Goal: Task Accomplishment & Management: Use online tool/utility

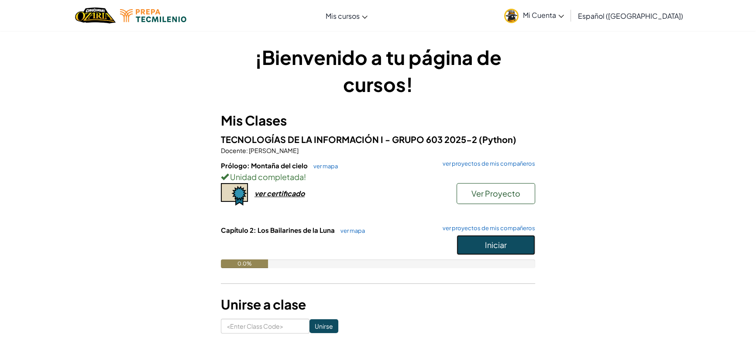
click at [507, 249] on button "Iniciar" at bounding box center [495, 245] width 79 height 20
click at [485, 245] on span "Iniciar" at bounding box center [496, 245] width 22 height 10
click at [485, 242] on span "Iniciar" at bounding box center [496, 245] width 22 height 10
drag, startPoint x: 484, startPoint y: 242, endPoint x: 480, endPoint y: 245, distance: 5.1
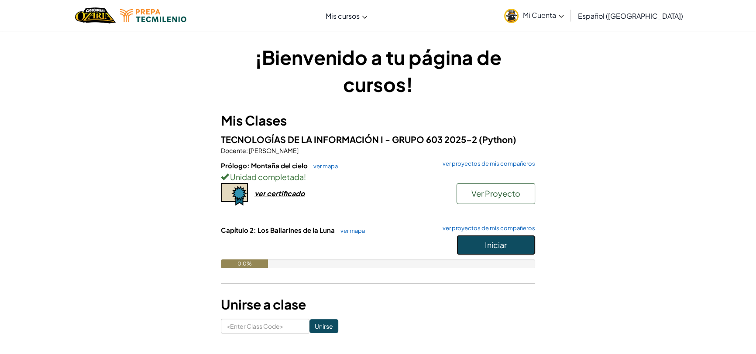
click at [480, 245] on button "Iniciar" at bounding box center [495, 245] width 79 height 20
click at [480, 271] on div "Capítulo 2: Los Bailarines de la Luna ver mapa ver proyectos de mis compañeros …" at bounding box center [378, 254] width 314 height 56
click at [486, 247] on span "Iniciar" at bounding box center [496, 245] width 22 height 10
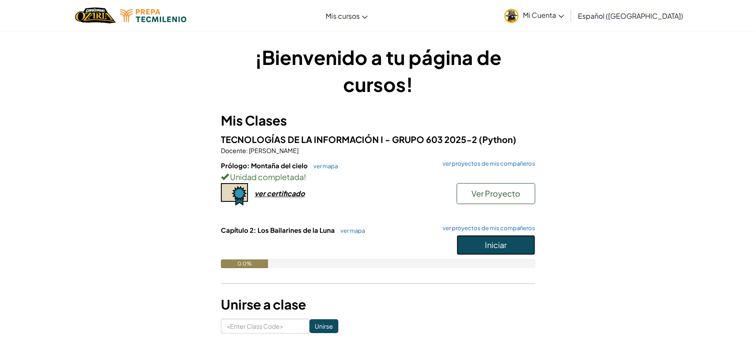
click at [486, 247] on span "Iniciar" at bounding box center [496, 245] width 22 height 10
click at [499, 250] on button "Iniciar" at bounding box center [495, 245] width 79 height 20
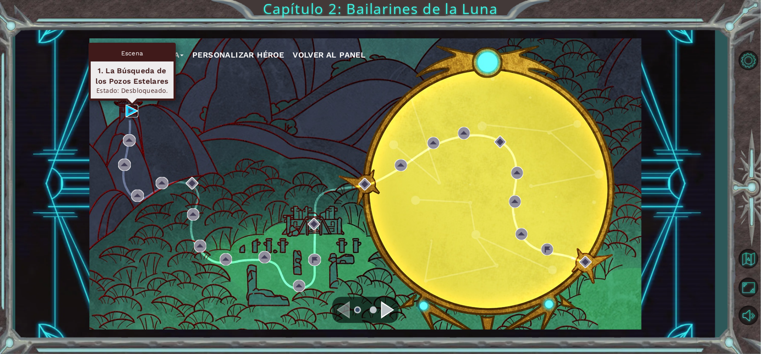
click at [127, 109] on img at bounding box center [132, 111] width 12 height 12
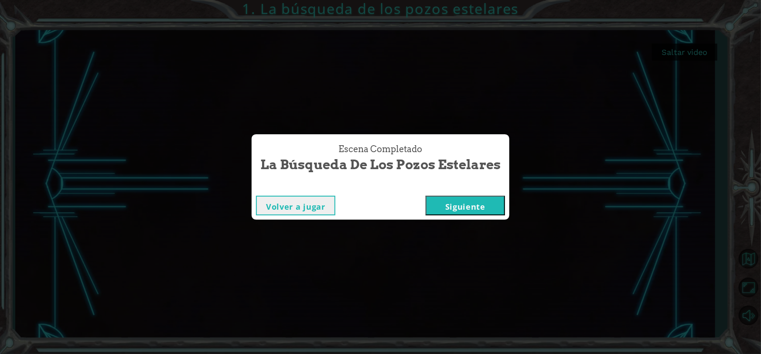
click at [479, 206] on button "Siguiente" at bounding box center [465, 206] width 79 height 20
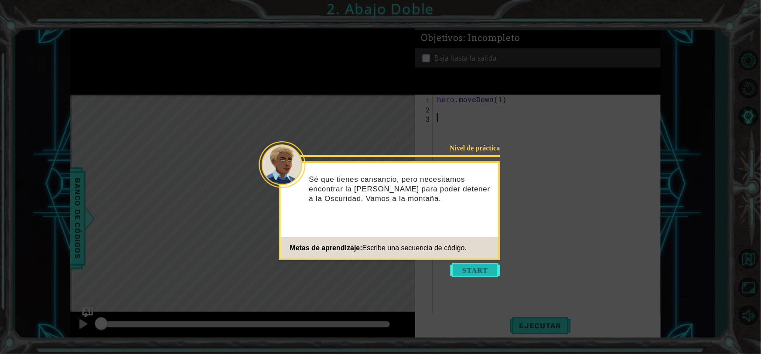
click at [461, 271] on button "Start" at bounding box center [476, 270] width 50 height 14
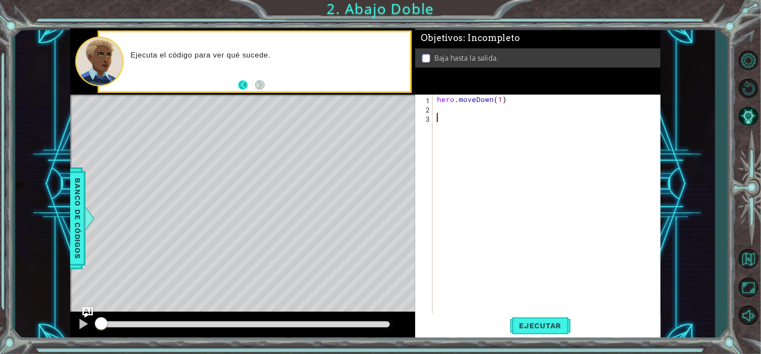
click at [248, 83] on button "Back" at bounding box center [246, 85] width 17 height 10
click at [537, 331] on button "Ejecutar" at bounding box center [540, 326] width 60 height 24
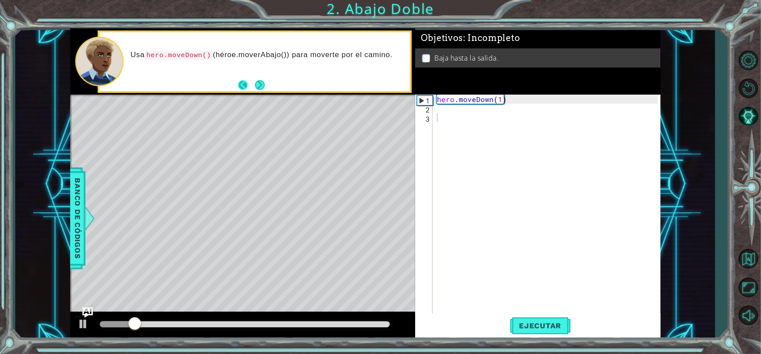
click at [253, 83] on button "Back" at bounding box center [246, 85] width 17 height 10
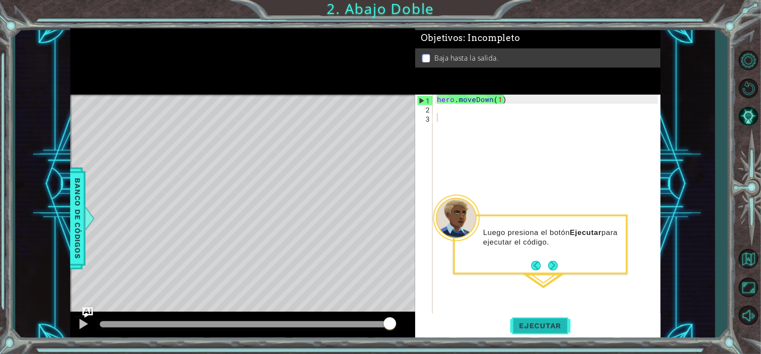
click at [528, 333] on button "Ejecutar" at bounding box center [540, 326] width 60 height 24
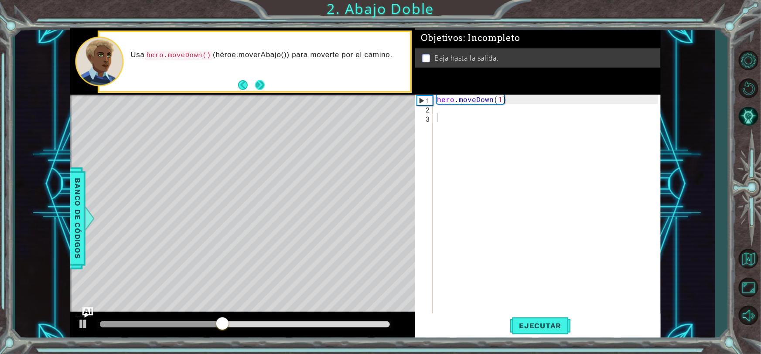
click at [260, 82] on button "Next" at bounding box center [260, 85] width 10 height 10
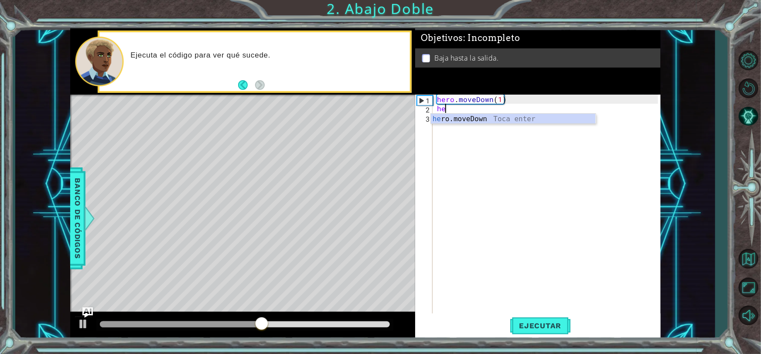
type textarea "her"
click at [540, 128] on div "hero . moveDown ( 1 ) her" at bounding box center [548, 214] width 227 height 238
click at [469, 104] on div "hero . moveDown ( 1 ) her" at bounding box center [548, 214] width 227 height 238
click at [466, 111] on div "hero . moveDown ( 1 ) her" at bounding box center [548, 214] width 227 height 238
type textarea "hero"
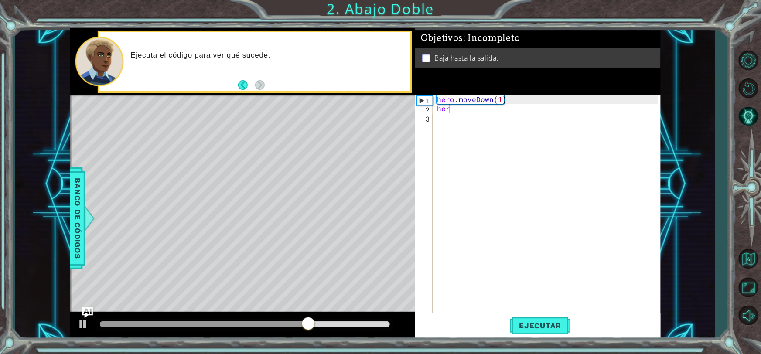
scroll to position [0, 0]
click at [489, 124] on div "hero . moveDown ( 1 ) hero" at bounding box center [548, 214] width 227 height 238
click at [467, 113] on div "hero . moveDown ( 1 ) hero" at bounding box center [548, 214] width 227 height 238
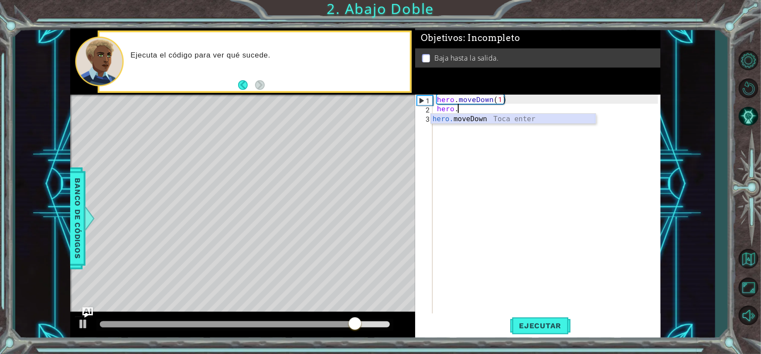
click at [484, 118] on div "hero. moveDown Toca enter" at bounding box center [513, 129] width 165 height 31
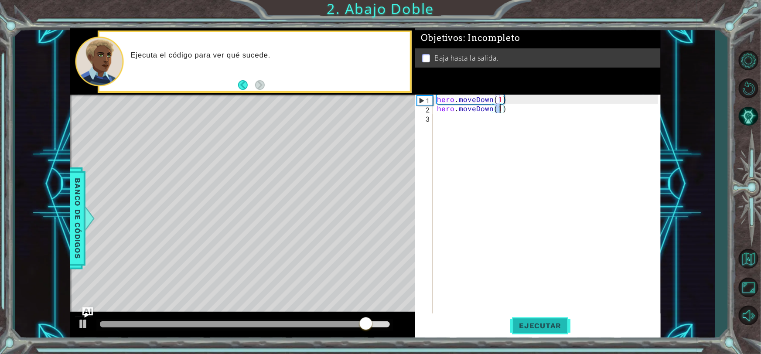
type textarea "hero.moveDown(1)"
click at [546, 327] on span "Ejecutar" at bounding box center [540, 326] width 60 height 9
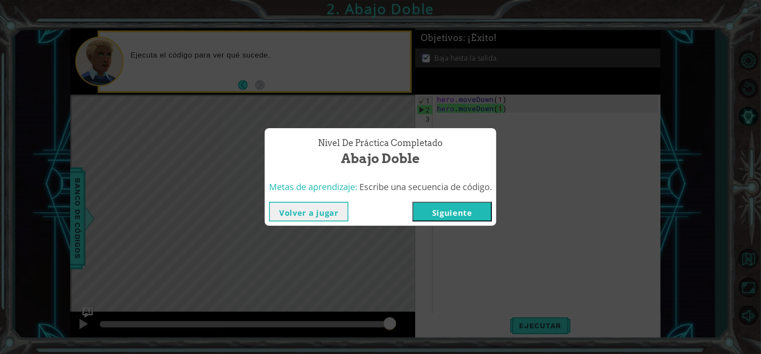
click at [474, 210] on button "Siguiente" at bounding box center [452, 212] width 79 height 20
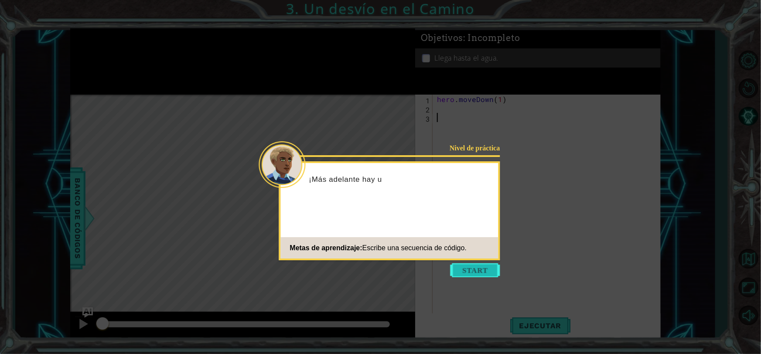
click at [476, 272] on button "Start" at bounding box center [476, 270] width 50 height 14
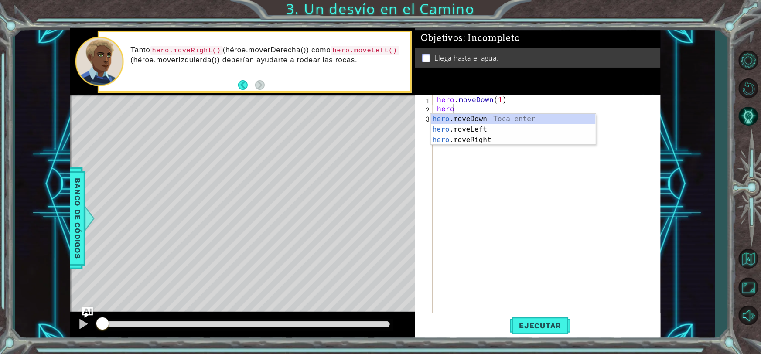
scroll to position [0, 0]
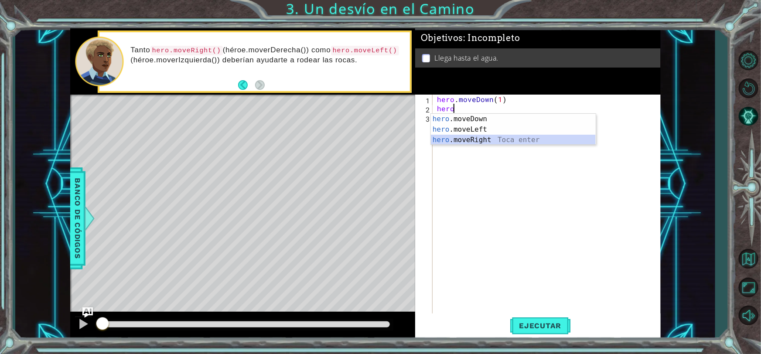
click at [498, 137] on div "hero .moveDown Toca enter hero .moveLeft Toca enter hero .moveRight Toca enter" at bounding box center [513, 140] width 165 height 52
type textarea "hero.moveRight(1)"
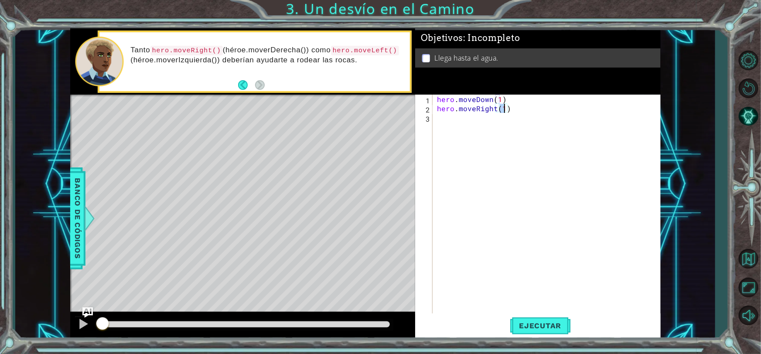
click at [448, 122] on div "hero . moveDown ( 1 ) hero . moveRight ( 1 )" at bounding box center [548, 214] width 227 height 238
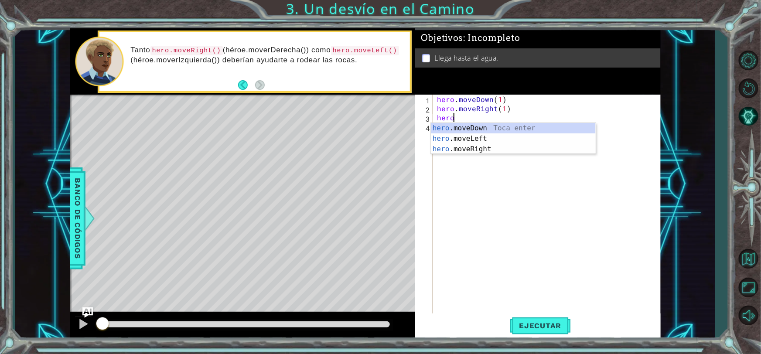
click at [458, 124] on div "hero .moveDown Toca enter hero .moveLeft Toca enter hero .moveRight Toca enter" at bounding box center [513, 149] width 165 height 52
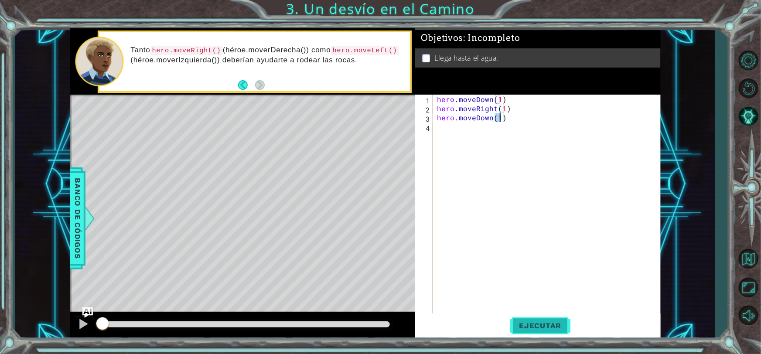
type textarea "hero.moveDown(1)"
drag, startPoint x: 558, startPoint y: 325, endPoint x: 553, endPoint y: 316, distance: 9.8
click at [558, 325] on span "Ejecutar" at bounding box center [540, 326] width 60 height 9
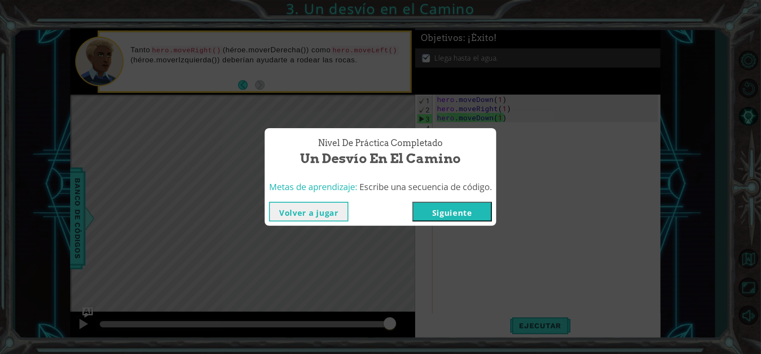
click at [449, 202] on button "Siguiente" at bounding box center [452, 212] width 79 height 20
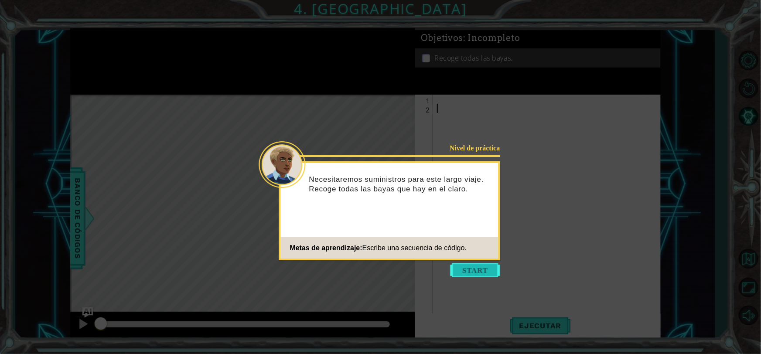
click at [468, 277] on button "Start" at bounding box center [476, 270] width 50 height 14
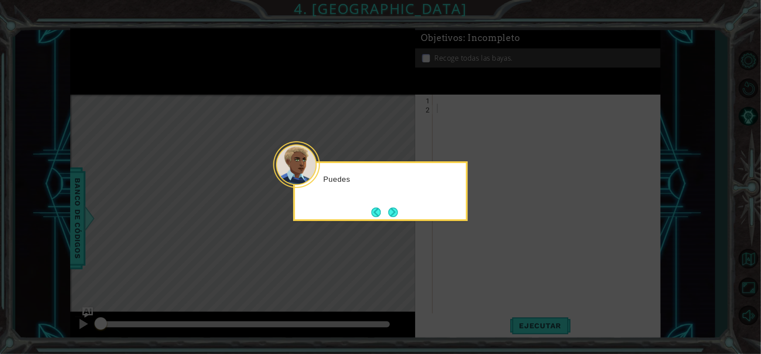
click at [436, 244] on icon at bounding box center [380, 177] width 761 height 354
click at [434, 243] on icon at bounding box center [380, 177] width 761 height 354
drag, startPoint x: 416, startPoint y: 217, endPoint x: 411, endPoint y: 214, distance: 5.7
click at [414, 214] on body "1 ההההההההההההההההההההההההההההההההההההההההההההההההההההההההההההההההההההההההההההה…" at bounding box center [380, 177] width 761 height 354
click at [398, 210] on button "Next" at bounding box center [394, 213] width 10 height 10
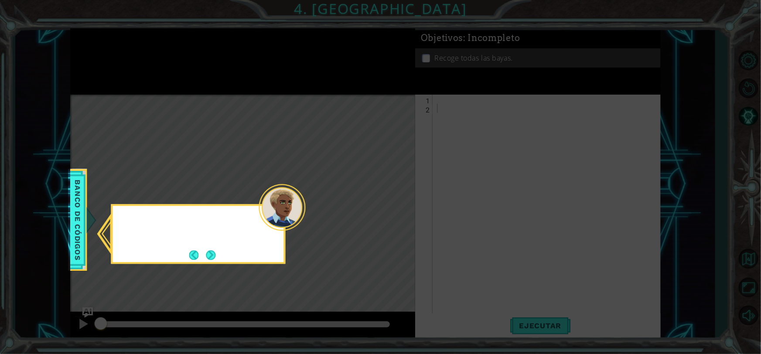
click at [399, 210] on icon at bounding box center [380, 177] width 761 height 354
click at [212, 250] on button "Next" at bounding box center [211, 255] width 10 height 10
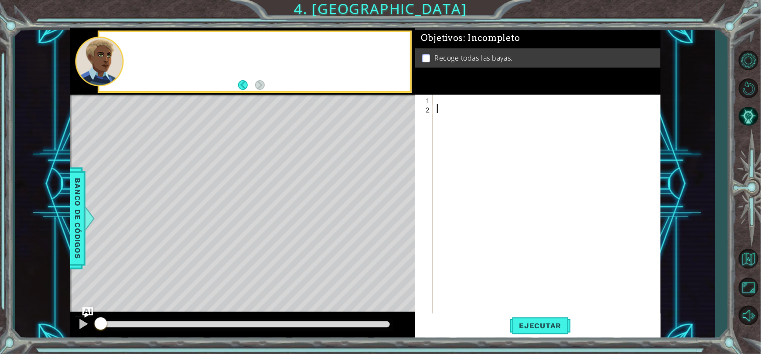
click at [211, 250] on div "Level Map" at bounding box center [271, 223] width 403 height 257
click at [517, 86] on div "Objetivos : Incompleto Recoge todas las bayas." at bounding box center [538, 61] width 246 height 66
click at [517, 95] on div at bounding box center [548, 214] width 227 height 238
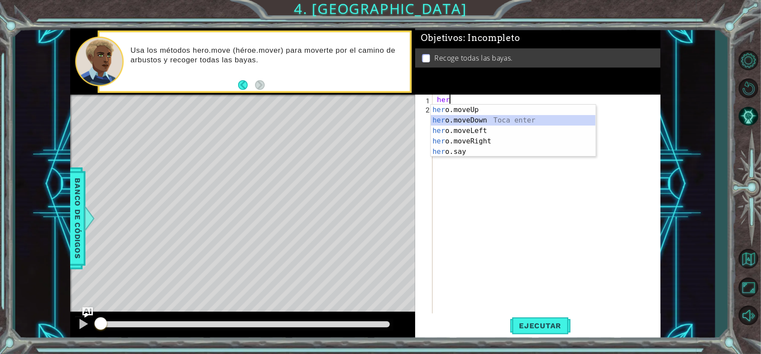
click at [494, 116] on div "her o.moveUp Toca enter her o.moveDown Toca enter her o.moveLeft [PERSON_NAME] …" at bounding box center [513, 141] width 165 height 73
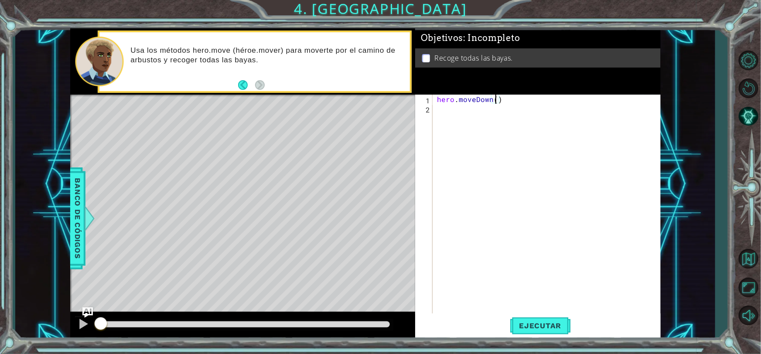
type textarea "hero.moveDown(2)"
click at [451, 110] on div "hero . moveDown ( 2 )" at bounding box center [548, 214] width 227 height 238
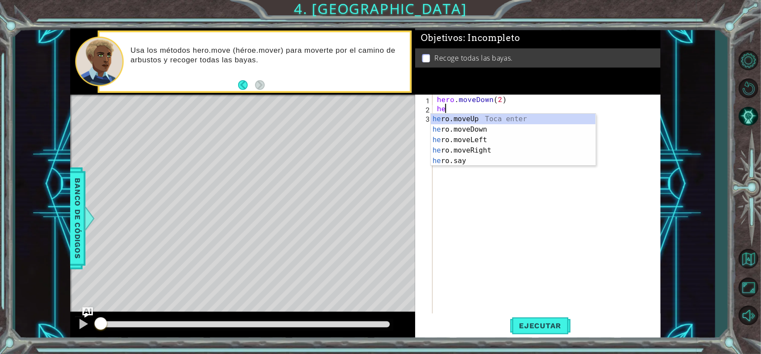
scroll to position [0, 0]
click at [469, 137] on div "her o.moveUp Toca enter her o.moveDown Toca enter her o.moveLeft [PERSON_NAME] …" at bounding box center [513, 150] width 165 height 73
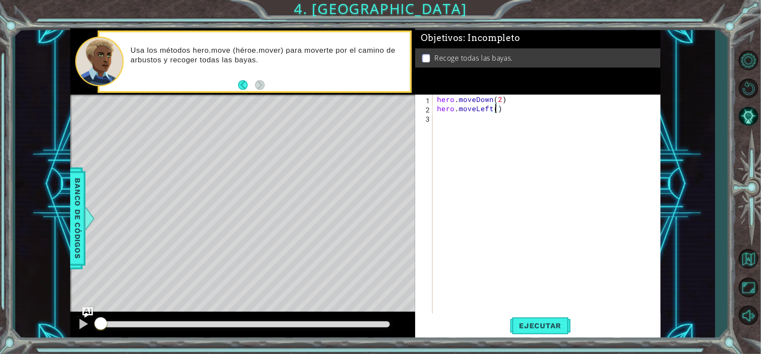
scroll to position [0, 3]
type textarea "hero.moveLeft(2)"
click at [545, 332] on button "Ejecutar" at bounding box center [540, 326] width 60 height 24
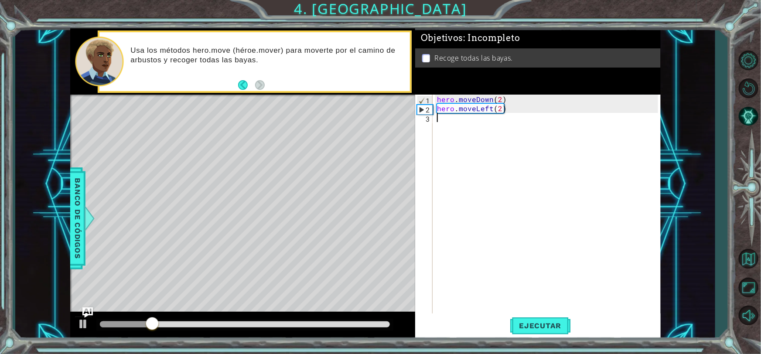
click at [472, 127] on div "hero . moveDown ( 2 ) hero . moveLeft ( 2 )" at bounding box center [548, 214] width 227 height 238
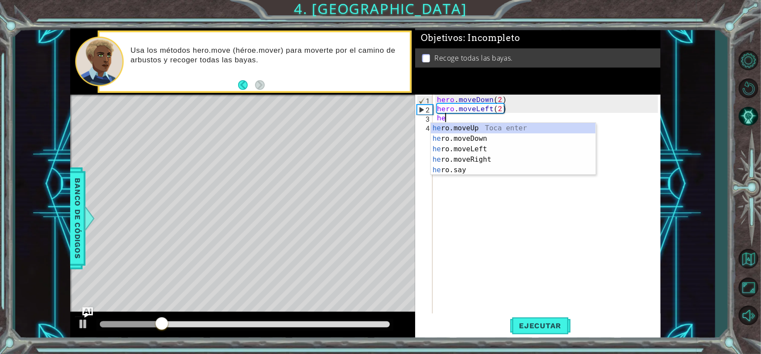
scroll to position [0, 0]
click at [482, 126] on div "her o.moveUp Toca enter her o.moveDown Toca enter her o.moveLeft [PERSON_NAME] …" at bounding box center [513, 159] width 165 height 73
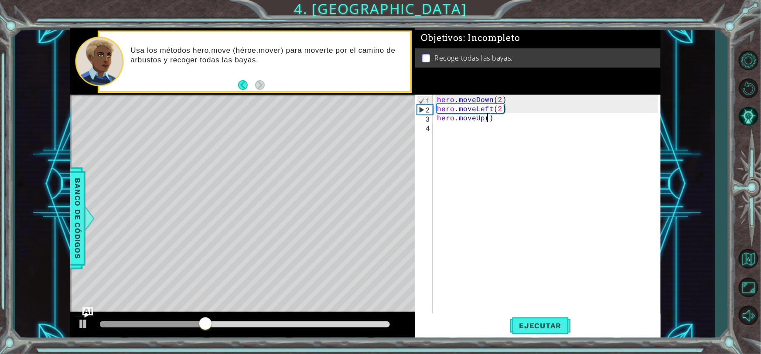
type textarea "hero.moveUp(2)"
click at [500, 116] on div "hero . moveDown ( 2 ) hero . moveLeft ( 2 ) hero . moveUp ( 2 )" at bounding box center [548, 214] width 227 height 238
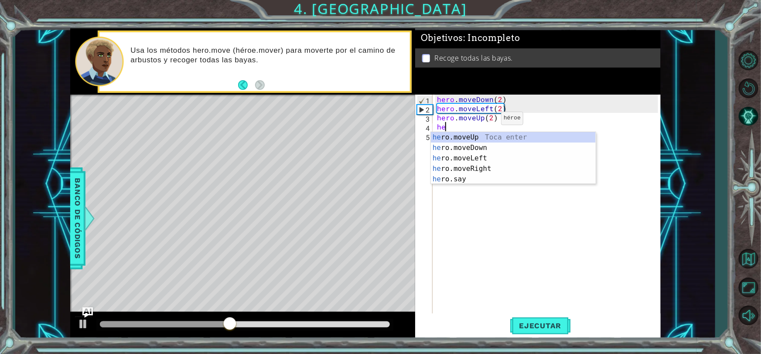
scroll to position [0, 0]
click at [481, 164] on div "her o.moveUp Toca enter her o.moveDown Toca enter her o.moveLeft [PERSON_NAME] …" at bounding box center [513, 168] width 165 height 73
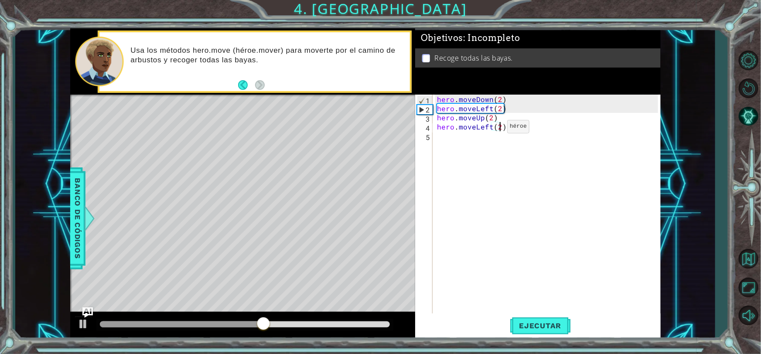
scroll to position [0, 3]
click at [545, 329] on span "Ejecutar" at bounding box center [540, 326] width 60 height 9
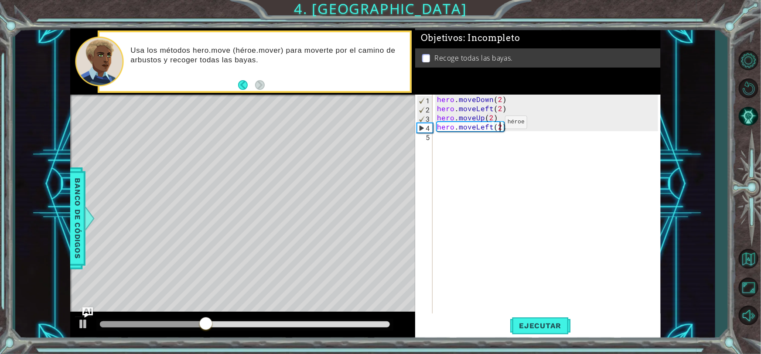
click at [490, 124] on div "hero . moveDown ( 2 ) hero . moveLeft ( 2 ) hero . moveUp ( 2 ) hero . moveLeft…" at bounding box center [548, 214] width 227 height 238
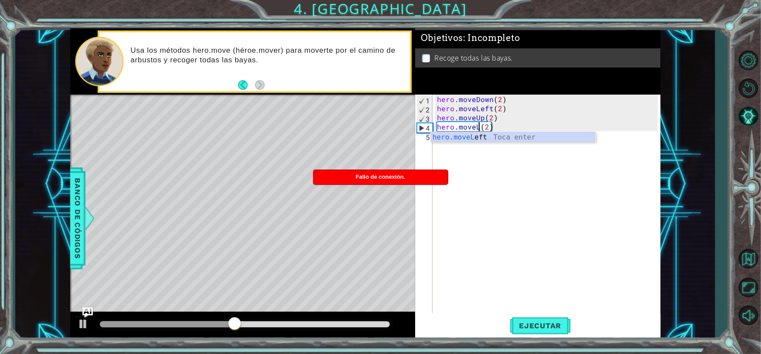
scroll to position [0, 3]
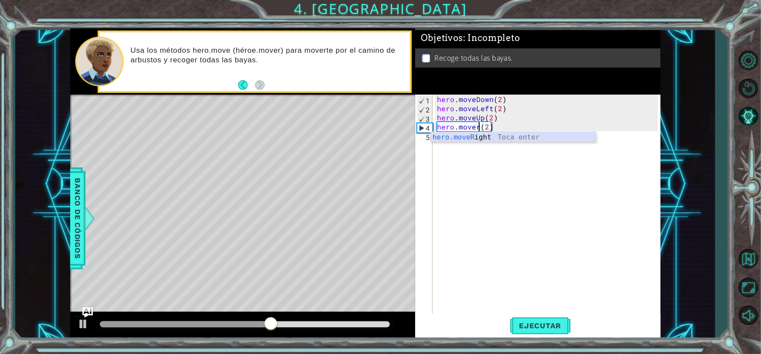
click at [534, 138] on div "hero.moveR ight Toca enter" at bounding box center [513, 147] width 165 height 31
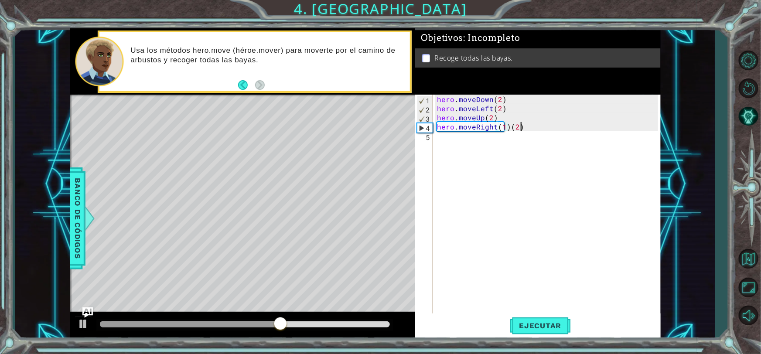
drag, startPoint x: 523, startPoint y: 126, endPoint x: 528, endPoint y: 126, distance: 5.3
click at [523, 126] on div "hero . moveDown ( 2 ) hero . moveLeft ( 2 ) hero . moveUp ( 2 ) hero . moveRigh…" at bounding box center [548, 214] width 227 height 238
type textarea "hero.moveRight(2)"
click at [535, 327] on span "Ejecutar" at bounding box center [540, 326] width 60 height 9
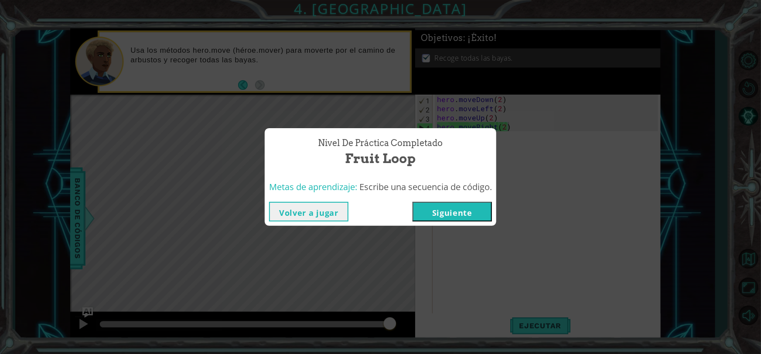
click at [457, 220] on button "Siguiente" at bounding box center [452, 212] width 79 height 20
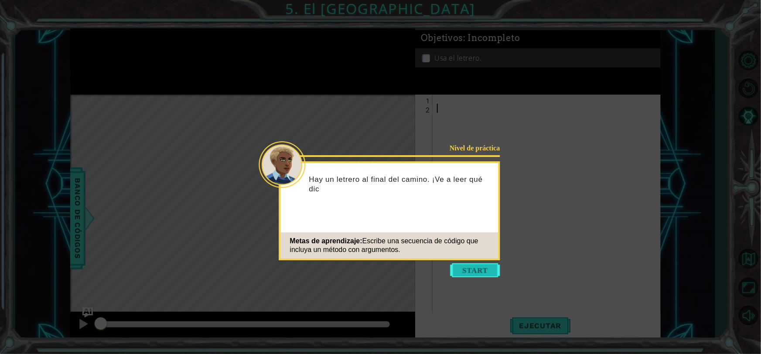
click at [470, 274] on button "Start" at bounding box center [476, 270] width 50 height 14
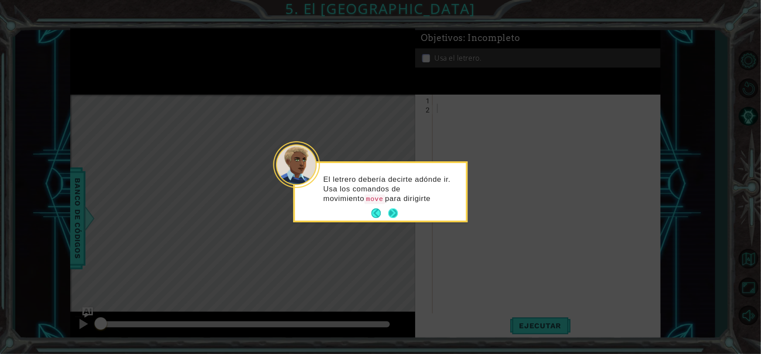
click at [390, 209] on button "Next" at bounding box center [393, 214] width 10 height 10
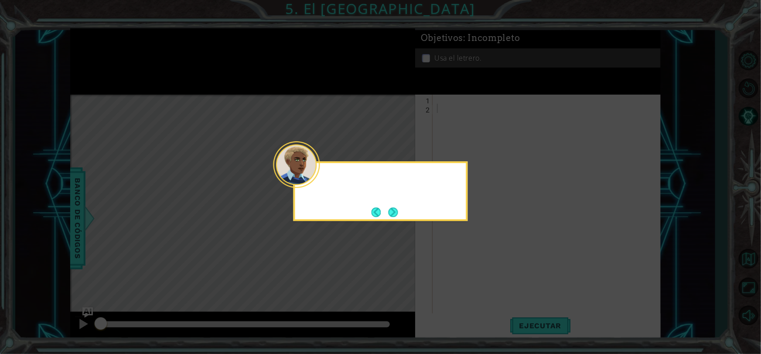
click at [388, 211] on button "Next" at bounding box center [393, 213] width 10 height 10
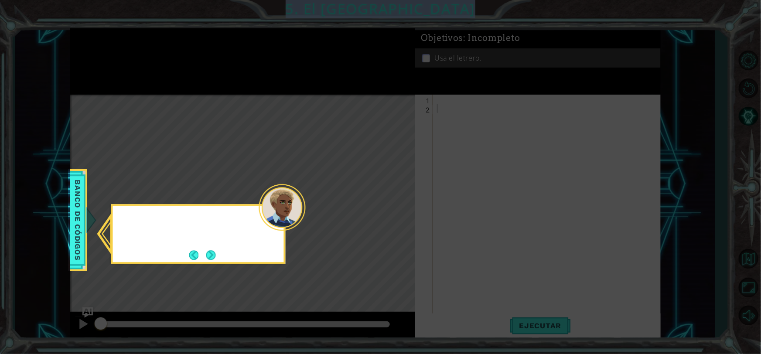
click at [388, 211] on icon at bounding box center [380, 177] width 761 height 354
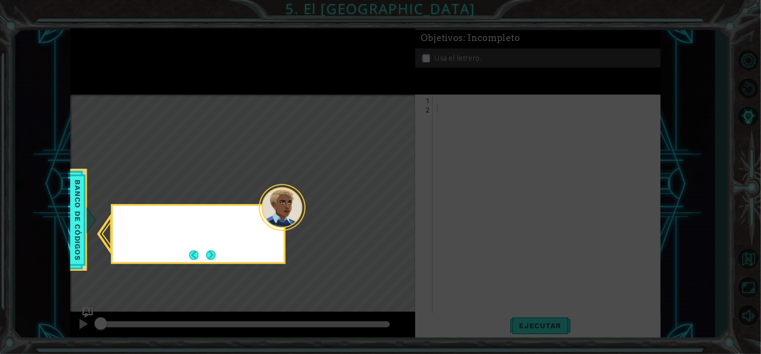
click at [388, 211] on icon at bounding box center [380, 177] width 761 height 354
click at [211, 251] on button "Next" at bounding box center [211, 255] width 10 height 10
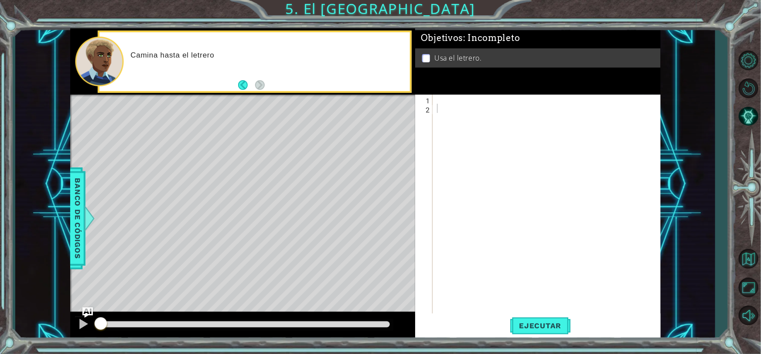
click at [275, 61] on div "Camina hasta el letrero" at bounding box center [267, 61] width 286 height 31
drag, startPoint x: 274, startPoint y: 61, endPoint x: 242, endPoint y: 96, distance: 47.9
click at [273, 60] on div "Camina hasta el letrero y úsal" at bounding box center [267, 61] width 286 height 31
click at [240, 91] on footer at bounding box center [251, 85] width 27 height 13
click at [239, 89] on footer at bounding box center [251, 85] width 27 height 13
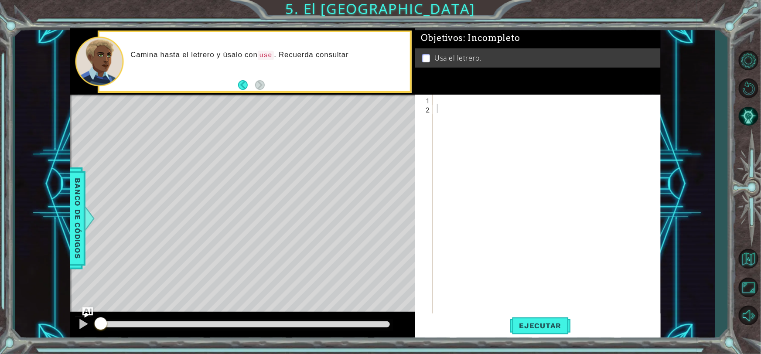
click at [239, 89] on footer at bounding box center [251, 85] width 27 height 13
click at [242, 85] on button "Back" at bounding box center [246, 85] width 17 height 10
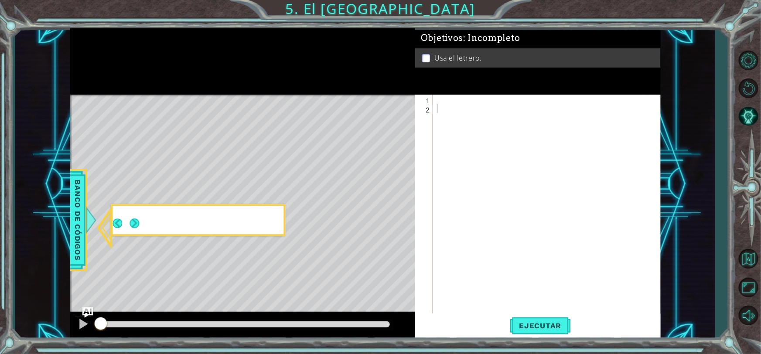
click at [0, 0] on icon at bounding box center [0, 0] width 0 height 0
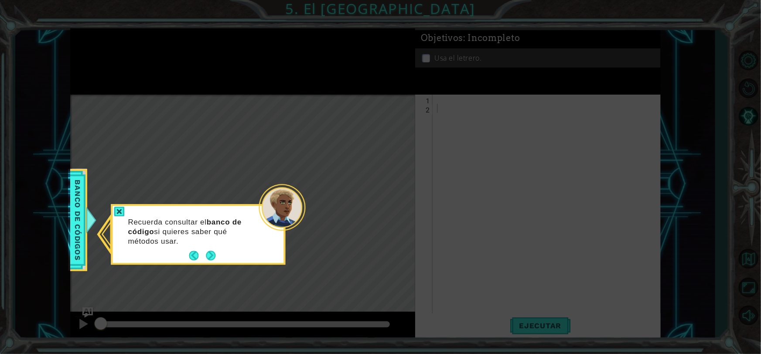
drag, startPoint x: 249, startPoint y: 96, endPoint x: 271, endPoint y: 160, distance: 67.9
click at [268, 150] on icon at bounding box center [380, 177] width 761 height 354
click at [300, 217] on div at bounding box center [282, 207] width 47 height 47
click at [296, 218] on div at bounding box center [282, 207] width 47 height 47
drag, startPoint x: 296, startPoint y: 218, endPoint x: 264, endPoint y: 235, distance: 36.3
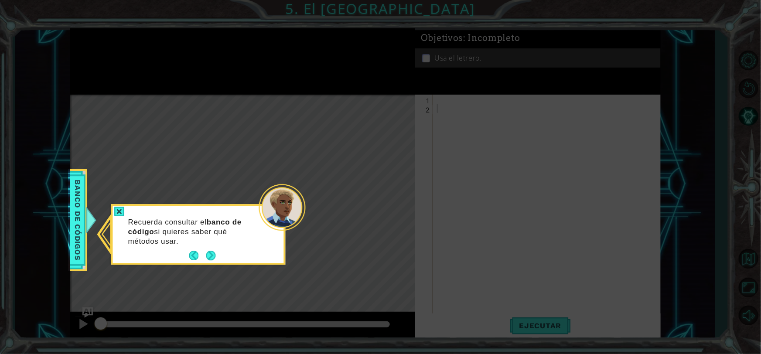
click at [281, 222] on div at bounding box center [282, 207] width 47 height 47
drag, startPoint x: 223, startPoint y: 254, endPoint x: 218, endPoint y: 254, distance: 5.2
click at [220, 254] on div "Recuerda consultar el banco de código si quieres saber qué métodos usar." at bounding box center [198, 236] width 171 height 54
click at [213, 253] on button "Next" at bounding box center [211, 256] width 10 height 10
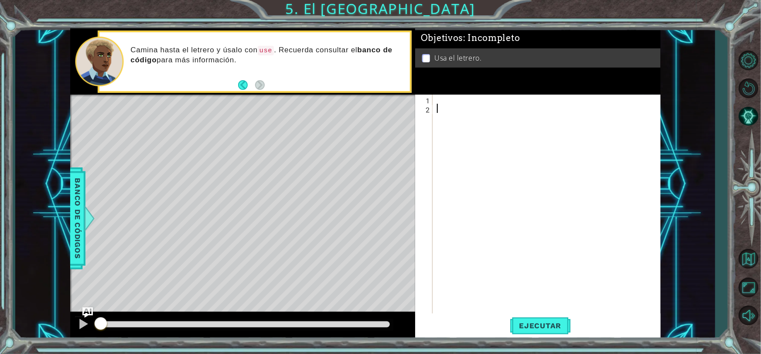
click at [466, 98] on div at bounding box center [548, 214] width 227 height 238
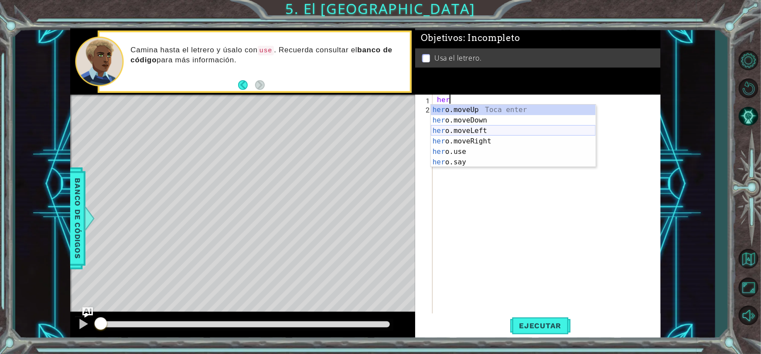
click at [499, 133] on div "her o.moveUp Toca enter her o.moveDown Toca enter her o.moveLeft [PERSON_NAME] …" at bounding box center [513, 147] width 165 height 84
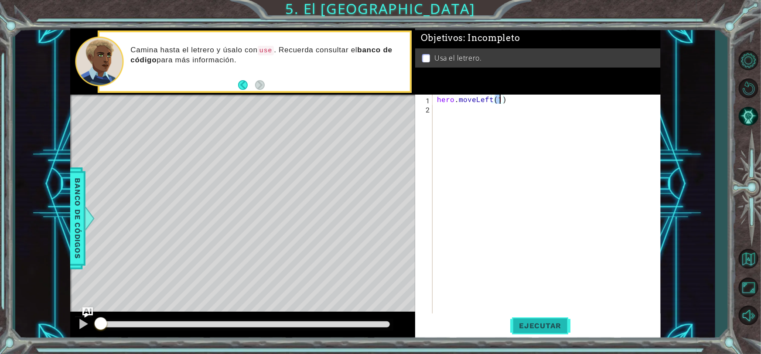
click at [554, 325] on span "Ejecutar" at bounding box center [540, 326] width 60 height 9
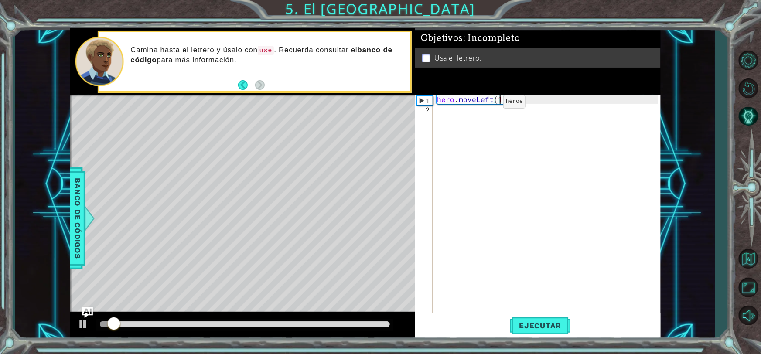
click at [489, 104] on div "hero . moveLeft ( 1 )" at bounding box center [548, 214] width 227 height 238
click at [491, 102] on div "hero . moveLeft ( 1 )" at bounding box center [548, 214] width 227 height 238
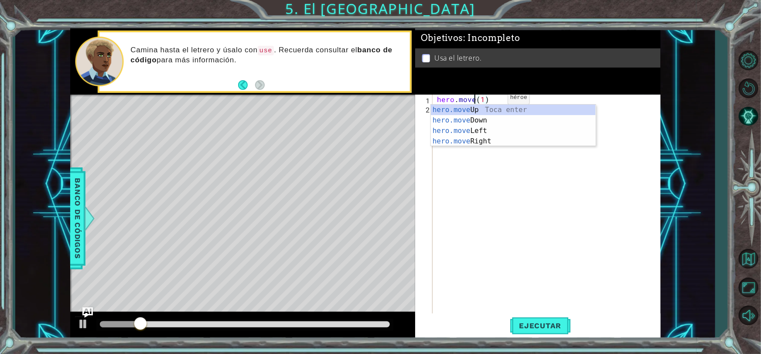
scroll to position [0, 3]
type textarea "hero.moveRight(1)(1)"
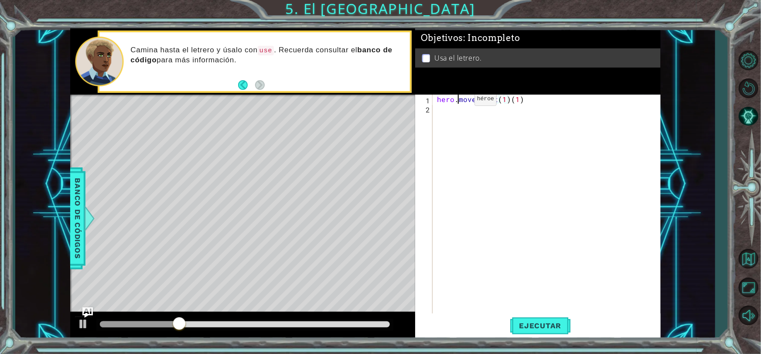
click at [462, 100] on div "hero . moveRight ( 1 ) ( 1 )" at bounding box center [548, 214] width 227 height 238
click at [455, 117] on div "hero . moveRight ( 1 ) ( 1 )" at bounding box center [548, 214] width 227 height 238
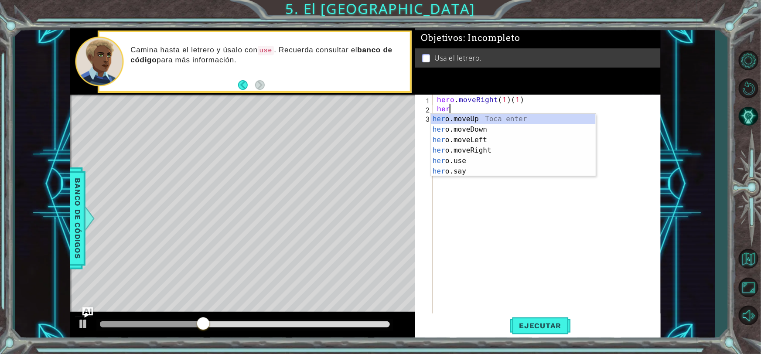
scroll to position [0, 0]
click at [452, 119] on div "hero .moveUp Toca enter hero .moveDown Toca enter hero .moveLeft Toca enter her…" at bounding box center [513, 156] width 165 height 84
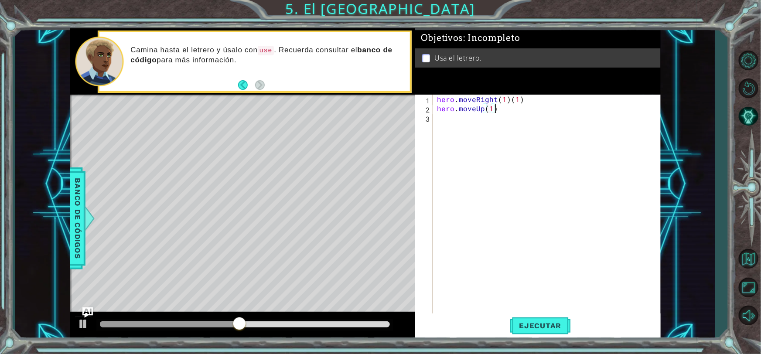
click at [525, 105] on div "hero . moveRight ( 1 ) ( 1 ) hero . moveUp ( 1 )" at bounding box center [548, 214] width 227 height 238
click at [538, 106] on div "hero . moveRight ( 1 ) ( 1 ) hero . moveUp ( 1 )" at bounding box center [548, 214] width 227 height 238
click at [533, 102] on div "hero . moveRight ( 1 ) ( 1 ) hero . moveUp ( 1 )" at bounding box center [548, 214] width 227 height 238
type textarea "hero.moveRight(1)"
click at [442, 116] on div "hero . moveRight ( 1 ) hero . moveUp ( 1 )" at bounding box center [548, 214] width 227 height 238
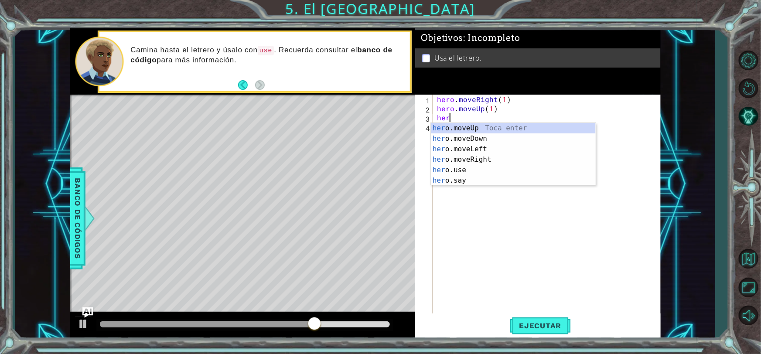
scroll to position [0, 0]
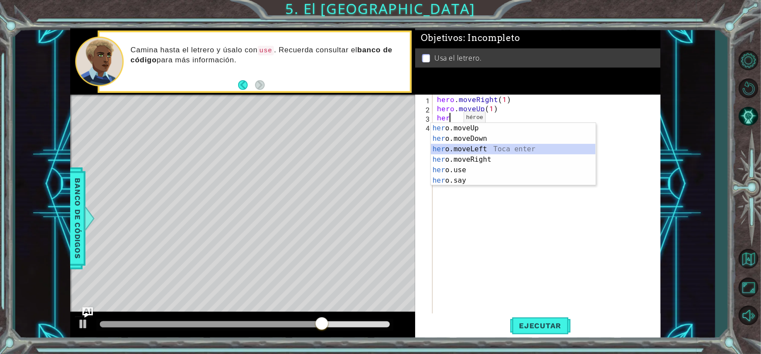
click at [498, 151] on div "her o.moveUp Toca enter her o.moveDown Toca enter her o.moveLeft [PERSON_NAME] …" at bounding box center [513, 165] width 165 height 84
type textarea "hero.moveLeft(1)"
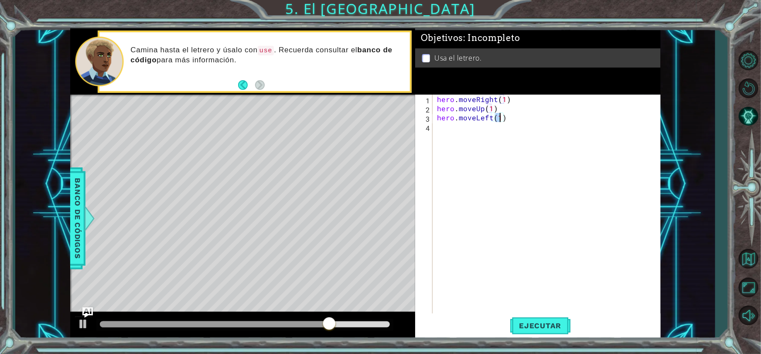
click at [442, 127] on div "hero . moveRight ( 1 ) hero . moveUp ( 1 ) hero . moveLeft ( 1 )" at bounding box center [548, 214] width 227 height 238
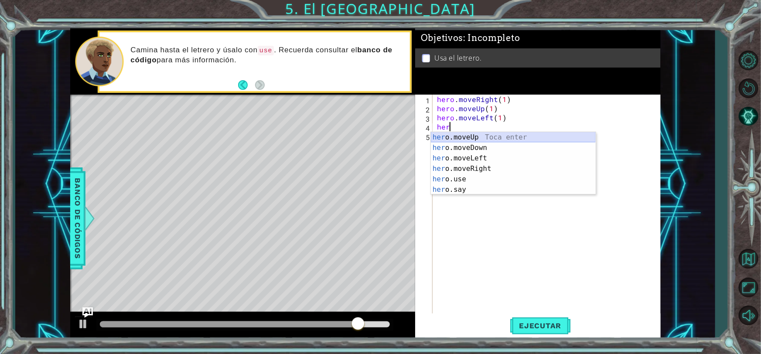
click at [489, 140] on div "her o.moveUp Toca enter her o.moveDown Toca enter her o.moveLeft [PERSON_NAME] …" at bounding box center [513, 174] width 165 height 84
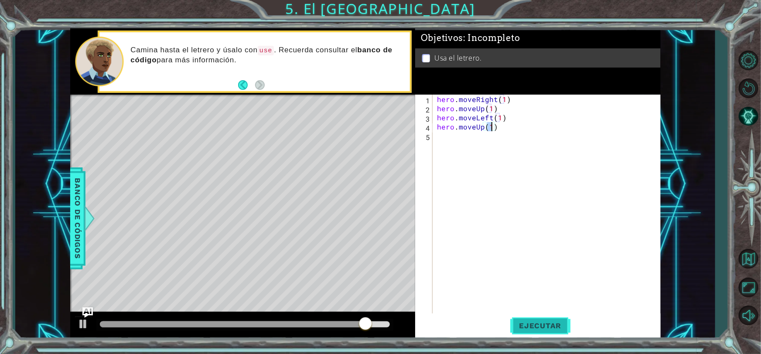
type textarea "hero.moveUp(1)"
click at [557, 324] on span "Ejecutar" at bounding box center [540, 326] width 60 height 9
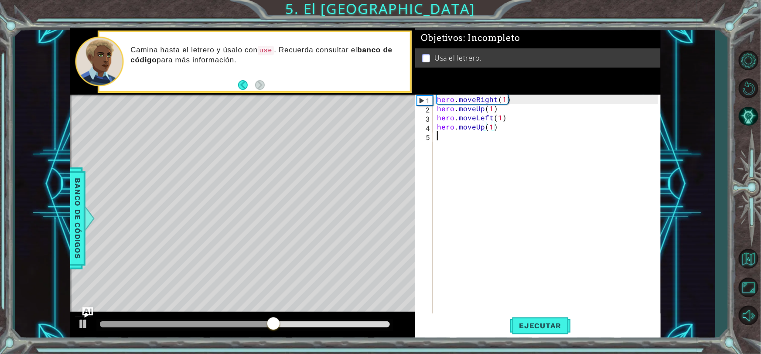
click at [454, 149] on div "hero . moveRight ( 1 ) hero . moveUp ( 1 ) hero . moveLeft ( 1 ) hero . moveUp …" at bounding box center [548, 214] width 227 height 238
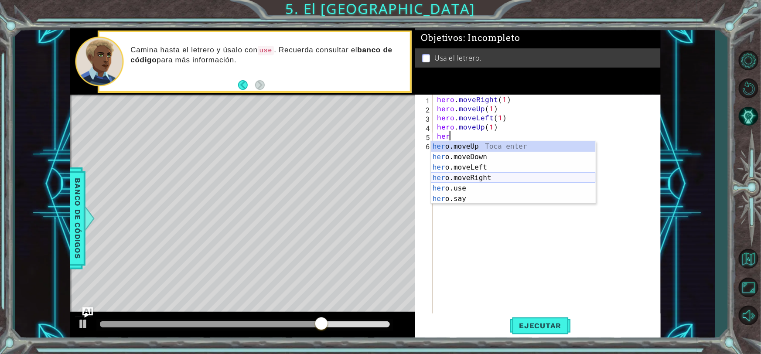
click at [481, 174] on div "her o.moveUp Toca enter her o.moveDown Toca enter her o.moveLeft [PERSON_NAME] …" at bounding box center [513, 183] width 165 height 84
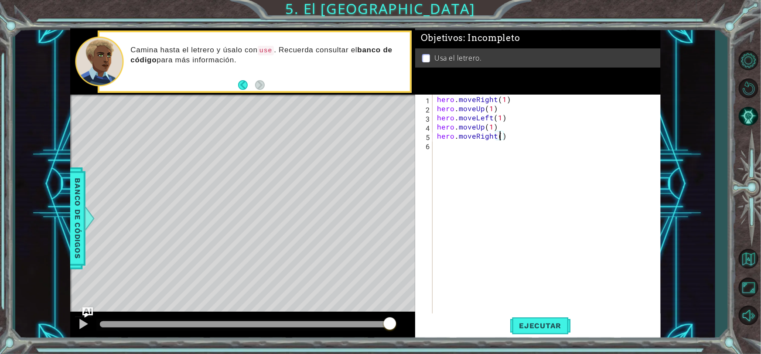
scroll to position [0, 4]
type textarea "hero.moveRight(2)"
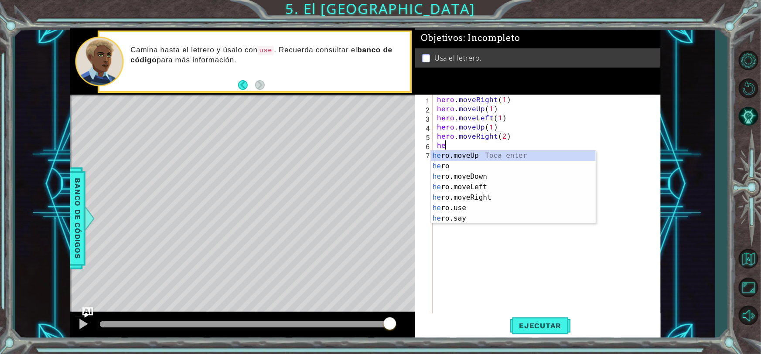
scroll to position [0, 0]
click at [479, 164] on div "her o Toca enter her o.moveUp Toca enter her o.moveDown Toca enter her o.moveLe…" at bounding box center [513, 198] width 165 height 94
type textarea "hero.moveUp(1)"
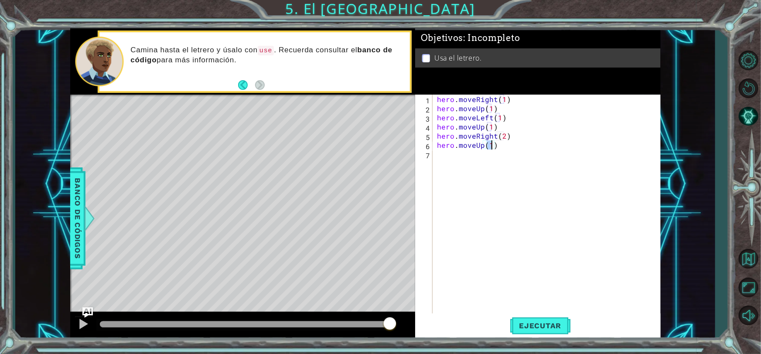
click at [451, 151] on div "hero . moveRight ( 1 ) hero . moveUp ( 1 ) hero . moveLeft ( 1 ) hero . moveUp …" at bounding box center [548, 214] width 227 height 238
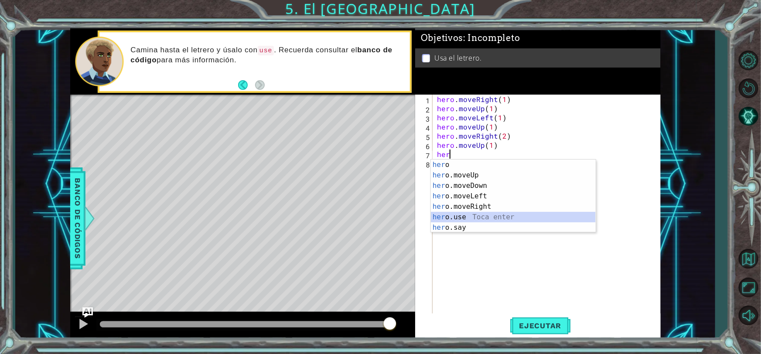
click at [448, 218] on div "her o Toca enter her o.moveUp Toca enter her o.moveDown Toca enter her o.moveLe…" at bounding box center [513, 207] width 165 height 94
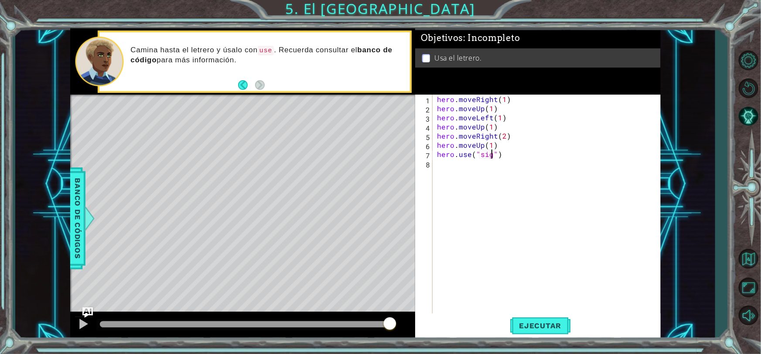
scroll to position [0, 3]
click at [547, 323] on span "Ejecutar" at bounding box center [540, 326] width 60 height 9
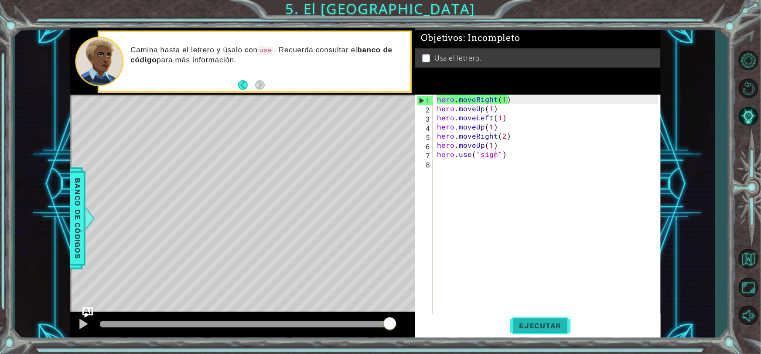
click at [520, 322] on span "Ejecutar" at bounding box center [540, 326] width 60 height 9
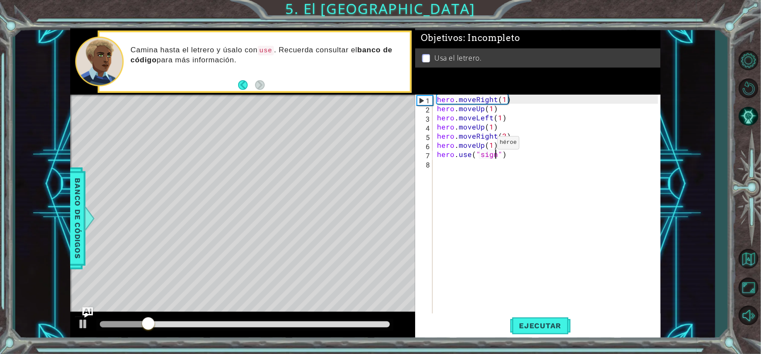
click at [482, 144] on div "hero . moveRight ( 1 ) hero . moveUp ( 1 ) hero . moveLeft ( 1 ) hero . moveUp …" at bounding box center [548, 214] width 227 height 238
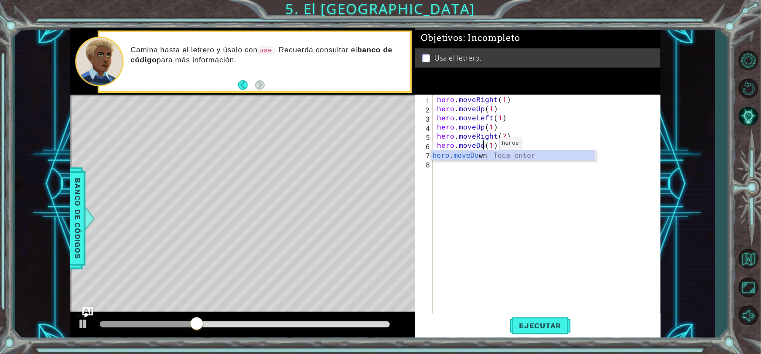
scroll to position [0, 3]
type textarea "hero.moveDown(1)"
drag, startPoint x: 559, startPoint y: 322, endPoint x: 560, endPoint y: 311, distance: 10.5
click at [559, 322] on span "Ejecutar" at bounding box center [540, 326] width 60 height 9
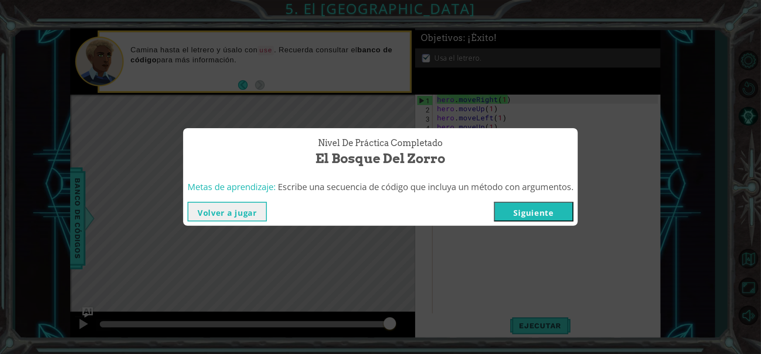
click at [558, 206] on button "Siguiente" at bounding box center [533, 212] width 79 height 20
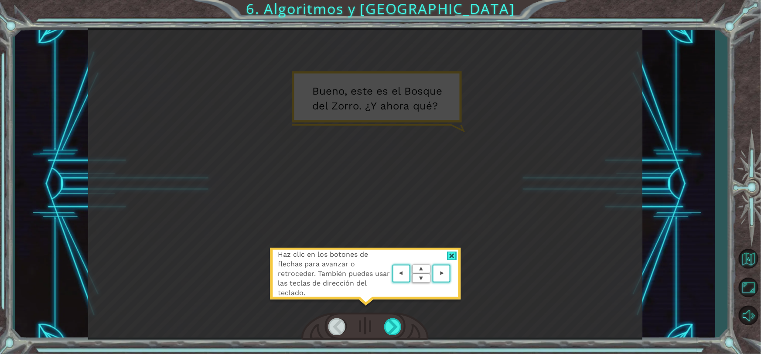
drag, startPoint x: 457, startPoint y: 249, endPoint x: 455, endPoint y: 254, distance: 5.3
click at [457, 251] on div "Haz clic en los botones de flechas para avanzar o retroceder. También puedes us…" at bounding box center [366, 278] width 192 height 61
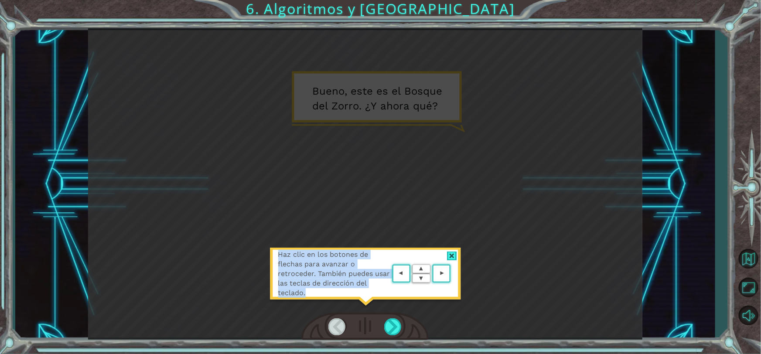
click at [453, 254] on div at bounding box center [452, 256] width 10 height 9
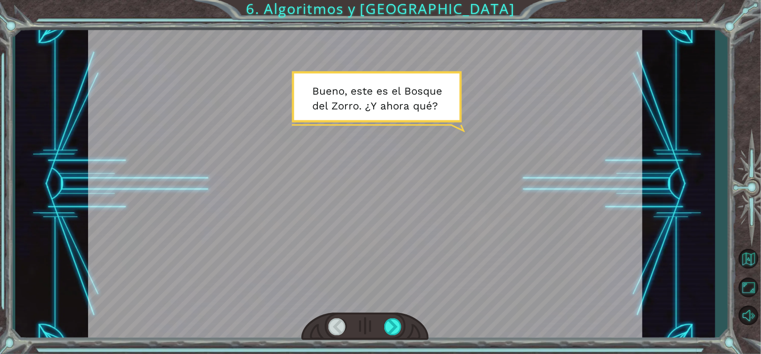
click at [453, 254] on div at bounding box center [365, 183] width 554 height 311
click at [385, 332] on div at bounding box center [393, 326] width 18 height 17
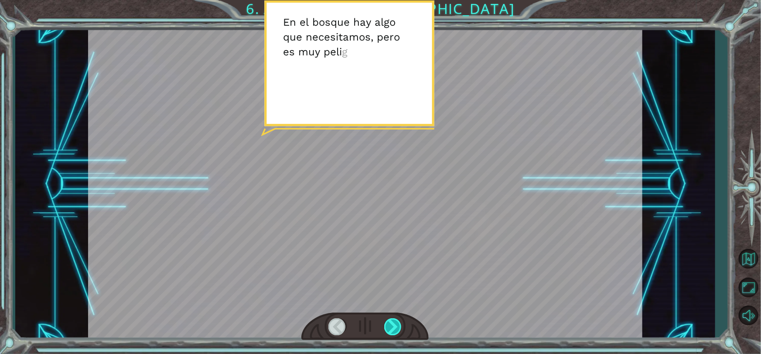
click at [397, 328] on div at bounding box center [393, 326] width 18 height 17
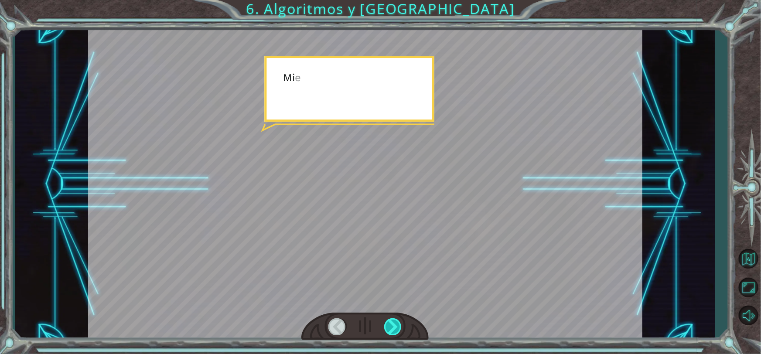
click at [397, 327] on div at bounding box center [393, 326] width 18 height 17
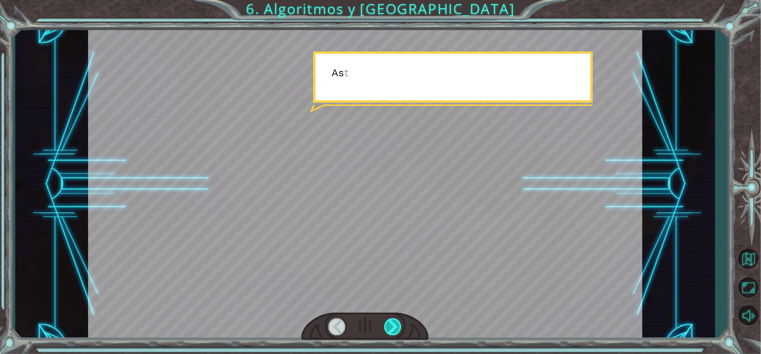
click at [397, 327] on div at bounding box center [393, 326] width 18 height 17
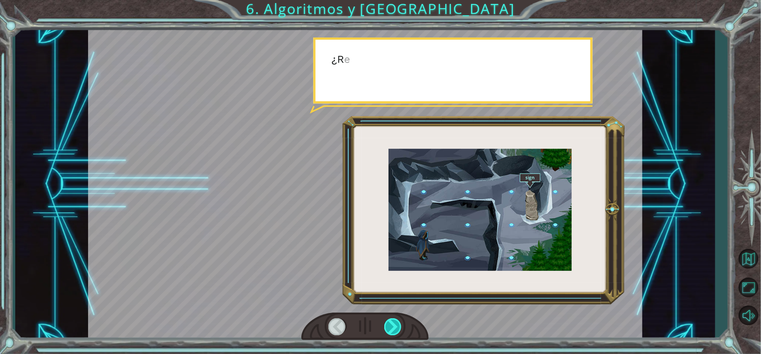
click at [397, 327] on div at bounding box center [393, 326] width 18 height 17
click at [397, 328] on div at bounding box center [393, 326] width 18 height 17
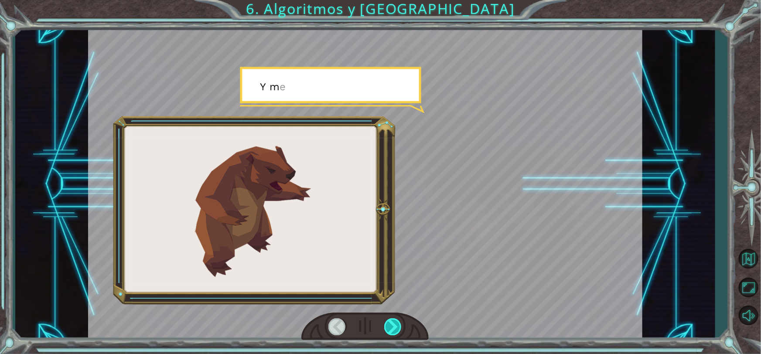
click at [397, 328] on div at bounding box center [393, 326] width 18 height 17
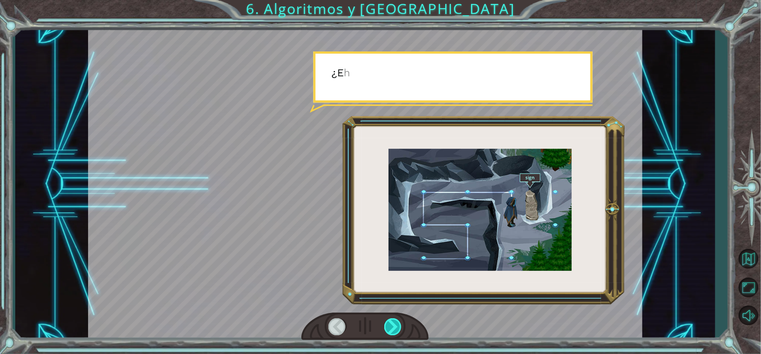
click at [397, 328] on div at bounding box center [393, 326] width 18 height 17
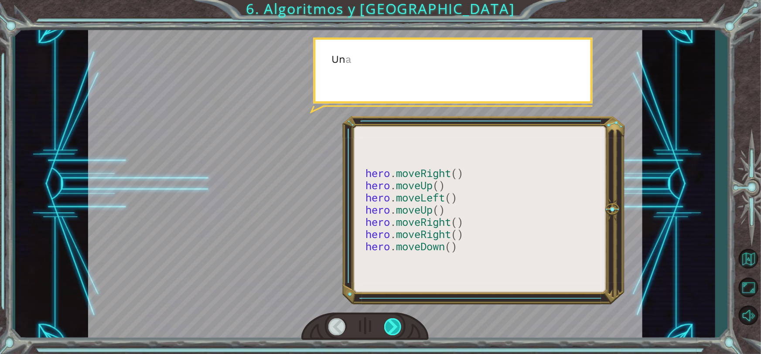
click at [397, 328] on div at bounding box center [393, 326] width 18 height 17
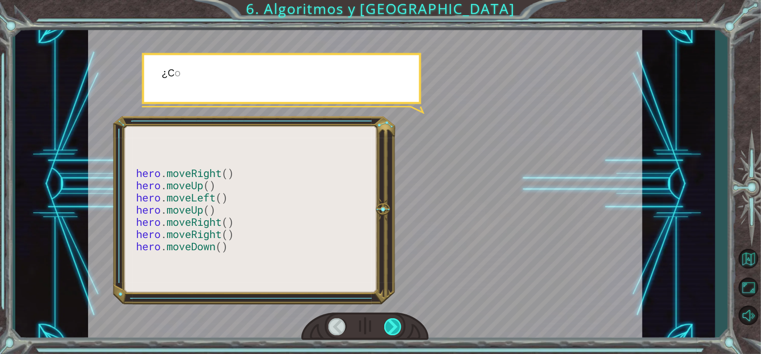
click at [397, 328] on div at bounding box center [393, 326] width 18 height 17
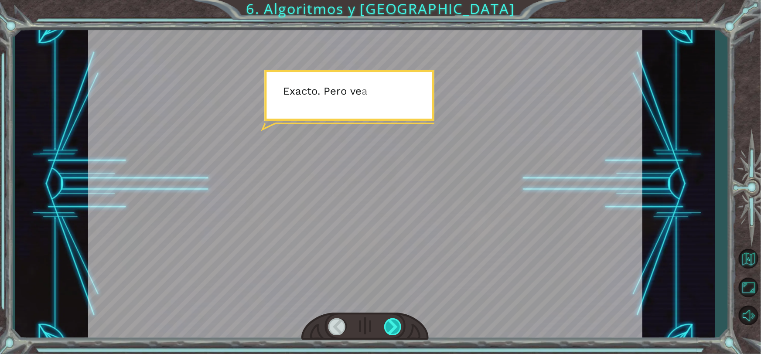
click at [397, 328] on div at bounding box center [393, 326] width 18 height 17
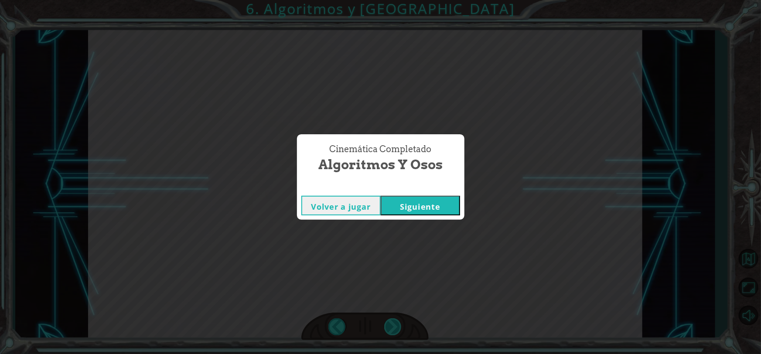
click at [397, 0] on div "hero . moveRight () hero . moveUp () hero . moveLeft () hero . moveUp () hero .…" at bounding box center [380, 0] width 761 height 0
click at [397, 328] on div "Cinemática Completado Algoritmos y Osos Volver a jugar [GEOGRAPHIC_DATA]" at bounding box center [380, 177] width 761 height 354
click at [396, 207] on button "Siguiente" at bounding box center [420, 206] width 79 height 20
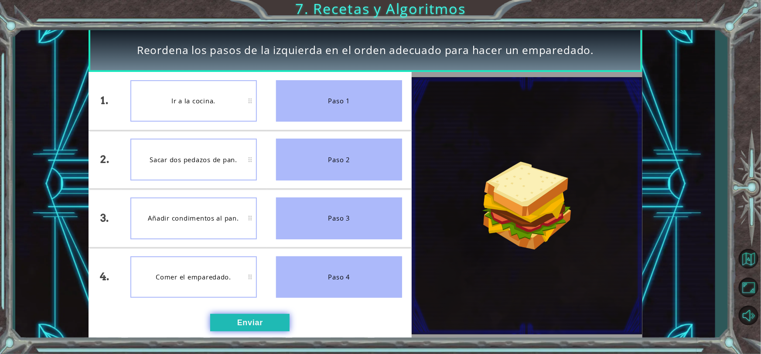
click at [272, 315] on button "Enviar" at bounding box center [249, 322] width 79 height 17
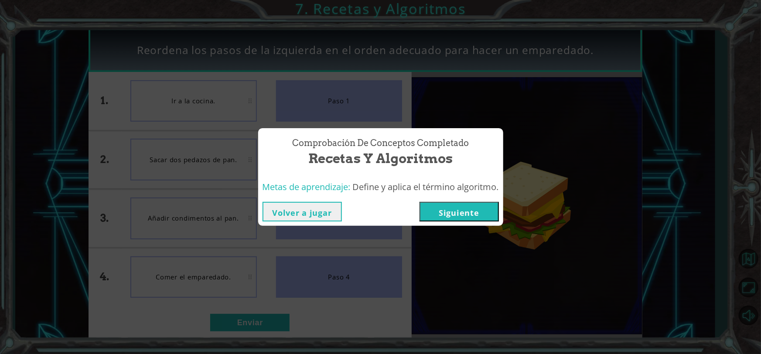
click at [447, 211] on button "Siguiente" at bounding box center [459, 212] width 79 height 20
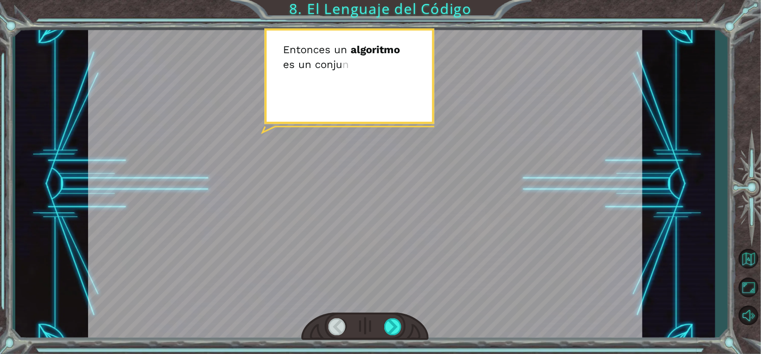
click at [402, 229] on div at bounding box center [365, 183] width 554 height 311
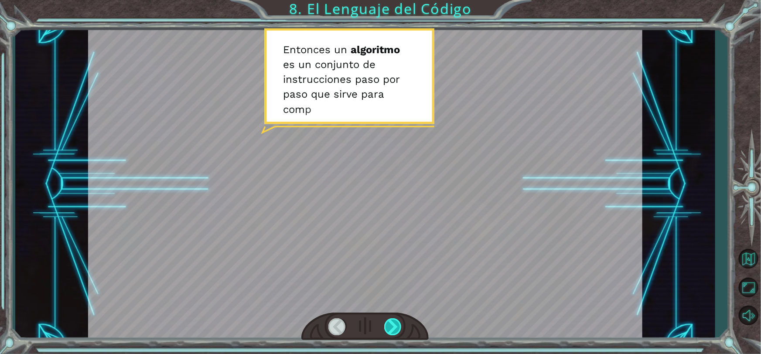
click at [394, 323] on div at bounding box center [393, 326] width 18 height 17
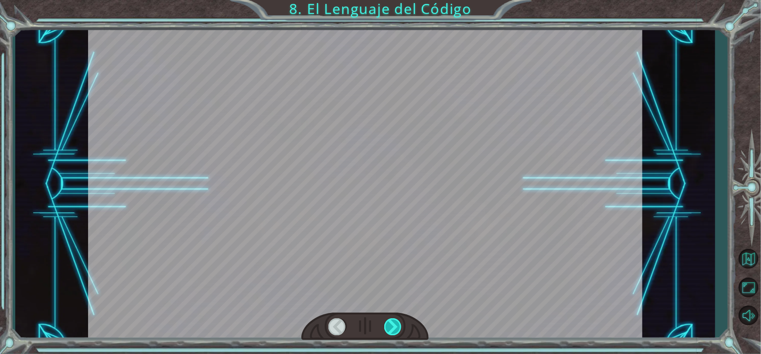
click at [394, 323] on div at bounding box center [393, 326] width 18 height 17
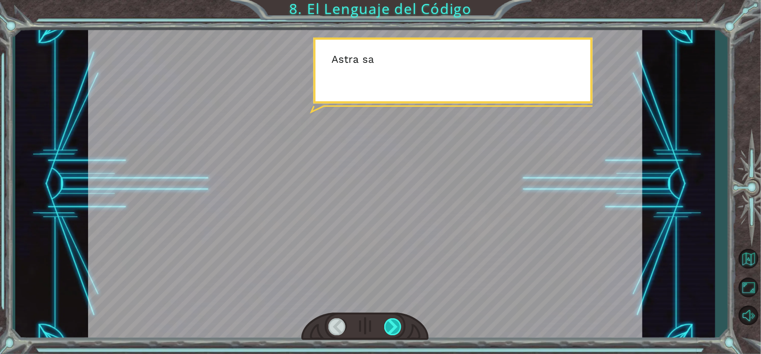
click at [394, 323] on div at bounding box center [393, 326] width 18 height 17
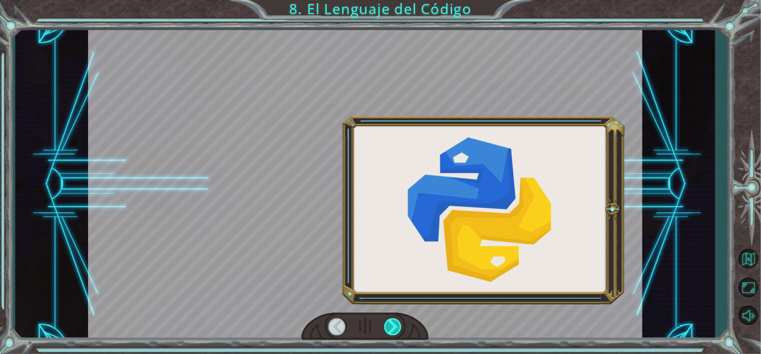
click at [394, 323] on div at bounding box center [393, 326] width 18 height 17
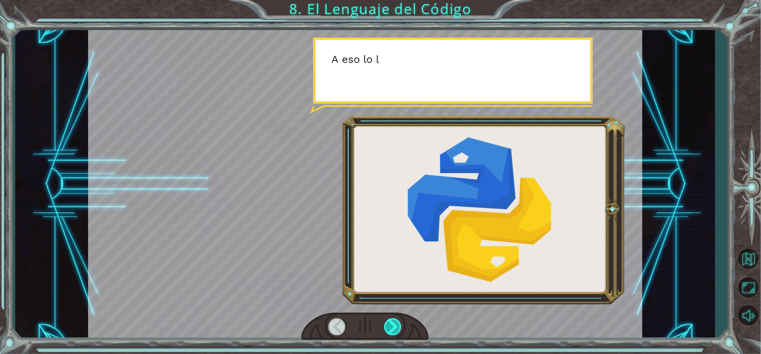
click at [394, 323] on div at bounding box center [393, 326] width 18 height 17
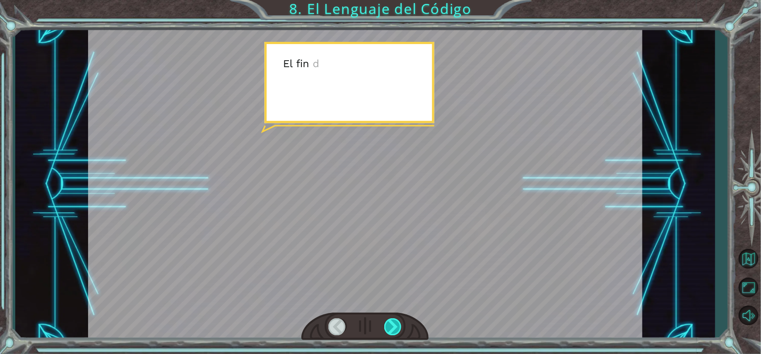
click at [394, 323] on div at bounding box center [393, 326] width 18 height 17
click at [392, 323] on div at bounding box center [393, 326] width 18 height 17
click at [390, 0] on div "E n t o n c e s u n a l g o r i t m o e s u n c o n j u n t o d e i n s t r u c…" at bounding box center [380, 0] width 761 height 0
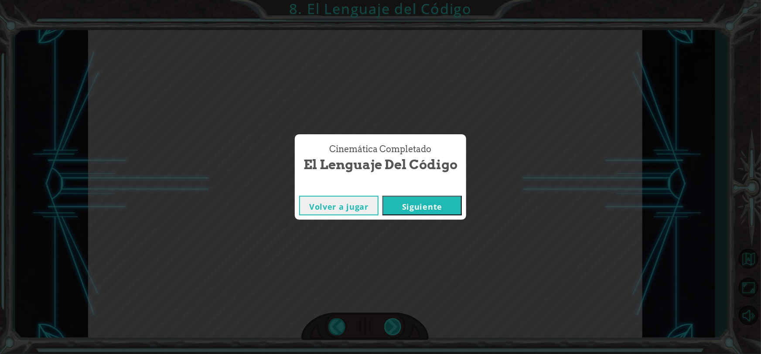
click at [390, 323] on div "Cinemática Completado El Lenguaje del Código Volver a jugar [GEOGRAPHIC_DATA]" at bounding box center [380, 177] width 761 height 354
click at [399, 207] on button "Siguiente" at bounding box center [422, 206] width 79 height 20
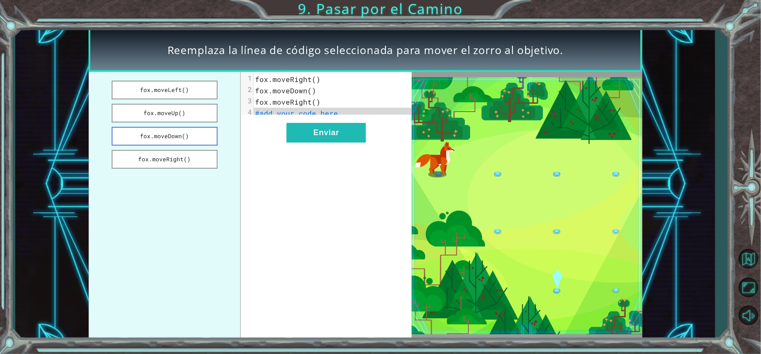
click at [195, 131] on button "fox.moveDown()" at bounding box center [165, 136] width 106 height 19
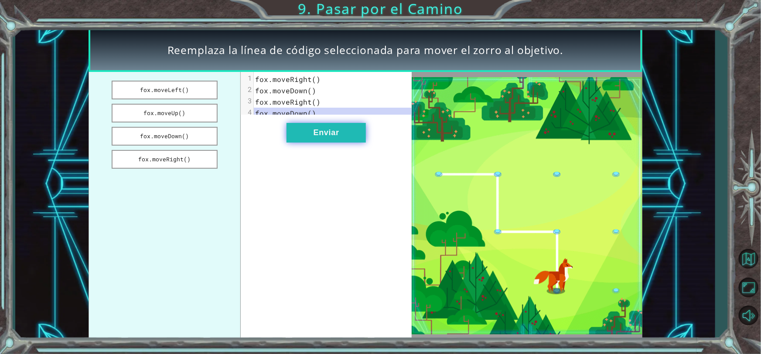
click at [295, 140] on button "Enviar" at bounding box center [326, 133] width 79 height 20
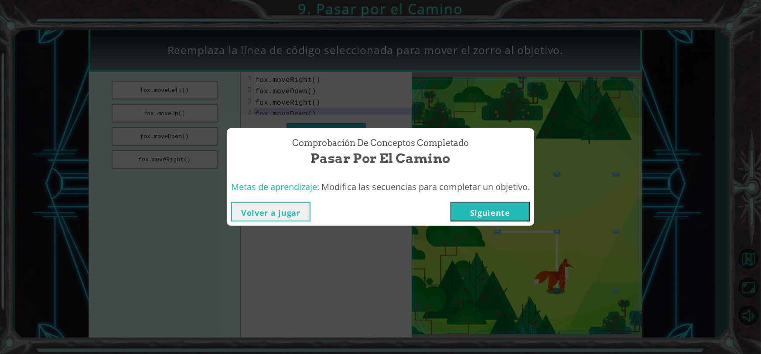
click at [508, 216] on button "Siguiente" at bounding box center [490, 212] width 79 height 20
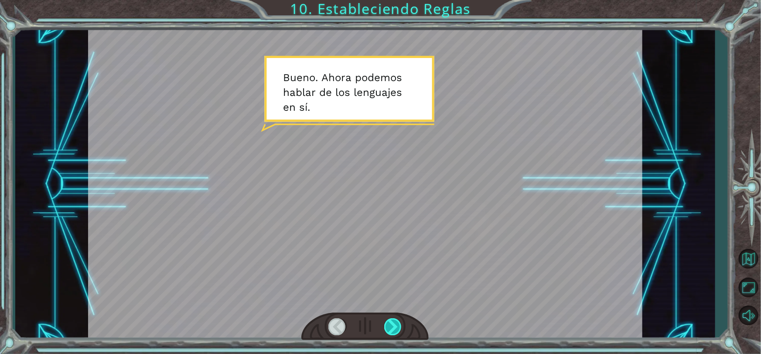
click at [393, 326] on div at bounding box center [393, 326] width 18 height 17
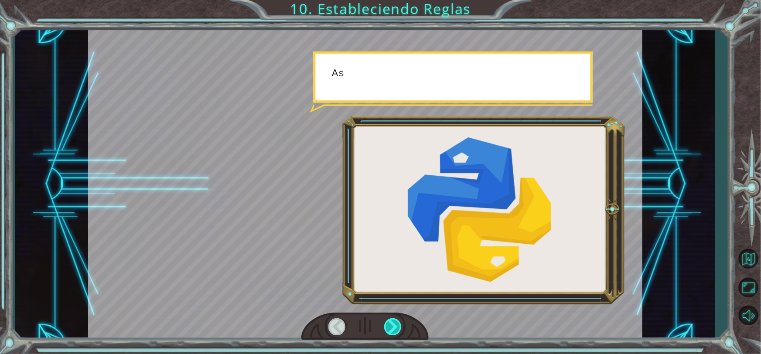
drag, startPoint x: 393, startPoint y: 326, endPoint x: 339, endPoint y: 335, distance: 53.9
click at [392, 326] on div at bounding box center [393, 326] width 18 height 17
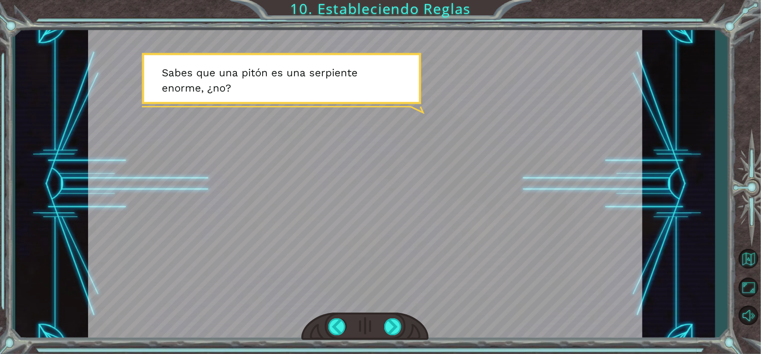
click at [237, 73] on div at bounding box center [365, 183] width 554 height 311
click at [398, 323] on div at bounding box center [393, 326] width 18 height 17
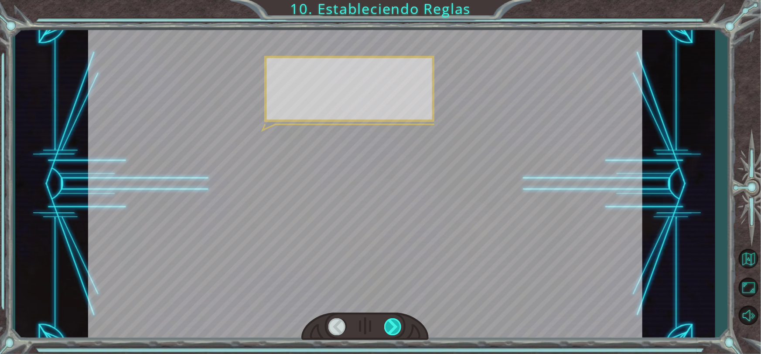
click at [397, 323] on div at bounding box center [393, 326] width 18 height 17
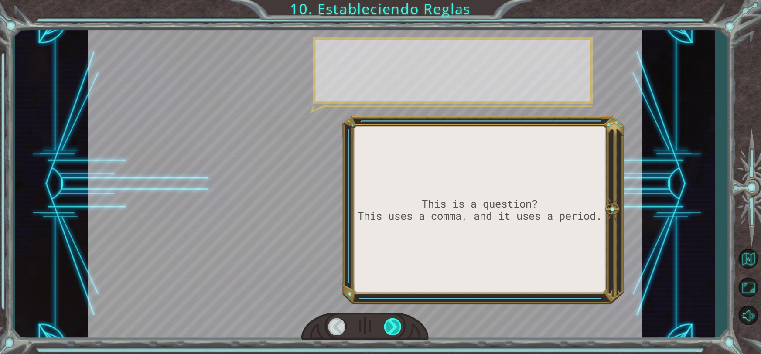
click at [396, 323] on div at bounding box center [393, 326] width 18 height 17
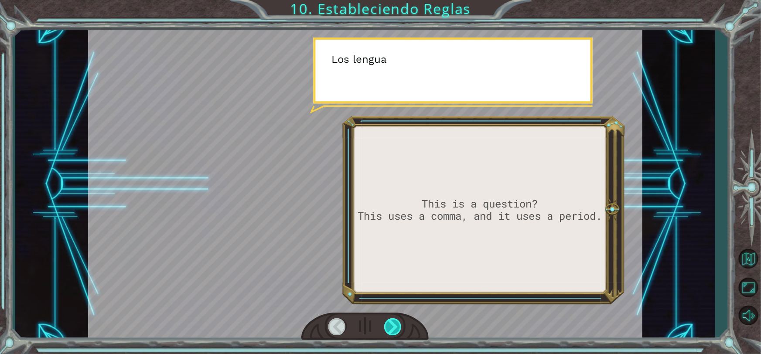
click at [396, 323] on div at bounding box center [393, 326] width 18 height 17
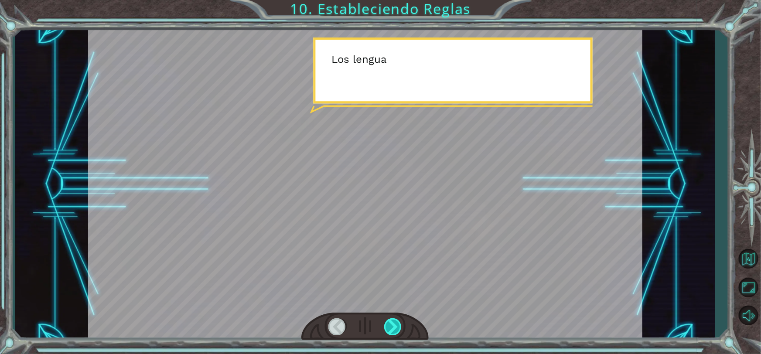
click at [395, 323] on div at bounding box center [393, 326] width 18 height 17
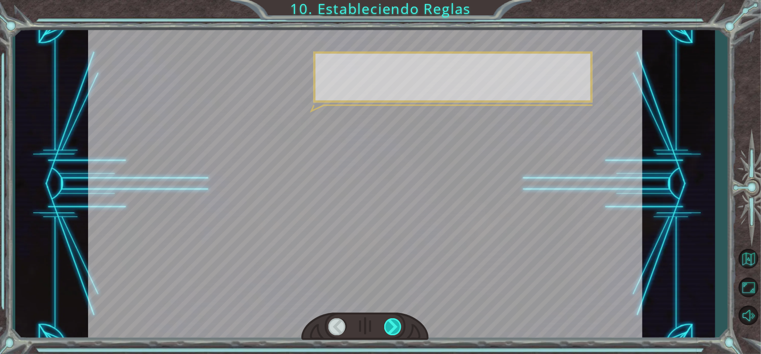
click at [395, 323] on div at bounding box center [393, 326] width 18 height 17
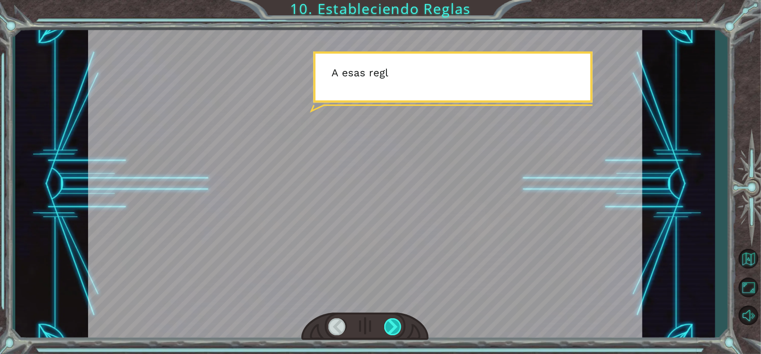
click at [395, 323] on div at bounding box center [393, 326] width 18 height 17
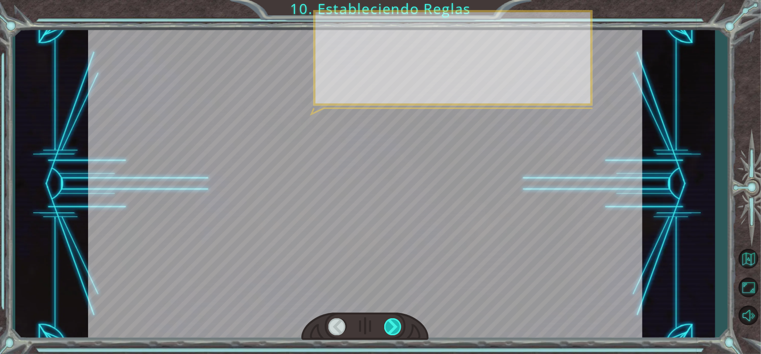
click at [395, 323] on div at bounding box center [393, 326] width 18 height 17
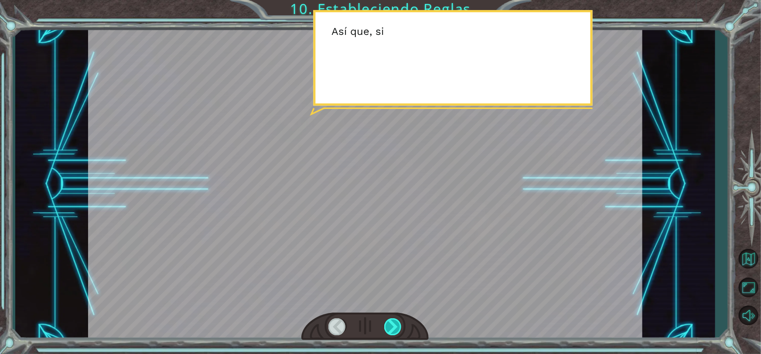
click at [395, 323] on div at bounding box center [393, 326] width 18 height 17
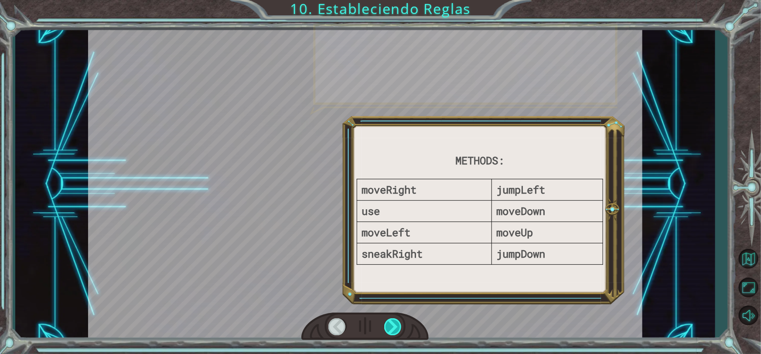
click at [395, 323] on div at bounding box center [393, 326] width 18 height 17
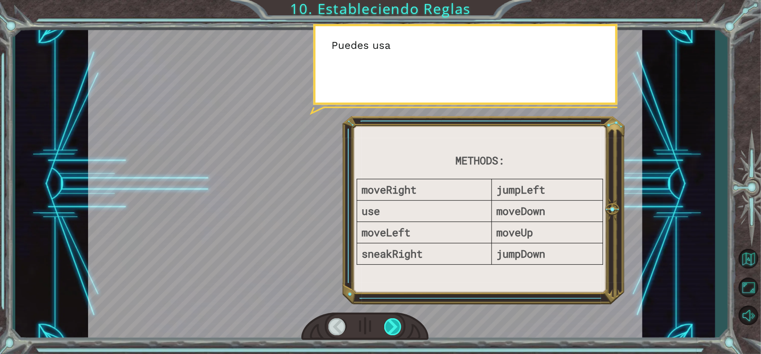
click at [395, 323] on div at bounding box center [393, 326] width 18 height 17
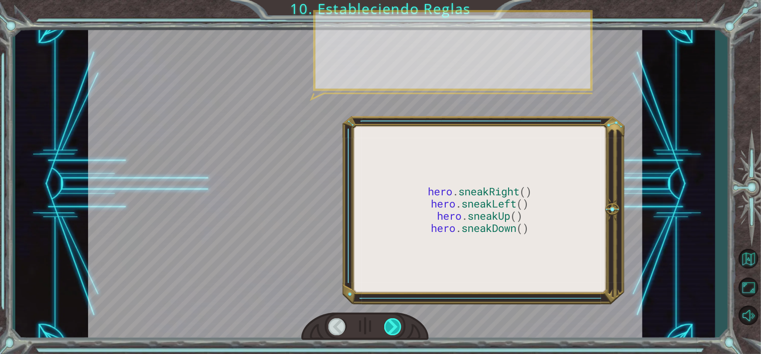
click at [394, 323] on div at bounding box center [393, 326] width 18 height 17
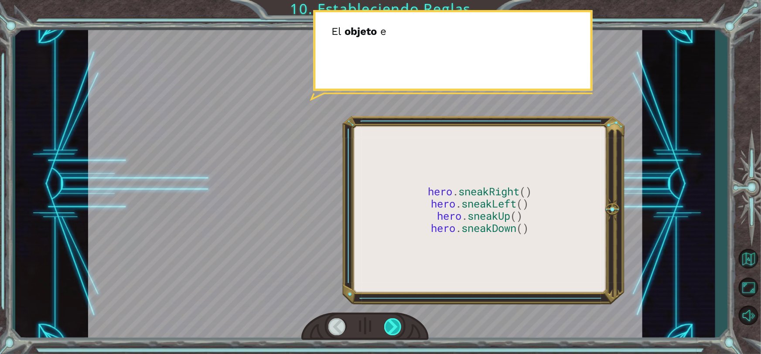
click at [394, 323] on div at bounding box center [393, 326] width 18 height 17
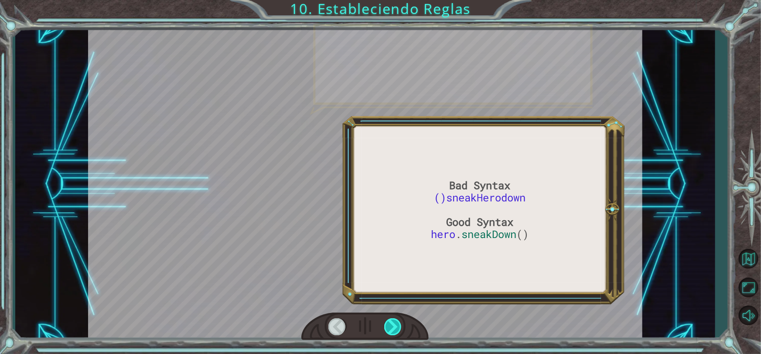
click at [394, 323] on div at bounding box center [393, 326] width 18 height 17
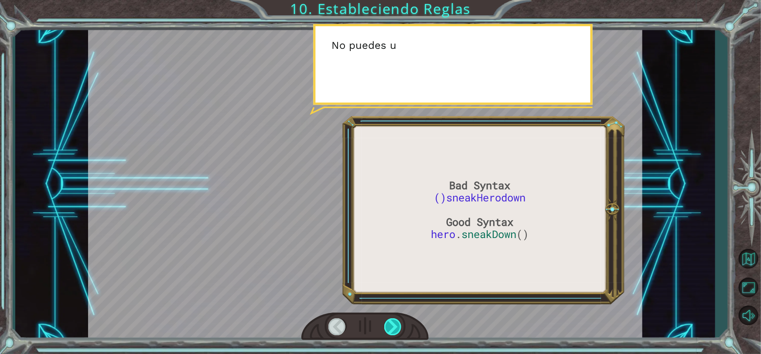
click at [394, 323] on div at bounding box center [393, 326] width 18 height 17
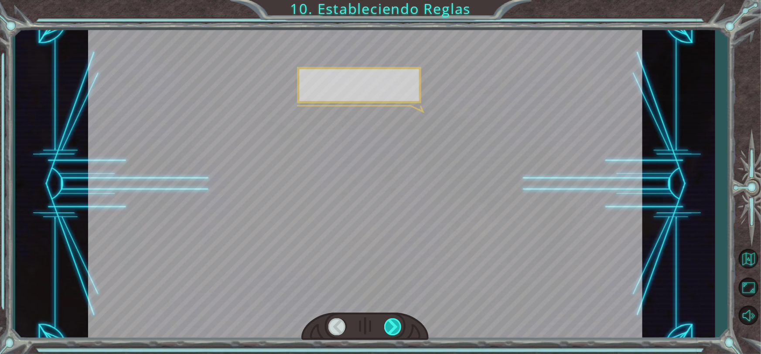
click at [394, 323] on div at bounding box center [393, 326] width 18 height 17
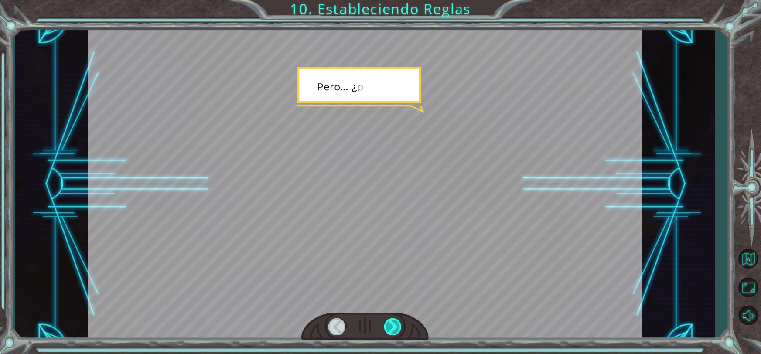
click at [392, 323] on div at bounding box center [393, 326] width 18 height 17
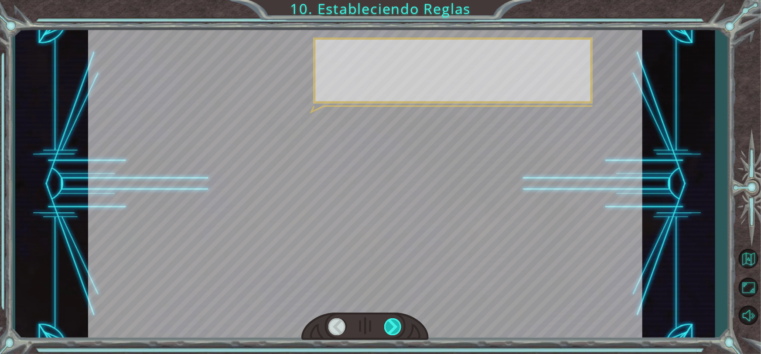
click at [392, 323] on div at bounding box center [393, 326] width 18 height 17
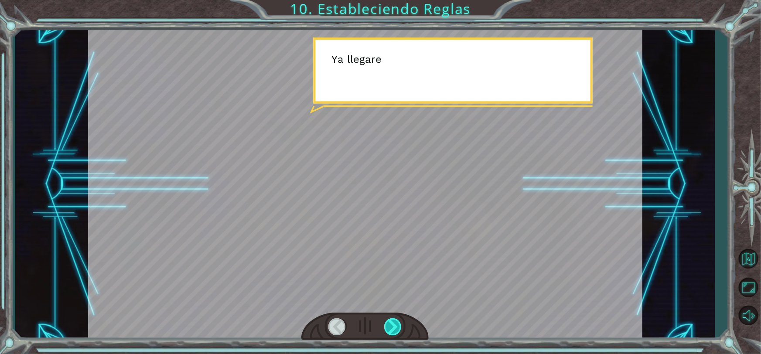
click at [392, 323] on div at bounding box center [393, 326] width 18 height 17
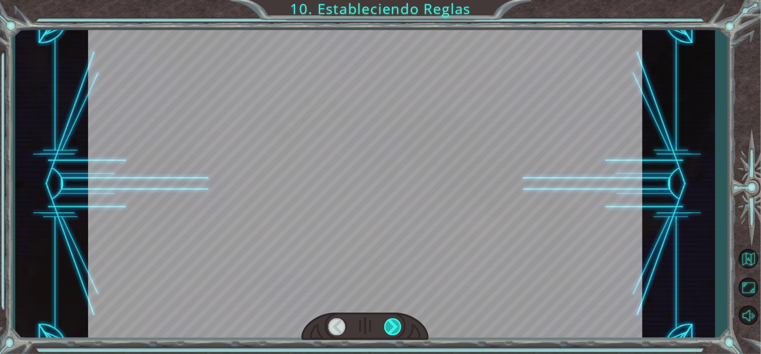
click at [392, 323] on div at bounding box center [393, 326] width 18 height 17
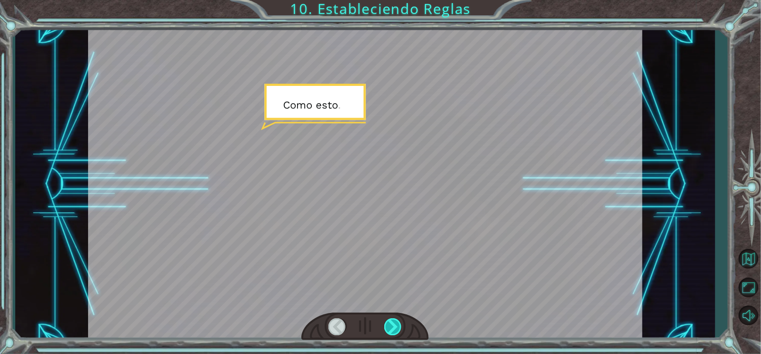
click at [392, 323] on div at bounding box center [393, 326] width 18 height 17
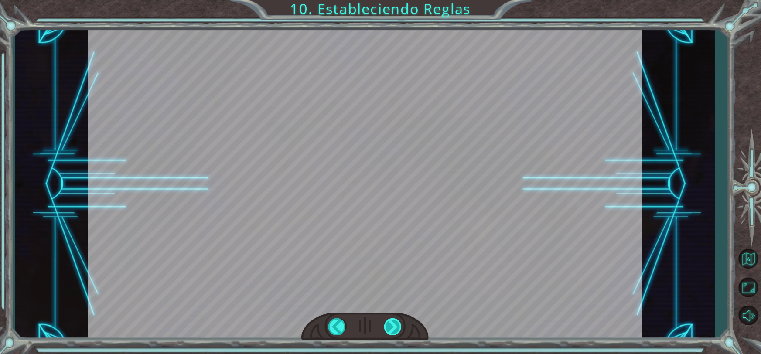
click at [392, 0] on div "Bad Syntax ()sneakHerodown Good Syntax hero . sneakDown () B u e n o . A h o r …" at bounding box center [380, 0] width 761 height 0
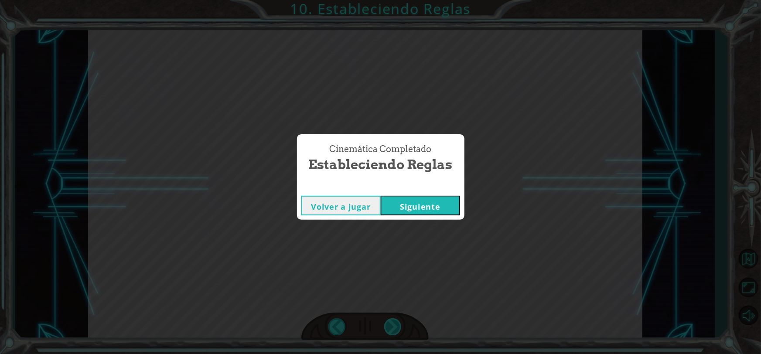
click at [392, 323] on div "Cinemática Completado Estableciendo Reglas Volver a jugar [GEOGRAPHIC_DATA]" at bounding box center [380, 177] width 761 height 354
click at [401, 189] on div "Cinemática Completado" at bounding box center [381, 187] width 168 height 9
click at [402, 211] on button "Siguiente" at bounding box center [420, 206] width 79 height 20
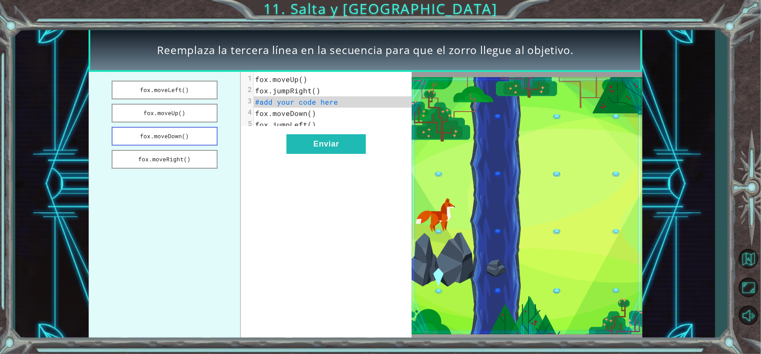
click at [188, 132] on button "fox.moveDown()" at bounding box center [165, 136] width 106 height 19
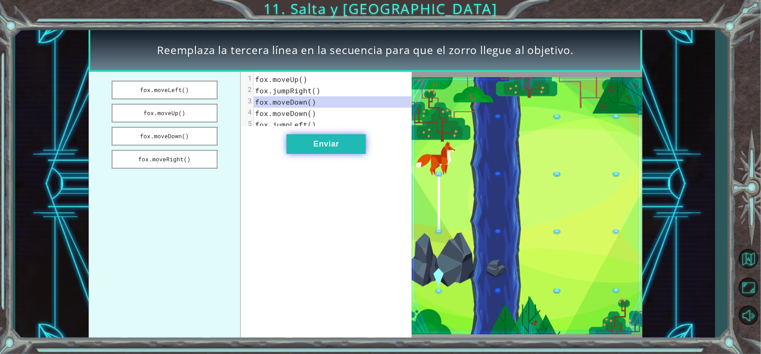
click at [346, 154] on button "Enviar" at bounding box center [326, 144] width 79 height 20
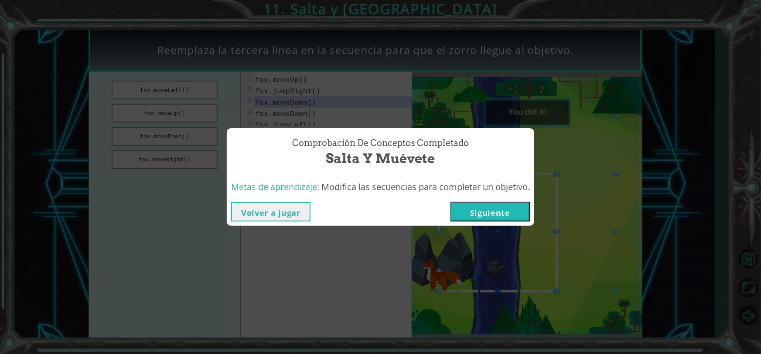
click at [491, 204] on button "Siguiente" at bounding box center [490, 212] width 79 height 20
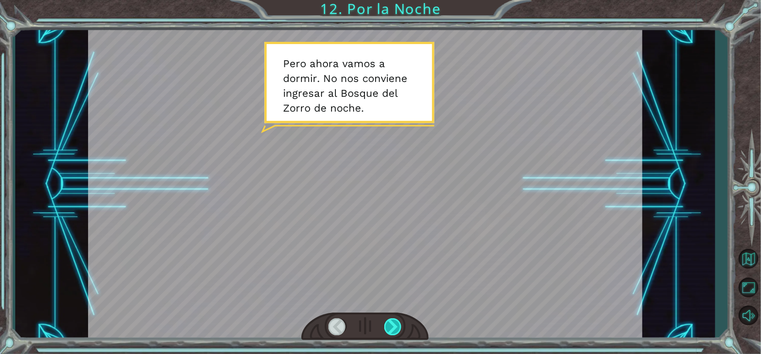
click at [397, 334] on div at bounding box center [393, 326] width 18 height 17
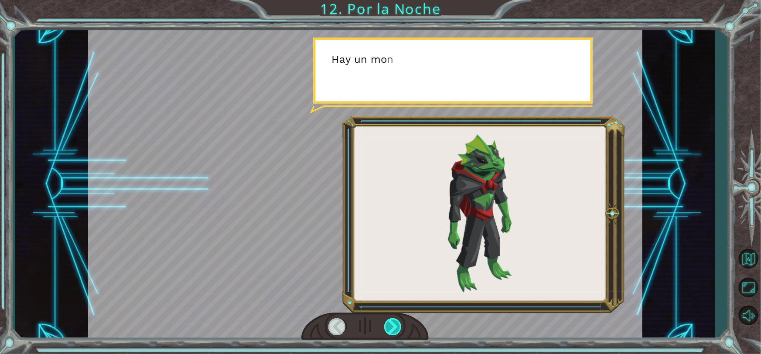
click at [396, 332] on div at bounding box center [393, 326] width 18 height 17
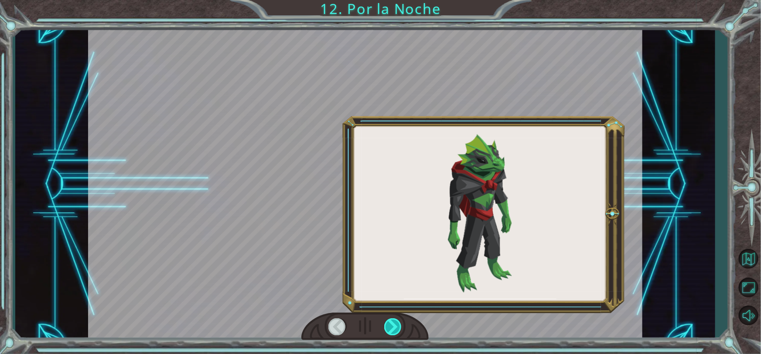
click at [396, 332] on div at bounding box center [393, 326] width 18 height 17
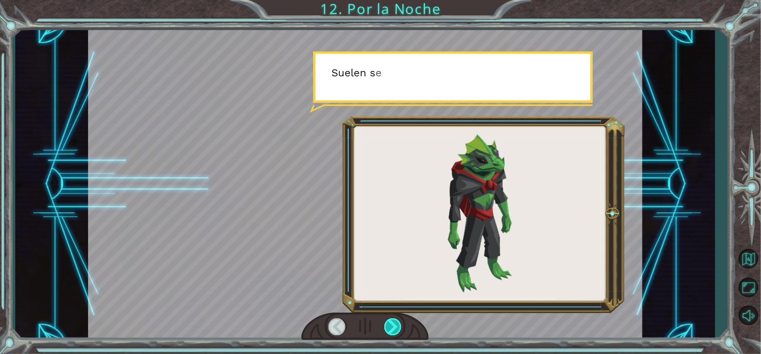
click at [396, 332] on div at bounding box center [393, 326] width 18 height 17
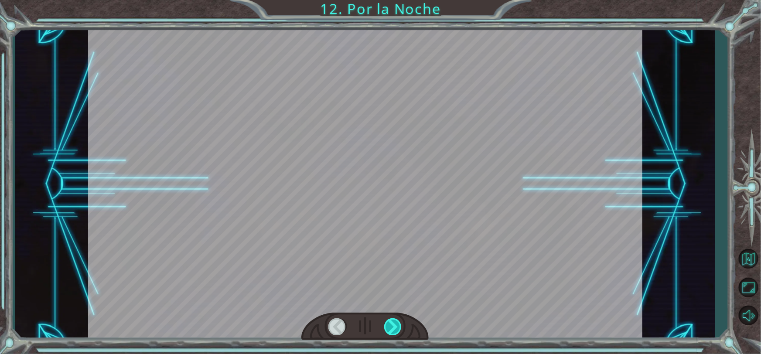
click at [396, 332] on div at bounding box center [393, 326] width 18 height 17
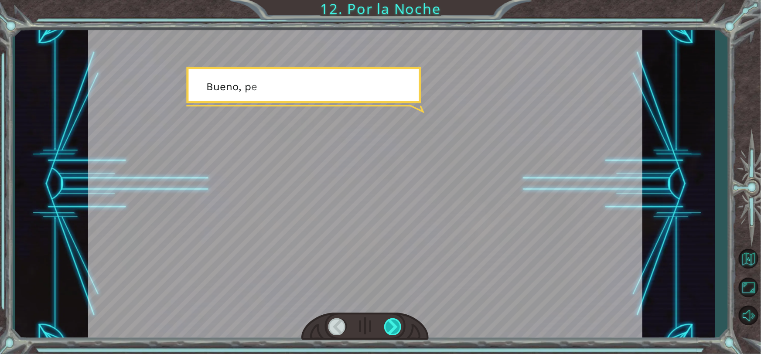
click at [396, 332] on div at bounding box center [393, 326] width 18 height 17
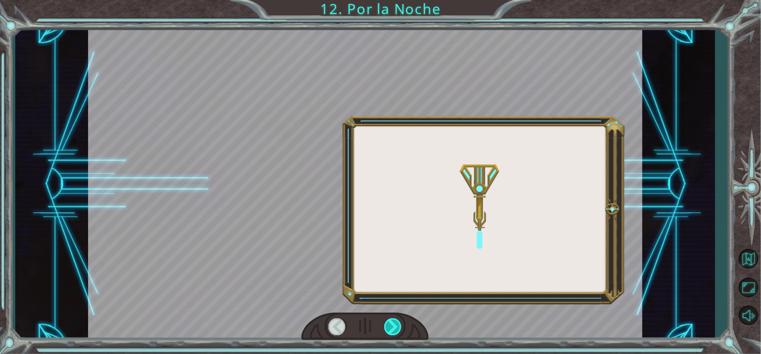
click at [396, 332] on div at bounding box center [393, 326] width 18 height 17
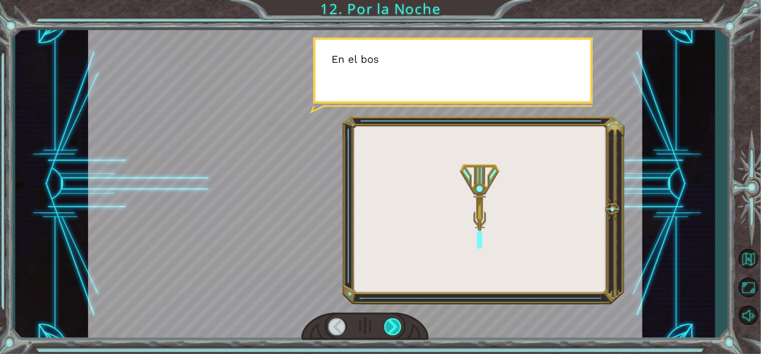
click at [396, 332] on div at bounding box center [393, 326] width 18 height 17
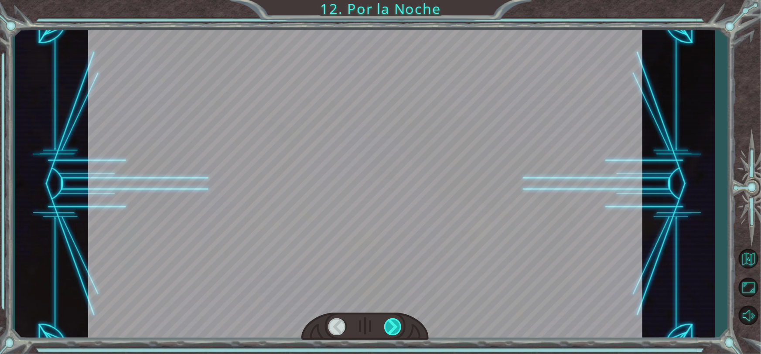
click at [396, 332] on div at bounding box center [393, 326] width 18 height 17
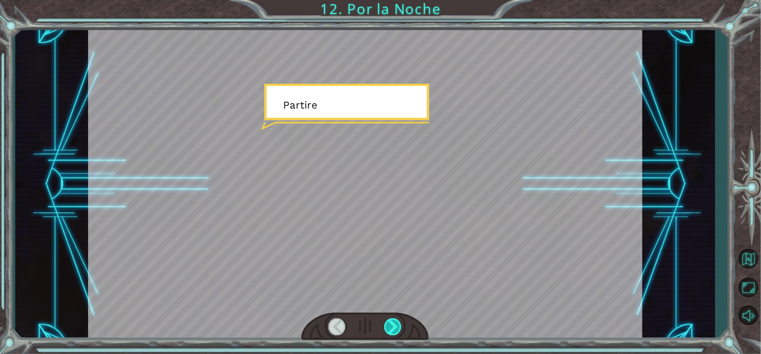
click at [396, 332] on div at bounding box center [393, 326] width 18 height 17
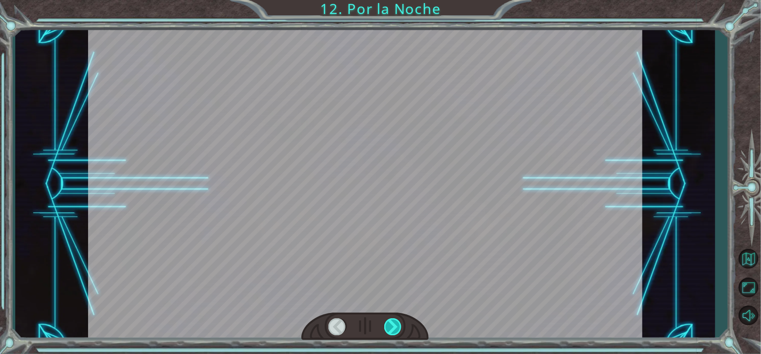
click at [396, 332] on div at bounding box center [393, 326] width 18 height 17
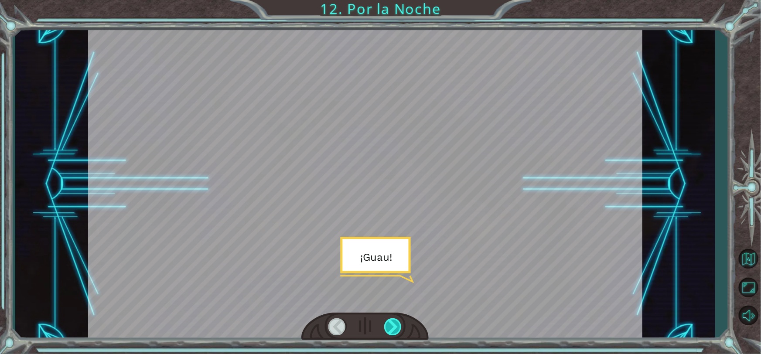
click at [396, 332] on div at bounding box center [393, 326] width 18 height 17
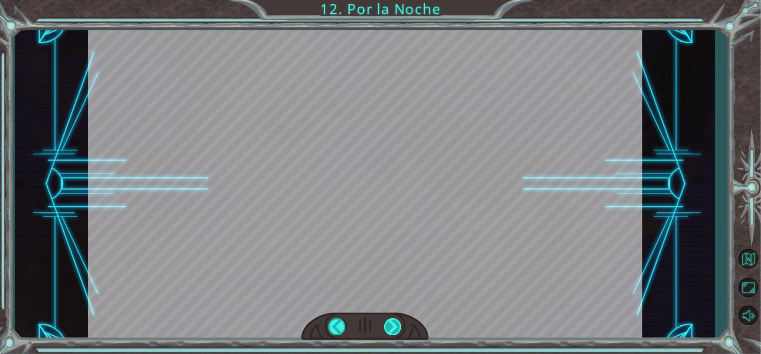
click at [396, 332] on div at bounding box center [393, 326] width 18 height 17
click at [396, 0] on div "P e r o a h o r a v a m o s a d o r m i r . N o n o s c o n v i e n e i n g r e…" at bounding box center [380, 0] width 761 height 0
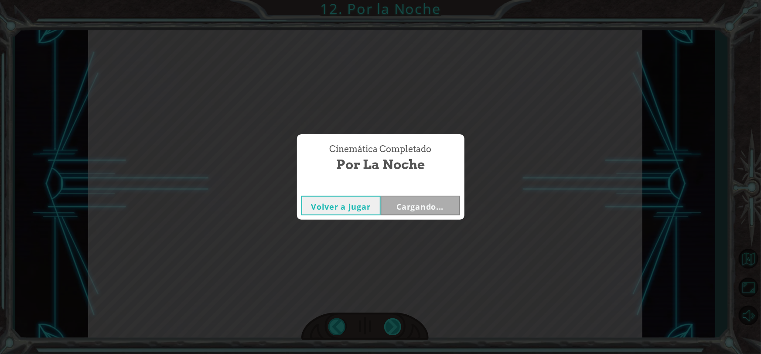
click at [396, 332] on div "Cinemática Completado Por la Noche Volver a jugar Cargando..." at bounding box center [380, 177] width 761 height 354
click at [417, 201] on button "Siguiente" at bounding box center [420, 206] width 79 height 20
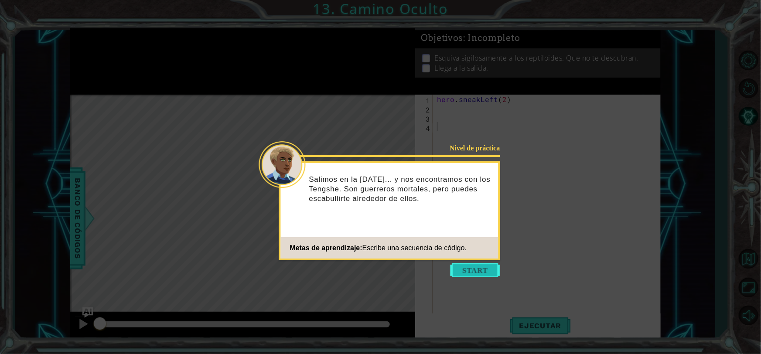
click at [464, 271] on button "Start" at bounding box center [476, 270] width 50 height 14
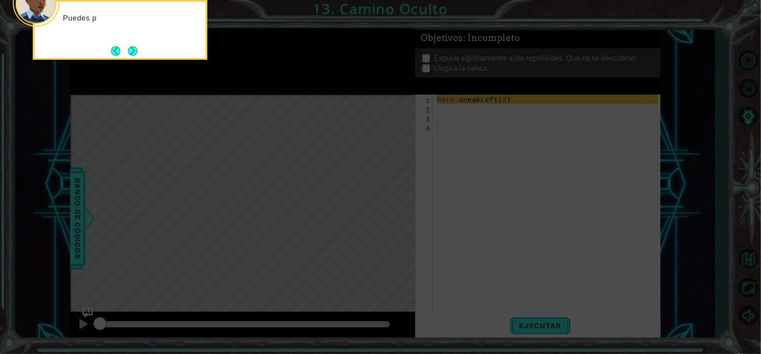
click at [464, 271] on icon at bounding box center [380, 53] width 761 height 602
click at [133, 49] on button "Next" at bounding box center [133, 51] width 10 height 10
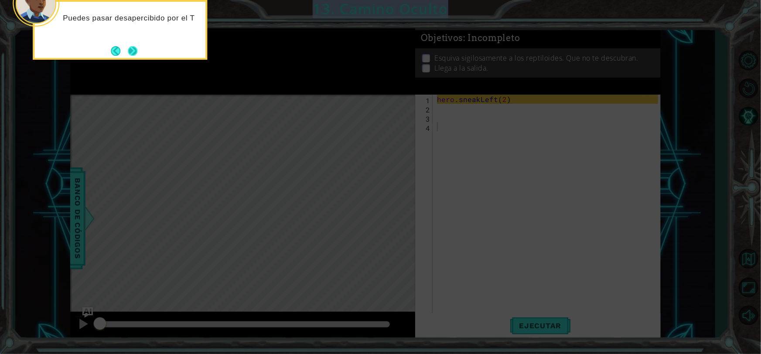
click at [133, 49] on icon at bounding box center [380, 53] width 761 height 602
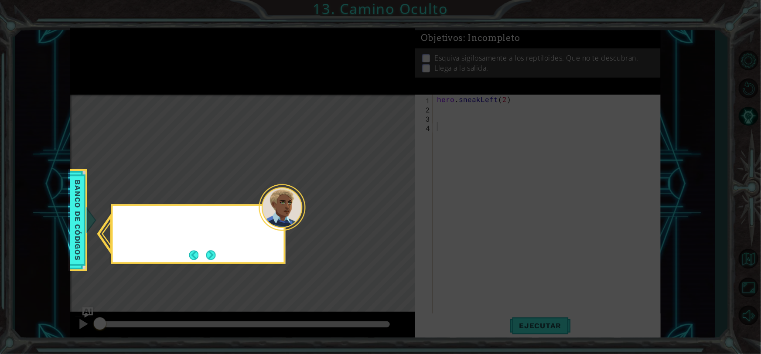
click at [133, 49] on icon at bounding box center [380, 177] width 761 height 354
click at [224, 249] on div "Revisa el Banco" at bounding box center [198, 234] width 174 height 60
click at [211, 259] on button "Next" at bounding box center [211, 255] width 10 height 10
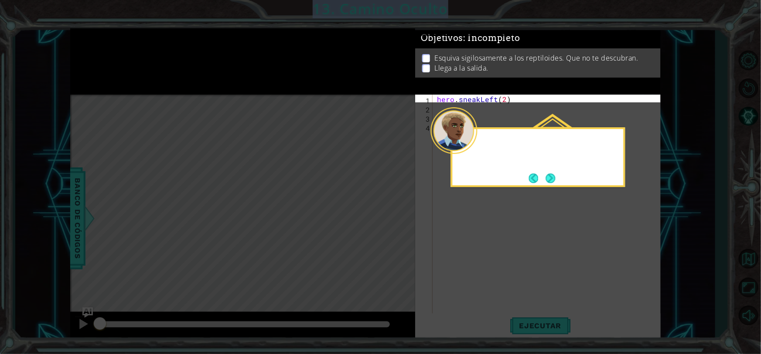
click at [211, 259] on icon at bounding box center [380, 177] width 761 height 354
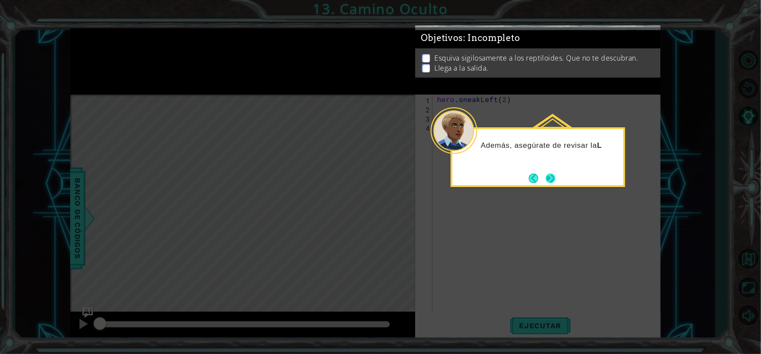
click at [555, 180] on button "Next" at bounding box center [551, 179] width 10 height 10
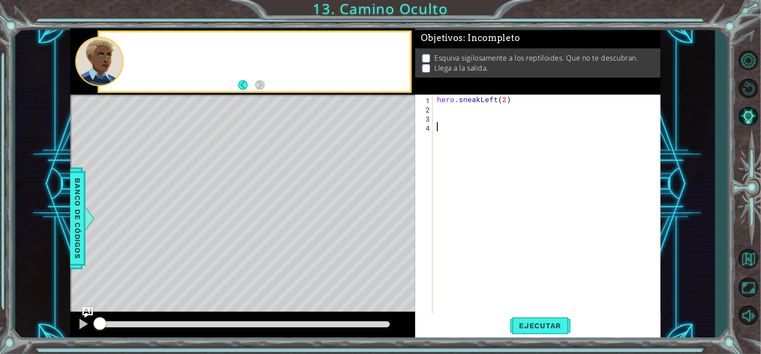
click at [555, 180] on div "hero . sneakLeft ( 2 )" at bounding box center [548, 214] width 227 height 238
click at [458, 111] on div "hero . sneakLeft ( 2 )" at bounding box center [548, 214] width 227 height 238
click at [560, 325] on span "Ejecutar" at bounding box center [540, 326] width 60 height 9
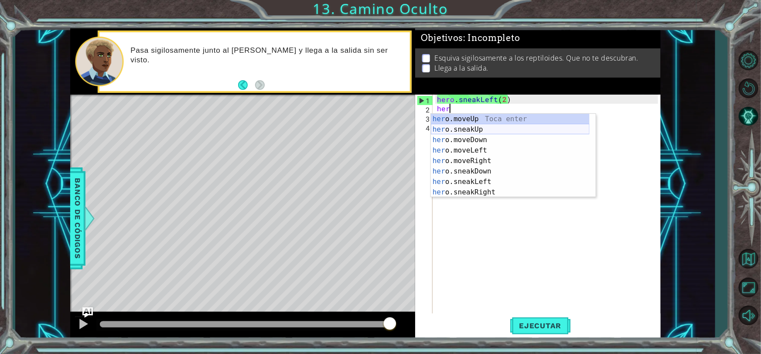
click at [482, 129] on div "her o.moveUp Toca enter her o.sneakUp Toca enter her o.moveDown Toca enter her …" at bounding box center [510, 166] width 159 height 105
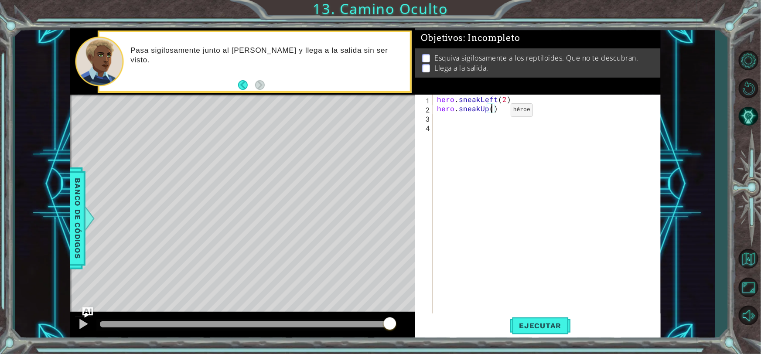
type textarea "hero.sneakUp(2)"
click at [517, 109] on div "hero . sneakLeft ( 2 ) hero . sneakUp ( 2 )" at bounding box center [548, 214] width 227 height 238
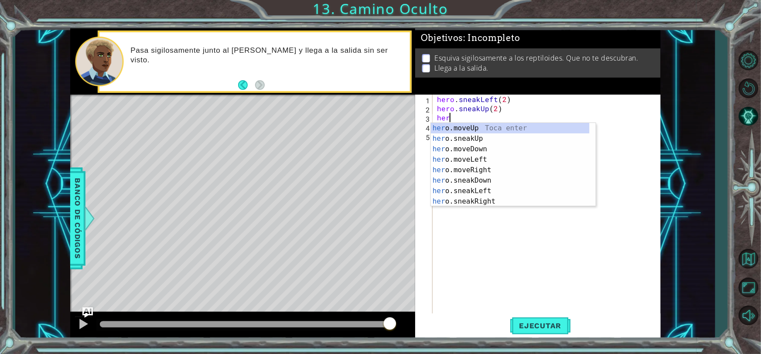
scroll to position [0, 0]
click at [489, 200] on div "hero .moveUp Toca enter hero .sneakUp Toca enter hero .moveDown Toca enter hero…" at bounding box center [510, 175] width 159 height 105
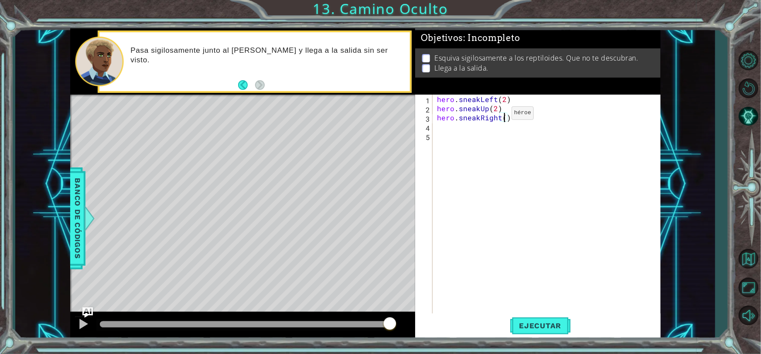
scroll to position [0, 4]
type textarea "hero.sneakRight(2)"
click at [532, 328] on span "Ejecutar" at bounding box center [540, 326] width 60 height 9
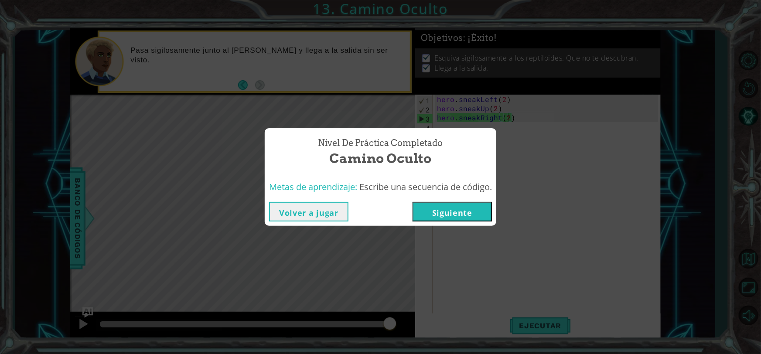
click at [467, 218] on button "Siguiente" at bounding box center [452, 212] width 79 height 20
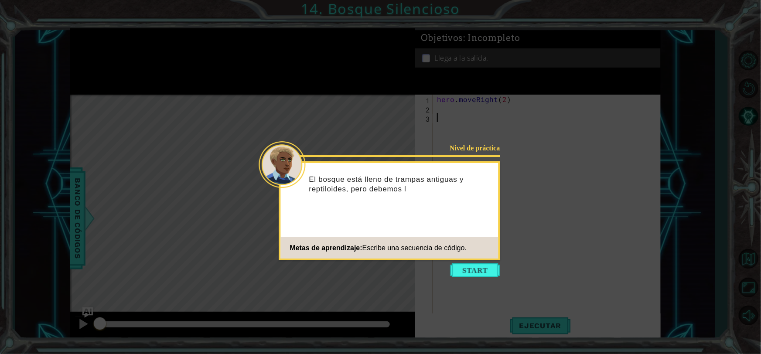
click at [469, 263] on icon at bounding box center [380, 177] width 761 height 354
click at [472, 276] on button "Start" at bounding box center [476, 270] width 50 height 14
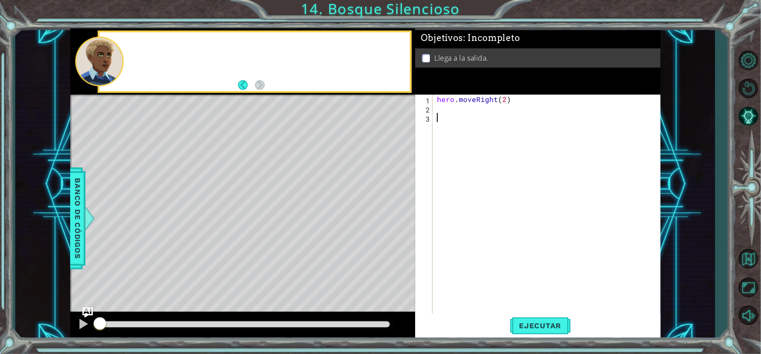
click at [473, 281] on div "hero . moveRight ( 2 )" at bounding box center [548, 214] width 227 height 238
click at [474, 284] on div "hero . moveRight ( 2 )" at bounding box center [548, 214] width 227 height 238
click at [258, 61] on div "Puedes atravesar las trampas, pero se ac" at bounding box center [267, 61] width 286 height 31
click at [258, 61] on div "Puedes atravesar las trampas, pero se activarán" at bounding box center [267, 61] width 286 height 31
click at [258, 61] on div "Puedes atravesar las trampas, pero se activarán si te" at bounding box center [267, 61] width 286 height 31
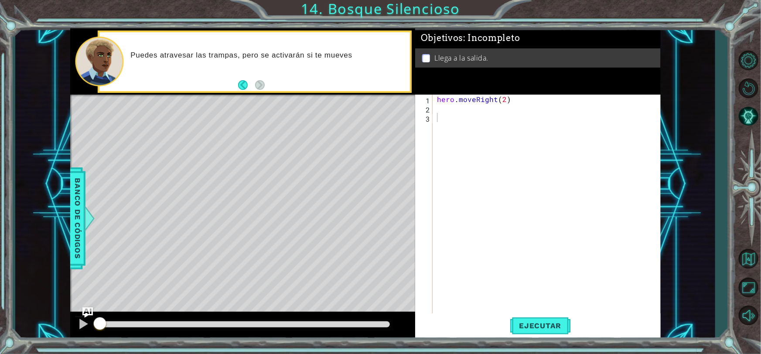
click at [258, 61] on div "Puedes atravesar las trampas, pero se activarán si te mueves" at bounding box center [267, 61] width 286 height 31
click at [258, 61] on div "Puedes atravesar las trampas, pero se activarán si te mueves con si" at bounding box center [267, 61] width 286 height 31
click at [258, 61] on div "Puedes atravesar las trampas, pero se activarán si te mueves con [PERSON_NAME]." at bounding box center [267, 61] width 286 height 41
click at [439, 109] on div "hero . moveRight ( 2 )" at bounding box center [548, 214] width 227 height 238
drag, startPoint x: 439, startPoint y: 126, endPoint x: 437, endPoint y: 119, distance: 6.9
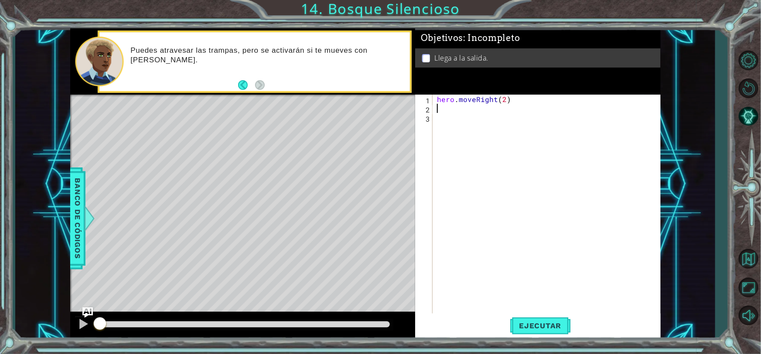
click at [439, 124] on div "hero . moveRight ( 2 )" at bounding box center [548, 214] width 227 height 238
click at [435, 109] on div "1 2 3 hero . moveRight ( 2 ) הההההההההההההההההההההההההההההההההההההההההההההההההה…" at bounding box center [536, 205] width 243 height 220
click at [443, 109] on div "hero . moveRight ( 2 )" at bounding box center [548, 214] width 227 height 238
drag, startPoint x: 443, startPoint y: 118, endPoint x: 441, endPoint y: 114, distance: 4.7
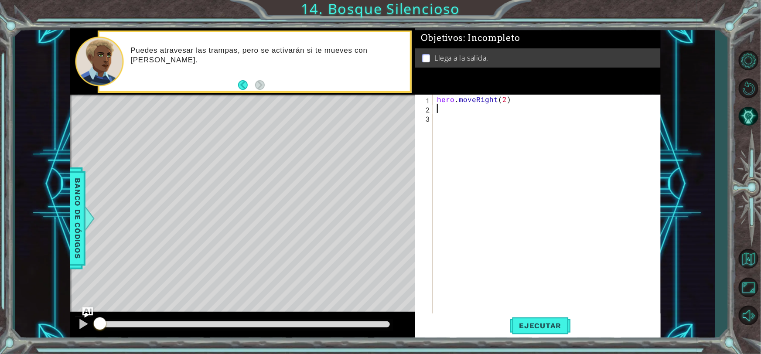
click at [442, 116] on div "hero . moveRight ( 2 )" at bounding box center [548, 214] width 227 height 238
click at [441, 114] on div "hero . moveRight ( 2 )" at bounding box center [548, 214] width 227 height 238
click at [438, 97] on div "hero . moveRight ( 2 )" at bounding box center [548, 214] width 227 height 238
type textarea "hero.moveRight(2)"
click at [443, 98] on div "hero . moveRight ( 2 )" at bounding box center [548, 214] width 227 height 238
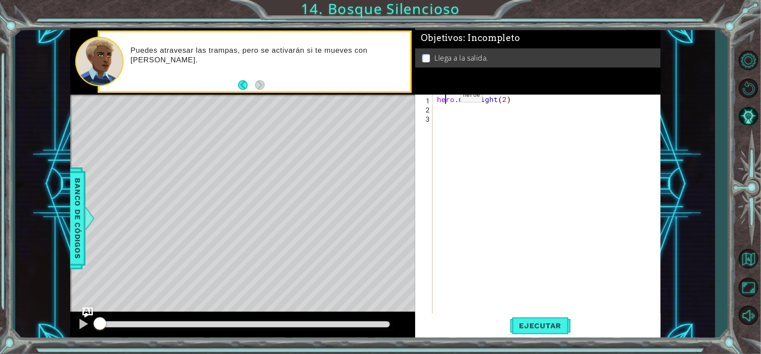
click at [445, 98] on div "hero . moveRight ( 2 )" at bounding box center [548, 214] width 227 height 238
click at [449, 97] on div "hero . moveRight ( 2 )" at bounding box center [548, 214] width 227 height 238
click at [458, 102] on div "hero . moveRight ( 2 )" at bounding box center [548, 214] width 227 height 238
click at [530, 320] on button "Ejecutar" at bounding box center [540, 326] width 60 height 24
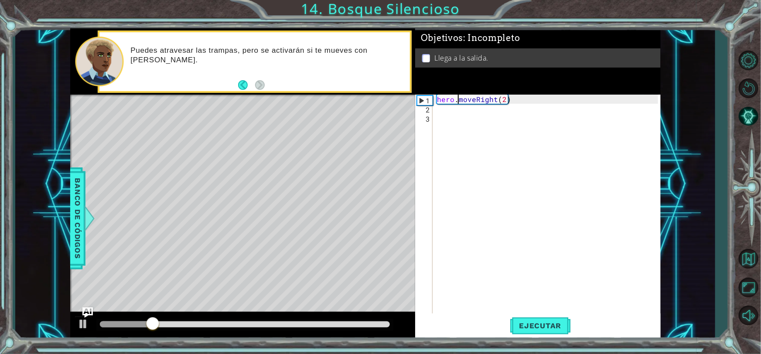
click at [454, 115] on div "hero . moveRight ( 2 )" at bounding box center [548, 214] width 227 height 238
click at [449, 111] on div "hero . moveRight ( 2 )" at bounding box center [548, 214] width 227 height 238
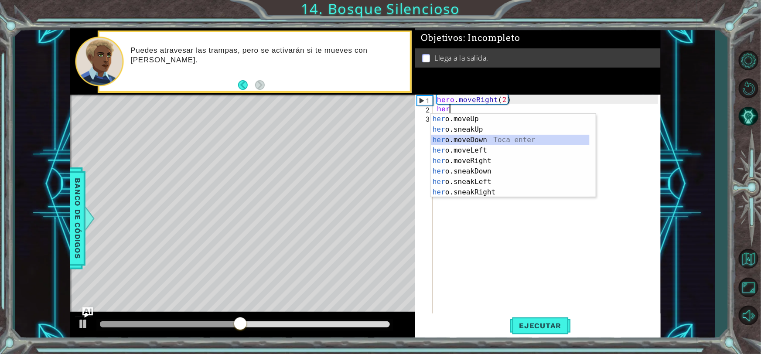
click at [479, 140] on div "her o.moveUp Toca enter her o.sneakUp Toca enter her o.moveDown Toca enter her …" at bounding box center [510, 166] width 159 height 105
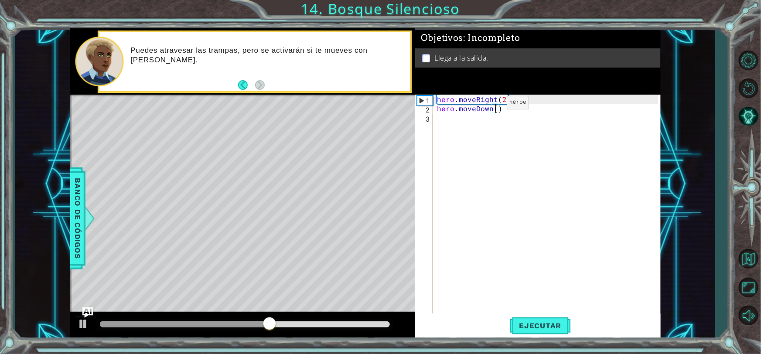
type textarea "hero.moveDown(2)"
click at [449, 120] on div "hero . moveRight ( 2 ) hero . moveDown ( 2 )" at bounding box center [548, 214] width 227 height 238
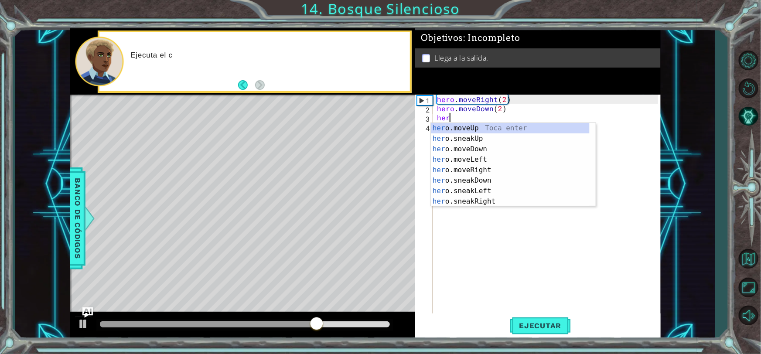
scroll to position [0, 0]
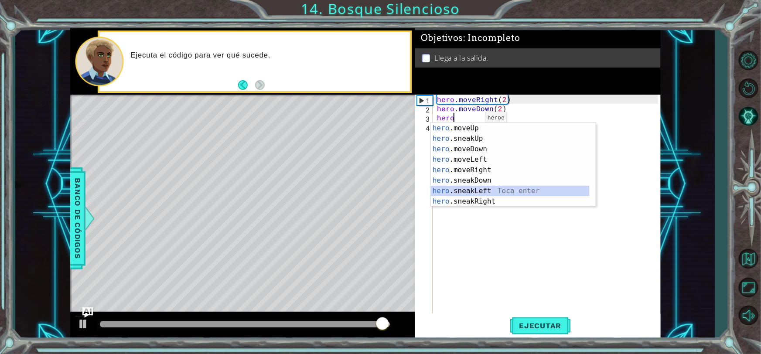
click at [489, 188] on div "hero .moveUp Toca enter hero .sneakUp Toca enter hero .moveDown Toca enter hero…" at bounding box center [510, 175] width 159 height 105
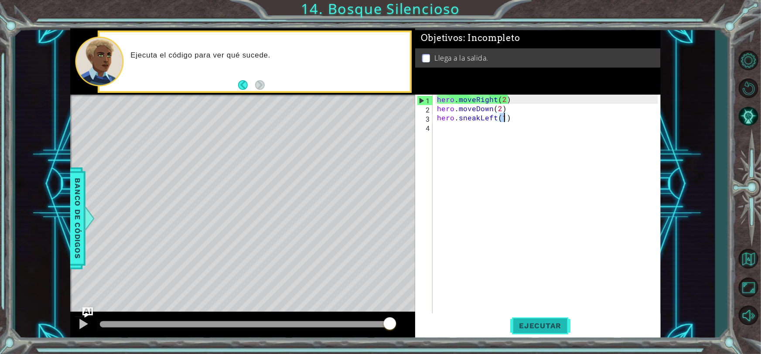
click at [520, 324] on span "Ejecutar" at bounding box center [540, 326] width 60 height 9
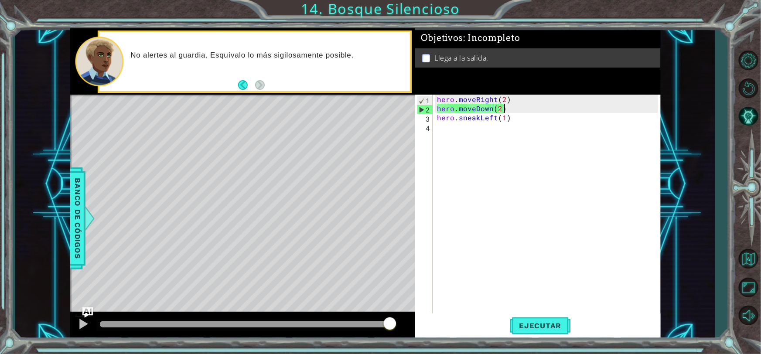
click at [508, 111] on div "hero . moveRight ( 2 ) hero . moveDown ( 2 ) hero . sneakLeft ( 1 )" at bounding box center [548, 214] width 227 height 238
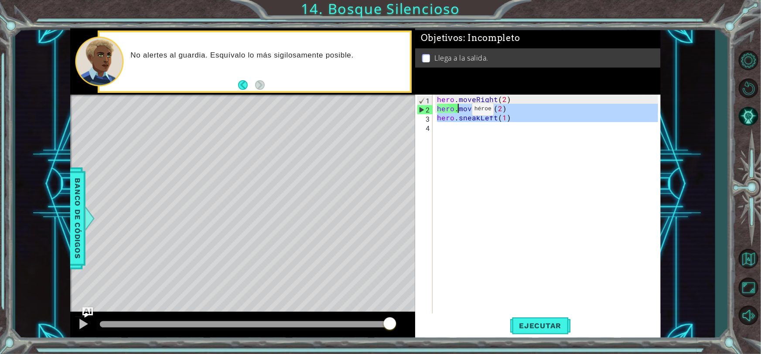
drag, startPoint x: 500, startPoint y: 122, endPoint x: 457, endPoint y: 111, distance: 44.5
click at [457, 111] on div "hero . moveRight ( 2 ) hero . moveDown ( 2 ) hero . sneakLeft ( 1 )" at bounding box center [548, 214] width 227 height 238
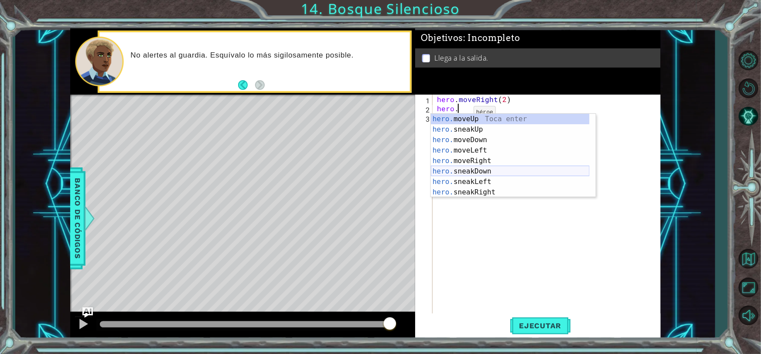
click at [480, 170] on div "hero. moveUp Toca enter hero. sneakUp Toca enter hero. moveDown Toca enter hero…" at bounding box center [510, 166] width 159 height 105
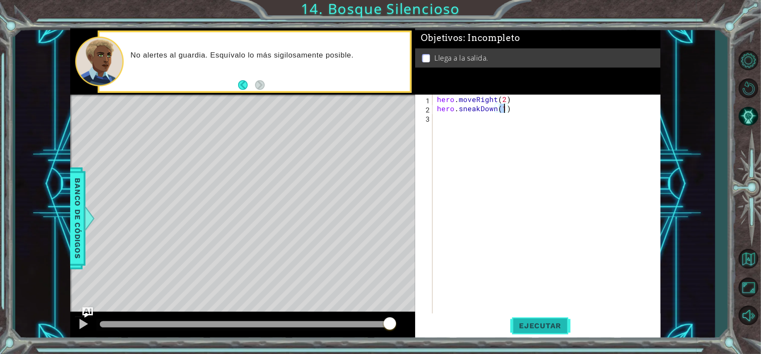
click at [542, 319] on button "Ejecutar" at bounding box center [540, 326] width 60 height 24
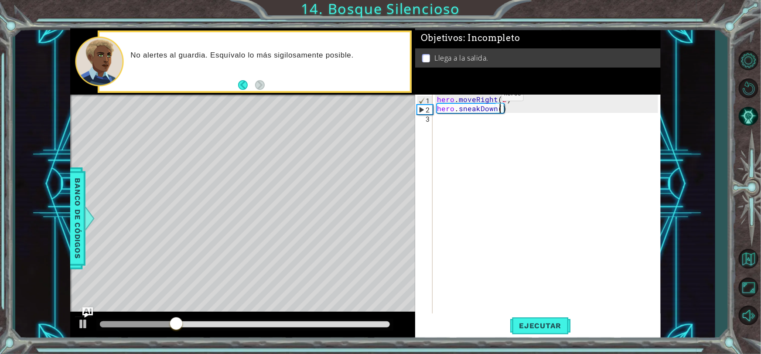
type textarea "hero.sneakDown(2)"
click at [468, 123] on div "hero . moveRight ( 2 ) hero . sneakDown ( 2 )" at bounding box center [548, 214] width 227 height 238
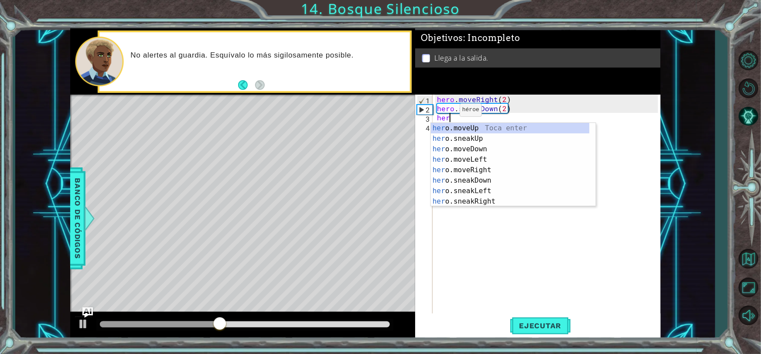
scroll to position [0, 0]
click at [496, 188] on div "her o.moveUp Toca enter her o.sneakUp Toca enter her o.moveDown Toca enter her …" at bounding box center [510, 175] width 159 height 105
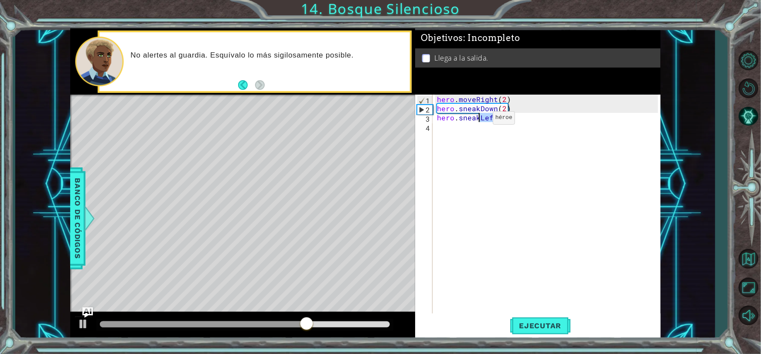
drag, startPoint x: 503, startPoint y: 122, endPoint x: 478, endPoint y: 120, distance: 25.4
click at [478, 120] on div "hero . moveRight ( 2 ) hero . sneakDown ( 2 ) hero . sneakLeft ( 1 )" at bounding box center [548, 214] width 227 height 238
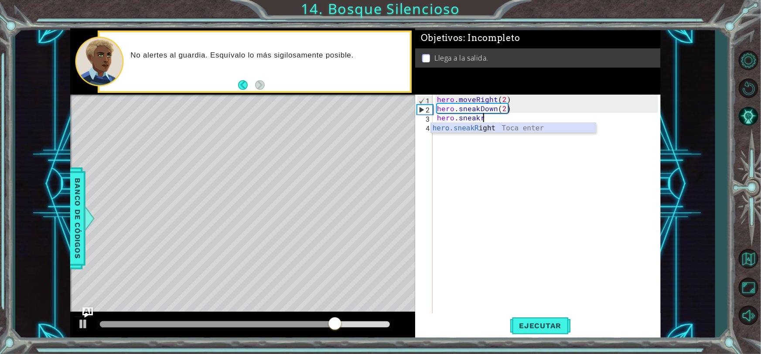
click at [549, 131] on div "hero.sneakR ight Toca enter" at bounding box center [513, 138] width 165 height 31
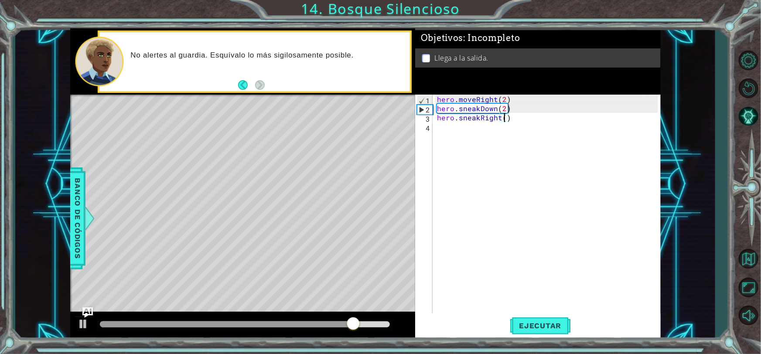
type textarea "hero.sneakRight(2)"
click at [455, 135] on div "hero . moveRight ( 2 ) hero . sneakDown ( 2 ) hero . sneakRight ( 2 )" at bounding box center [548, 214] width 227 height 238
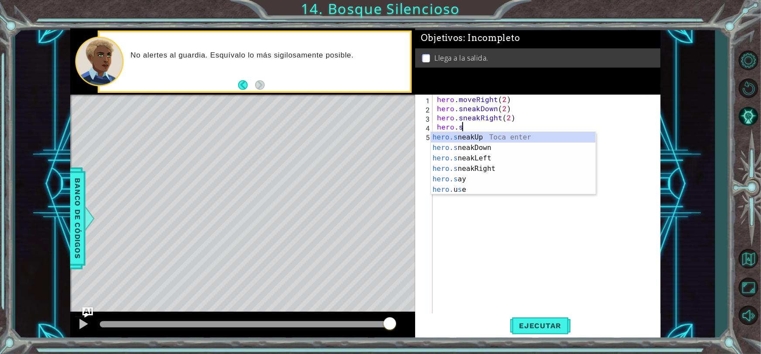
scroll to position [0, 1]
click at [480, 136] on div "hero.s neakUp Toca enter hero.s neakDown Toca enter hero.s neakLeft Toca enter …" at bounding box center [513, 174] width 165 height 84
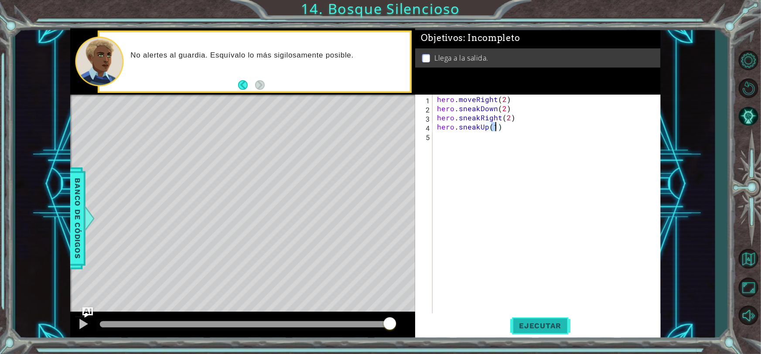
type textarea "hero.sneakUp(1)"
click at [526, 335] on button "Ejecutar" at bounding box center [540, 326] width 60 height 24
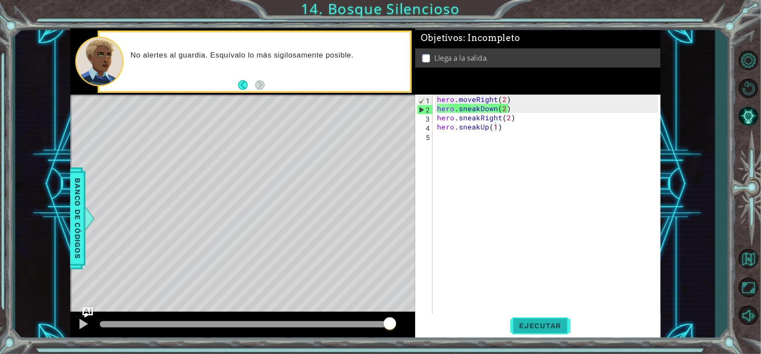
click at [524, 325] on span "Ejecutar" at bounding box center [540, 326] width 60 height 9
click at [523, 144] on div "hero . moveRight ( 2 ) hero . sneakDown ( 2 ) hero . sneakRight ( 2 ) hero . sn…" at bounding box center [548, 214] width 227 height 238
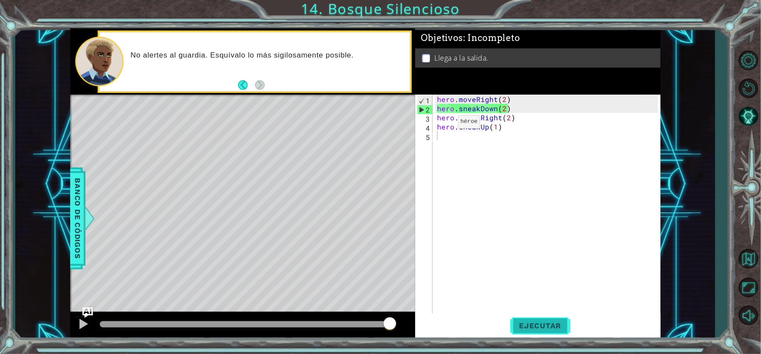
click at [565, 322] on span "Ejecutar" at bounding box center [540, 326] width 60 height 9
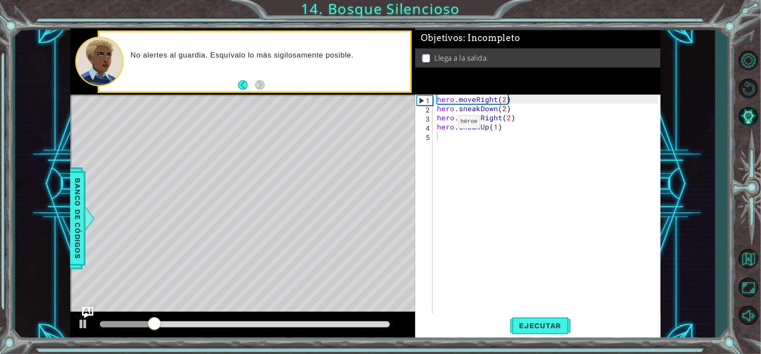
click at [85, 313] on img "Ask AI" at bounding box center [87, 312] width 11 height 11
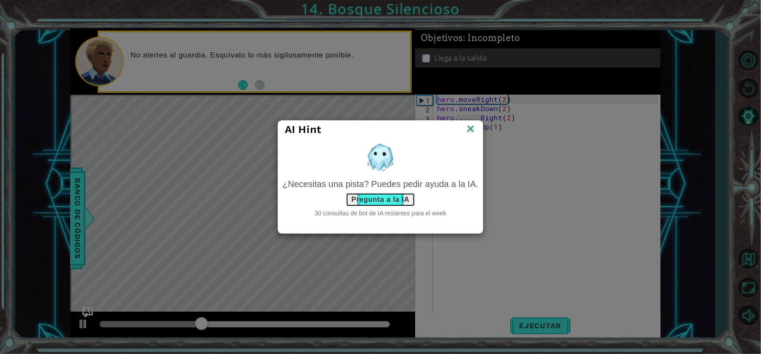
click at [390, 199] on button "Pregunta a la IA" at bounding box center [380, 200] width 69 height 14
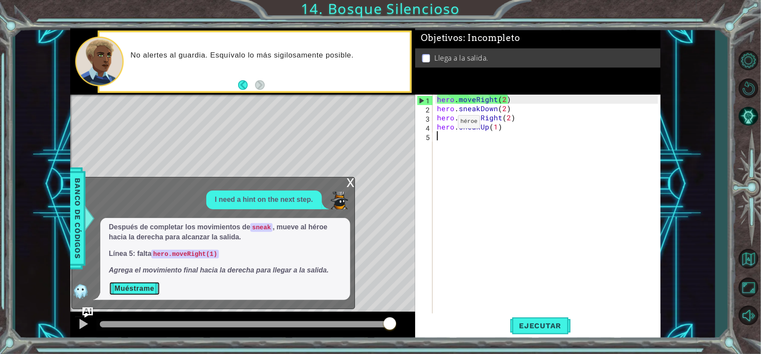
click at [156, 286] on button "Muéstrame" at bounding box center [134, 289] width 51 height 14
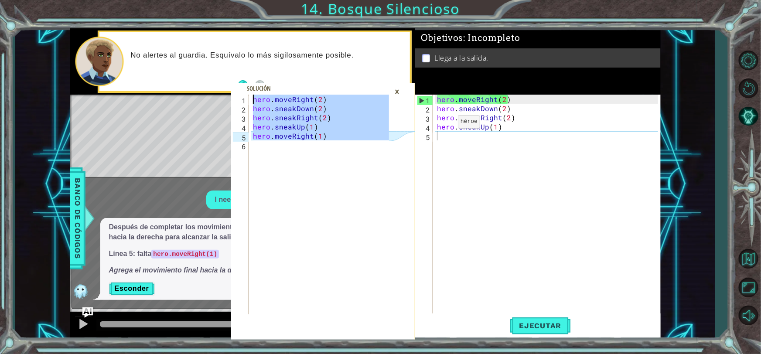
drag, startPoint x: 323, startPoint y: 151, endPoint x: 248, endPoint y: 99, distance: 91.4
click at [248, 99] on div "1 2 3 4 5 6 hero . moveRight ( 2 ) hero . sneakDown ( 2 ) hero . sneakRight ( 2…" at bounding box center [310, 205] width 158 height 220
type textarea "hero.moveRight(2) hero.sneakDown(2)"
drag, startPoint x: 634, startPoint y: 26, endPoint x: 479, endPoint y: 213, distance: 243.2
click at [631, 28] on div "hero.moveRight(2) hero.sneakDown(2) 1 2 3 4 5 6 hero . moveRight ( 2 ) hero . s…" at bounding box center [380, 177] width 761 height 354
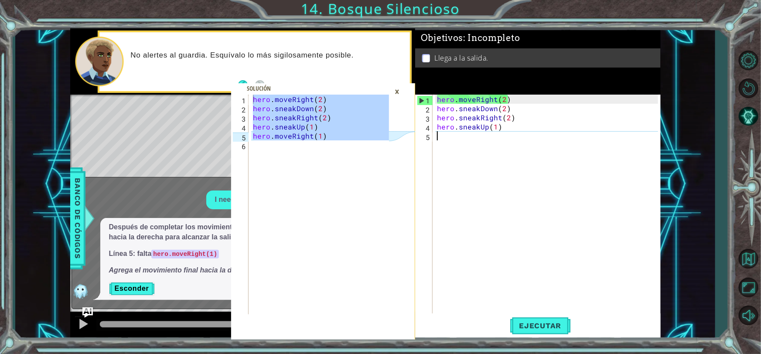
click at [472, 219] on div "hero . moveRight ( 2 ) hero . sneakDown ( 2 ) hero . sneakRight ( 2 ) hero . sn…" at bounding box center [548, 214] width 227 height 238
click at [398, 86] on div "×" at bounding box center [397, 91] width 14 height 15
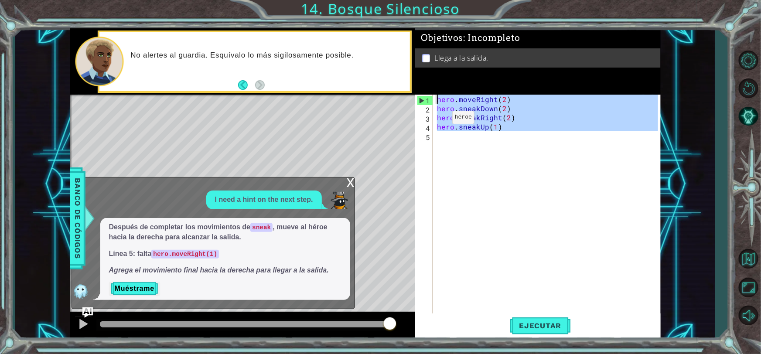
drag, startPoint x: 466, startPoint y: 144, endPoint x: 424, endPoint y: 95, distance: 64.0
click at [424, 92] on div "Objetivos : Incompleto Llega a la salida. 1 2 3 4 5 hero . moveRight ( 2 ) hero…" at bounding box center [538, 183] width 246 height 311
type textarea "hero.moveRight(2) hero.sneakDown(2)"
paste textarea "Code Area"
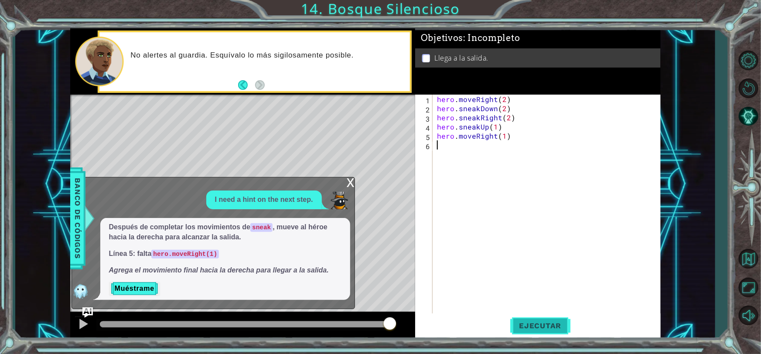
drag, startPoint x: 531, startPoint y: 322, endPoint x: 450, endPoint y: 247, distance: 109.9
click at [531, 320] on button "Ejecutar" at bounding box center [540, 326] width 60 height 24
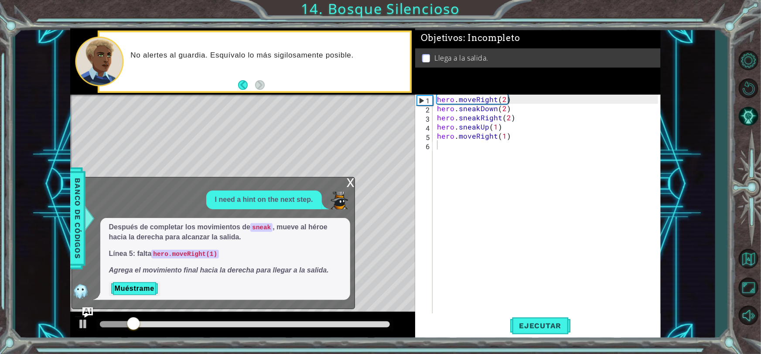
click at [347, 182] on div "x" at bounding box center [351, 182] width 8 height 9
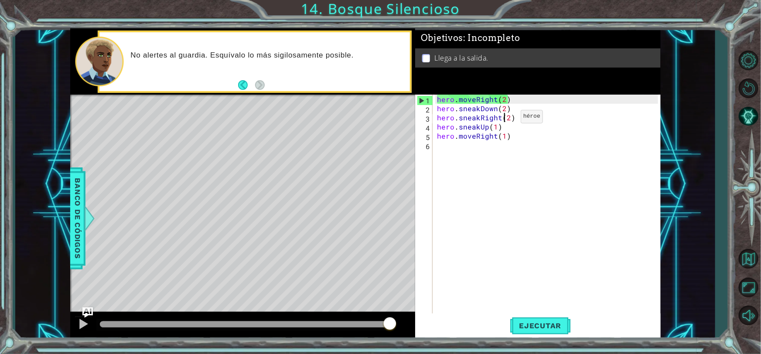
click at [506, 119] on div "hero . moveRight ( 2 ) hero . sneakDown ( 2 ) hero . sneakRight ( 2 ) hero . sn…" at bounding box center [548, 214] width 227 height 238
click at [506, 119] on div "hero . moveRight ( 2 ) hero . sneakDown ( 2 ) hero . sneakRight ( 2 ) hero . sn…" at bounding box center [546, 205] width 223 height 220
click at [503, 109] on div "hero . moveRight ( 2 ) hero . sneakDown ( 2 ) hero . sneakRight ( 2 ) hero . sn…" at bounding box center [548, 214] width 227 height 238
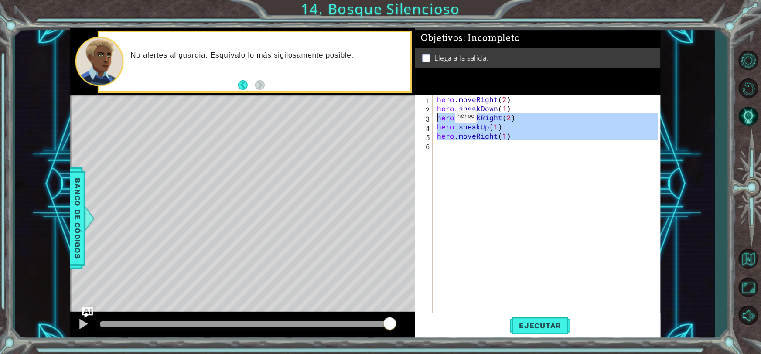
drag, startPoint x: 513, startPoint y: 141, endPoint x: 430, endPoint y: 120, distance: 86.1
click at [430, 120] on div "hero.sneakDown(1) 1 2 3 4 5 6 hero . moveRight ( 2 ) hero . sneakDown ( 1 ) her…" at bounding box center [536, 205] width 243 height 220
type textarea "hero.sneakRight(2) hero.sneakUp(1)"
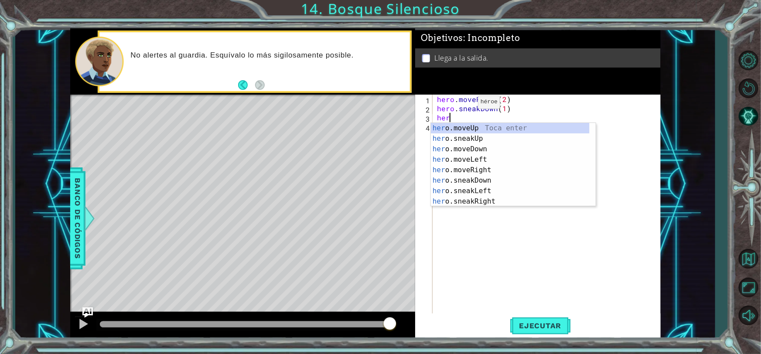
scroll to position [0, 0]
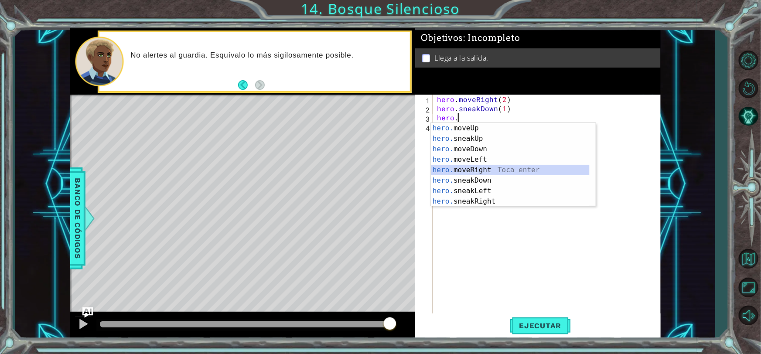
click at [483, 167] on div "hero. moveUp Toca enter hero. sneakUp Toca enter hero. moveDown Toca enter hero…" at bounding box center [510, 175] width 159 height 105
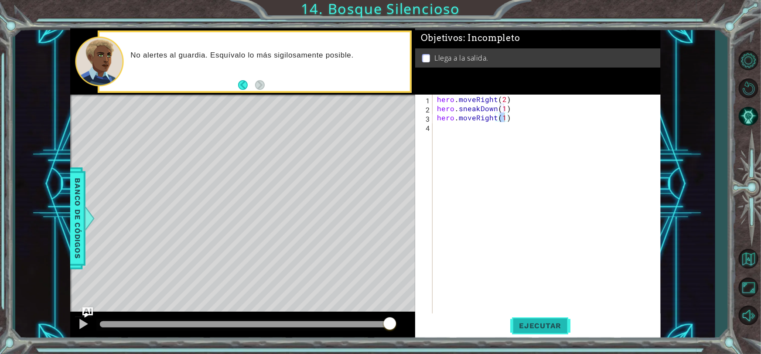
click at [544, 329] on span "Ejecutar" at bounding box center [540, 326] width 60 height 9
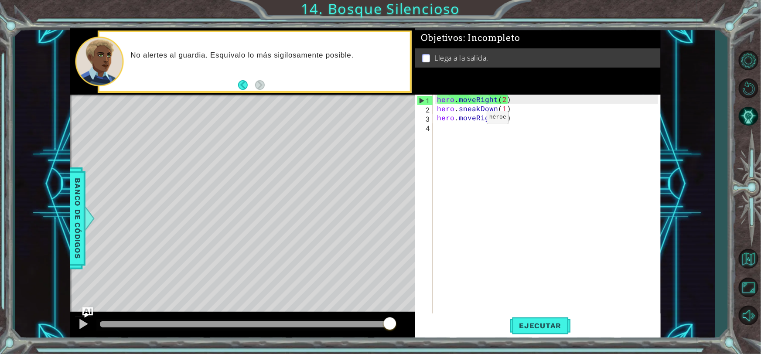
click at [472, 120] on div "hero . moveRight ( 2 ) hero . sneakDown ( 1 ) hero . moveRight ( 1 )" at bounding box center [548, 214] width 227 height 238
click at [474, 120] on div "hero . moveRight ( 2 ) hero . sneakDown ( 1 ) hero . moveRight ( 1 )" at bounding box center [548, 214] width 227 height 238
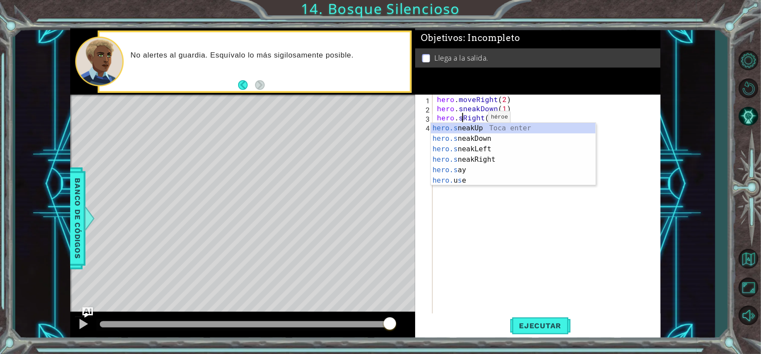
scroll to position [0, 2]
click at [475, 160] on div "hero.sne akUp Toca enter hero.sne akDown Toca enter hero.sne akLeft Toca enter …" at bounding box center [513, 154] width 165 height 63
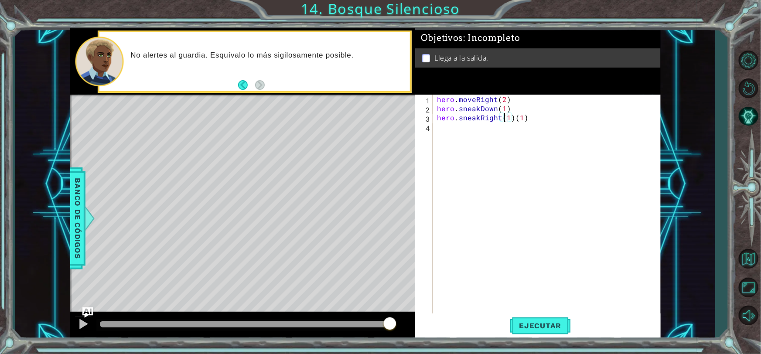
click at [525, 118] on div "hero . moveRight ( 2 ) hero . sneakDown ( 1 ) hero . sneakRight ( 1 ) ( 1 )" at bounding box center [548, 214] width 227 height 238
type textarea "hero.sneakRight(1)"
click at [548, 327] on span "Ejecutar" at bounding box center [540, 326] width 60 height 9
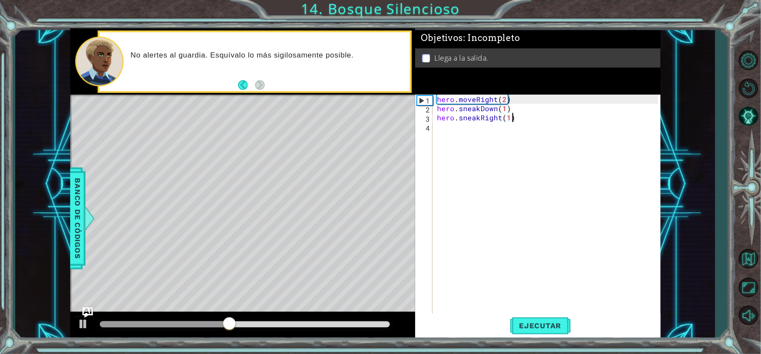
click at [448, 124] on div "hero . moveRight ( 2 ) hero . sneakDown ( 1 ) hero . sneakRight ( 1 )" at bounding box center [548, 214] width 227 height 238
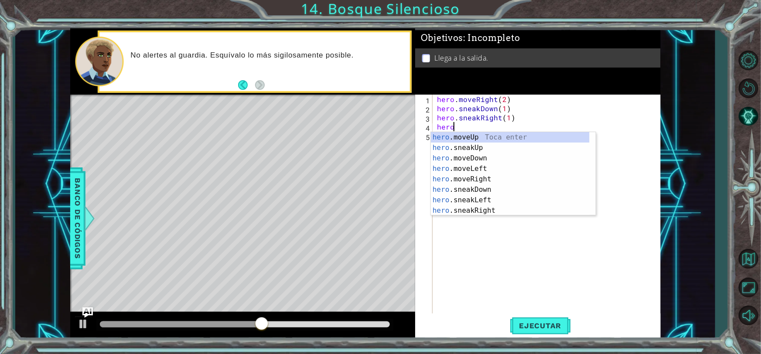
scroll to position [0, 0]
click at [508, 120] on div "hero . moveRight ( 2 ) hero . sneakDown ( 1 ) hero . sneakRight ( 1 ) hero" at bounding box center [548, 214] width 227 height 238
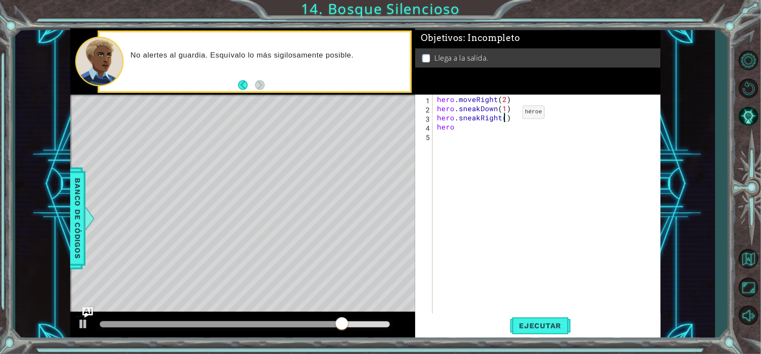
scroll to position [0, 4]
click at [469, 128] on div "hero . moveRight ( 2 ) hero . sneakDown ( 1 ) hero . sneakRight ( 2 ) hero" at bounding box center [548, 214] width 227 height 238
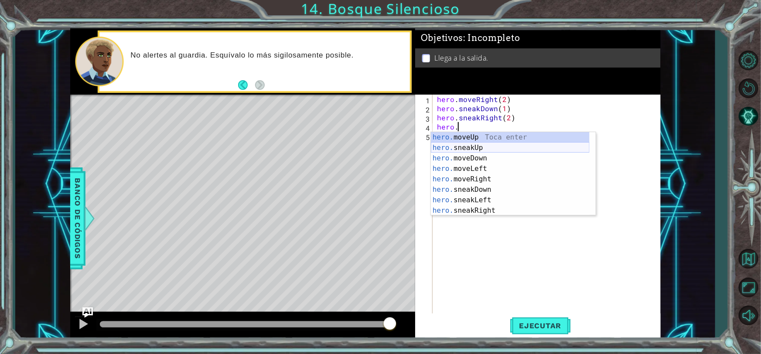
click at [491, 147] on div "hero. moveUp Toca enter hero. sneakUp Toca enter hero. moveDown Toca enter hero…" at bounding box center [510, 184] width 159 height 105
type textarea "hero.sneakUp(1)"
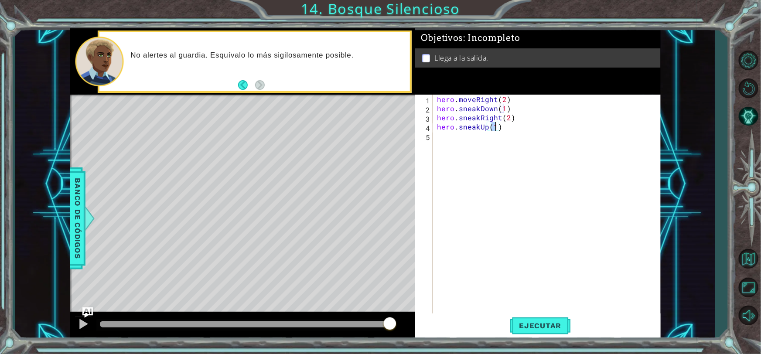
click at [453, 137] on div "hero . moveRight ( 2 ) hero . sneakDown ( 1 ) hero . sneakRight ( 2 ) hero . sn…" at bounding box center [548, 214] width 227 height 238
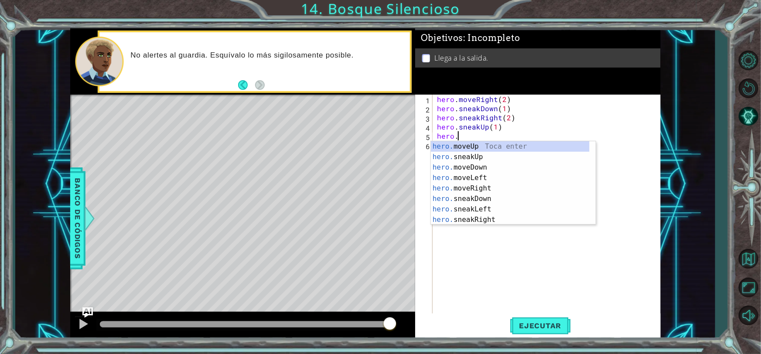
scroll to position [0, 1]
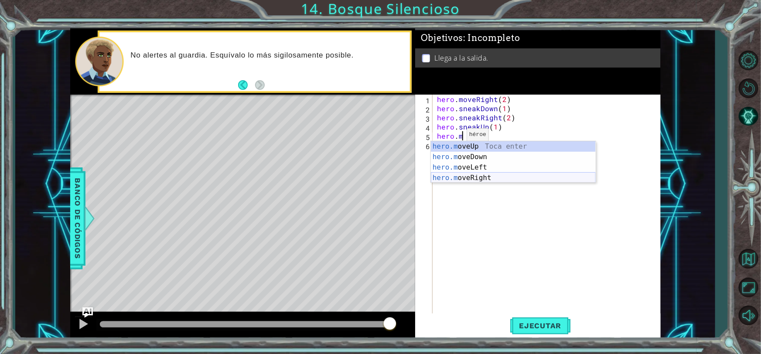
click at [465, 181] on div "hero.m oveUp Toca enter hero.m oveDown Toca enter hero.m oveLeft Toca enter her…" at bounding box center [513, 172] width 165 height 63
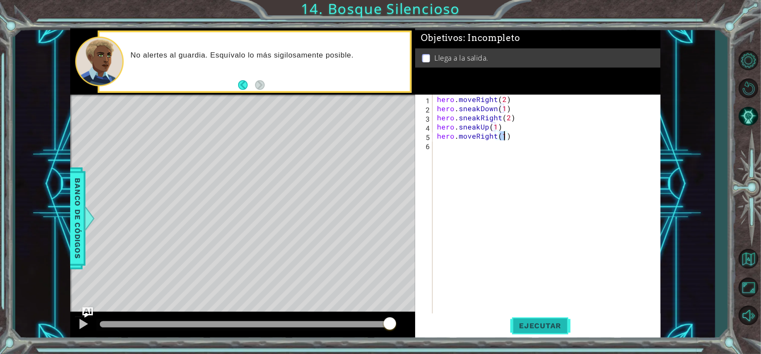
type textarea "hero.moveRight(1)"
drag, startPoint x: 541, startPoint y: 324, endPoint x: 534, endPoint y: 326, distance: 7.9
click at [542, 323] on span "Ejecutar" at bounding box center [540, 326] width 60 height 9
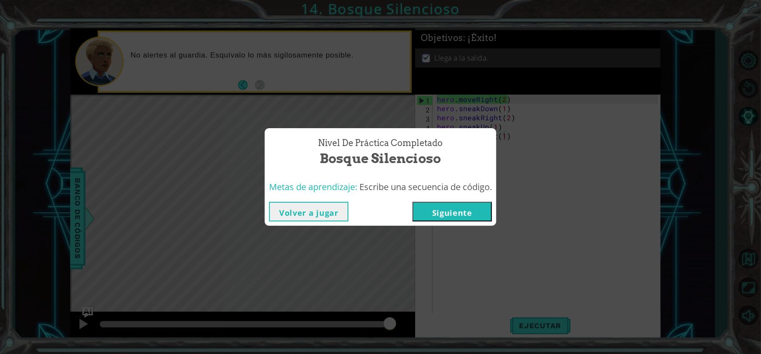
click at [469, 207] on button "Siguiente" at bounding box center [452, 212] width 79 height 20
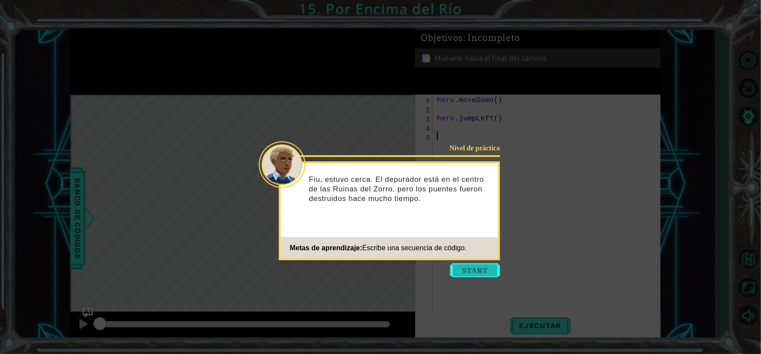
click at [471, 267] on button "Start" at bounding box center [476, 270] width 50 height 14
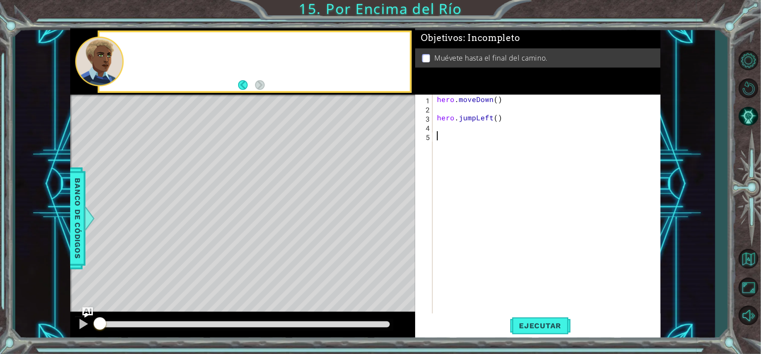
click at [471, 267] on div "hero . moveDown ( ) hero . jumpLeft ( )" at bounding box center [548, 214] width 227 height 238
click at [533, 320] on button "Ejecutar" at bounding box center [540, 326] width 60 height 24
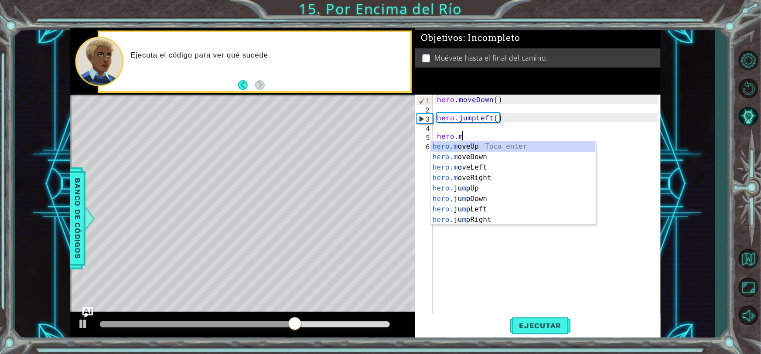
scroll to position [0, 1]
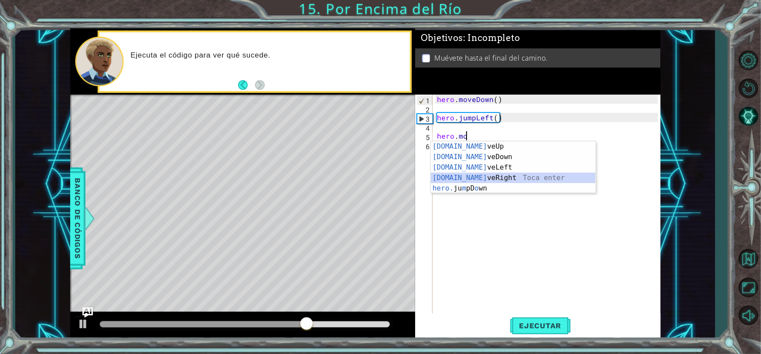
click at [470, 179] on div "[DOMAIN_NAME] veUp Toca enter [DOMAIN_NAME] veDown Toca enter [DOMAIN_NAME] veL…" at bounding box center [513, 177] width 165 height 73
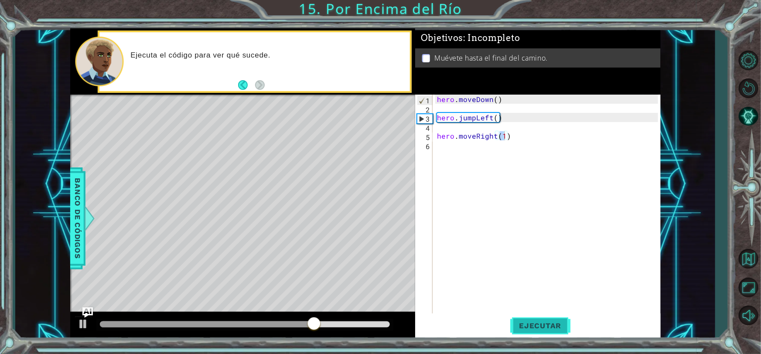
click at [533, 323] on span "Ejecutar" at bounding box center [540, 326] width 60 height 9
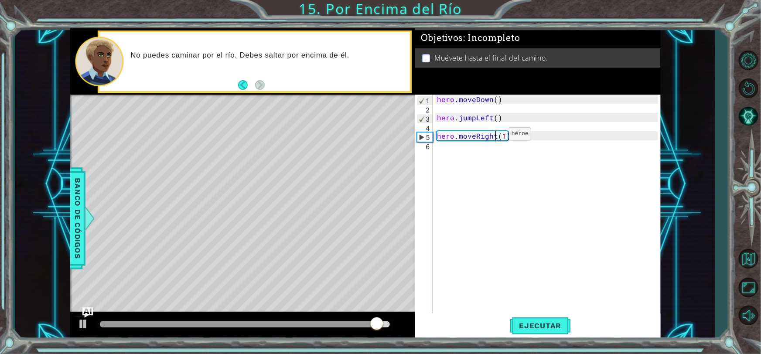
click at [494, 136] on div "hero . moveDown ( ) hero . jumpLeft ( ) hero . moveRight ( 1 )" at bounding box center [548, 214] width 227 height 238
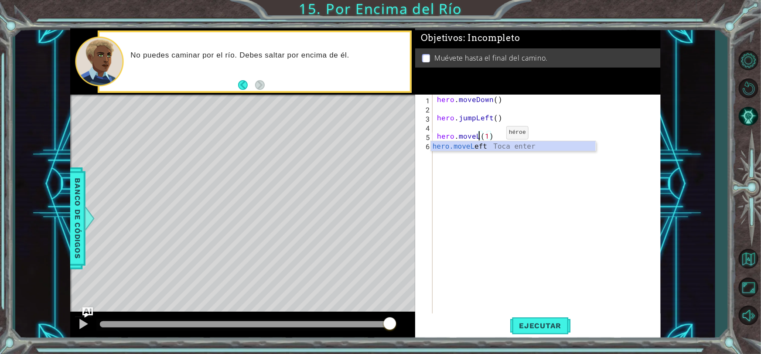
scroll to position [0, 3]
type textarea "hero.moveLeft(1)"
click at [526, 322] on span "Ejecutar" at bounding box center [540, 326] width 60 height 9
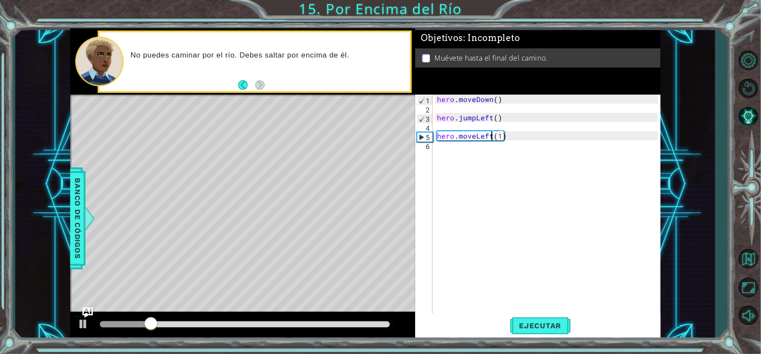
click at [444, 156] on div "hero . moveDown ( ) hero . jumpLeft ( ) hero . moveLeft ( 1 )" at bounding box center [548, 214] width 227 height 238
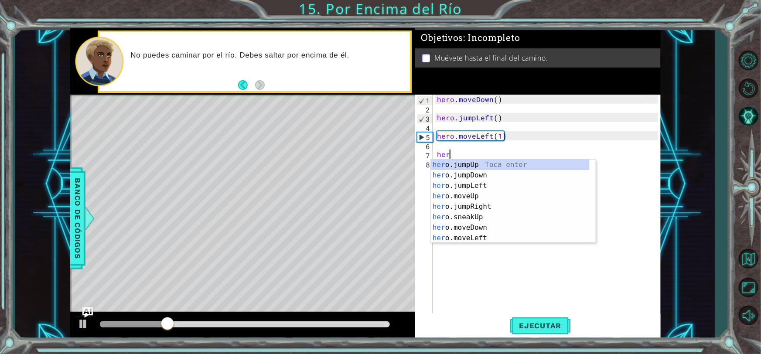
scroll to position [0, 0]
type textarea "hero"
click at [468, 174] on div "hero .jumpUp Toca enter hero .jumpDown Toca enter hero .jumpLeft Toca enter her…" at bounding box center [510, 212] width 159 height 105
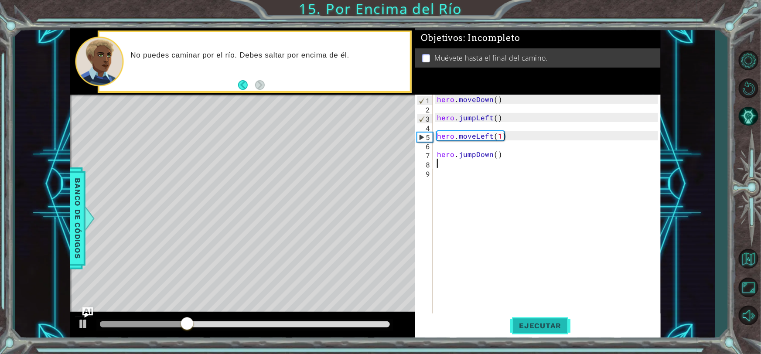
scroll to position [0, 0]
click at [546, 326] on span "Ejecutar" at bounding box center [540, 326] width 60 height 9
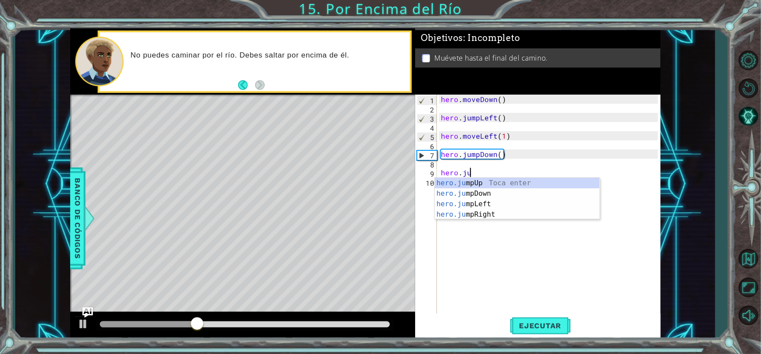
scroll to position [0, 1]
type textarea "hero.jum"
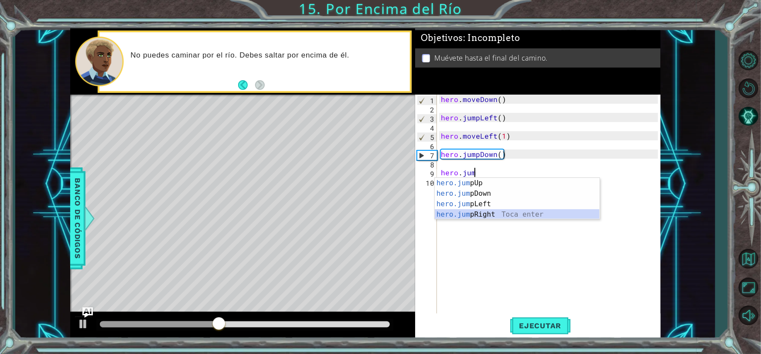
click at [489, 216] on div "hero.jum pUp Toca enter hero.jum pDown Toca enter hero.jum pLeft Toca enter her…" at bounding box center [517, 209] width 165 height 63
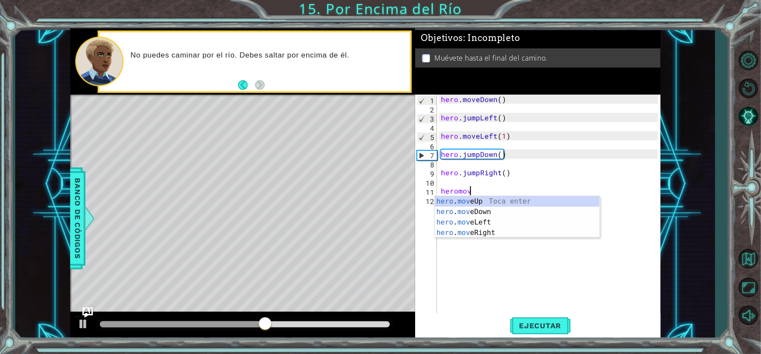
type textarea "heromove"
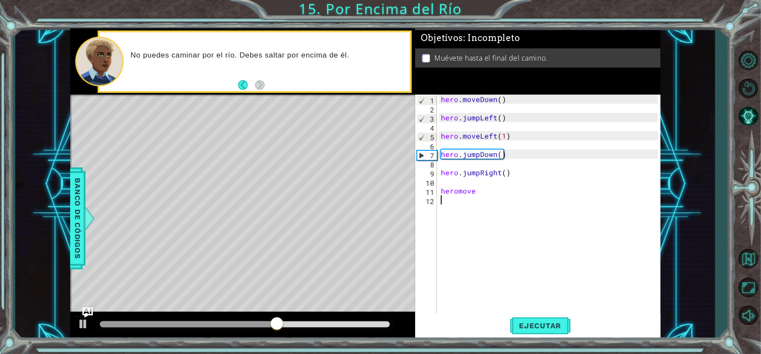
click at [476, 239] on div "hero . moveDown ( ) hero . jumpLeft ( ) hero . moveLeft ( 1 ) hero . jumpDown (…" at bounding box center [550, 214] width 223 height 238
click at [492, 196] on div "hero . moveDown ( ) hero . jumpLeft ( ) hero . moveLeft ( 1 ) hero . jumpDown (…" at bounding box center [550, 214] width 223 height 238
click at [485, 191] on div "hero . moveDown ( ) hero . jumpLeft ( ) hero . moveLeft ( 1 ) hero . jumpDown (…" at bounding box center [550, 214] width 223 height 238
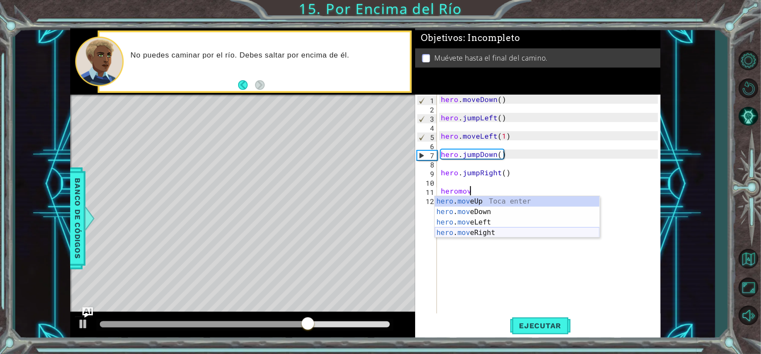
click at [493, 229] on div "hero . mov eUp Toca enter hero . mov eDown Toca enter hero . mov eLeft Toca ent…" at bounding box center [517, 227] width 165 height 63
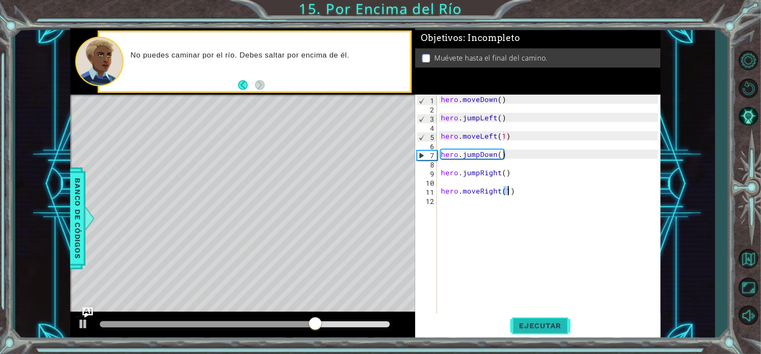
type textarea "hero.moveRight(1)"
click at [560, 328] on span "Ejecutar" at bounding box center [540, 326] width 60 height 9
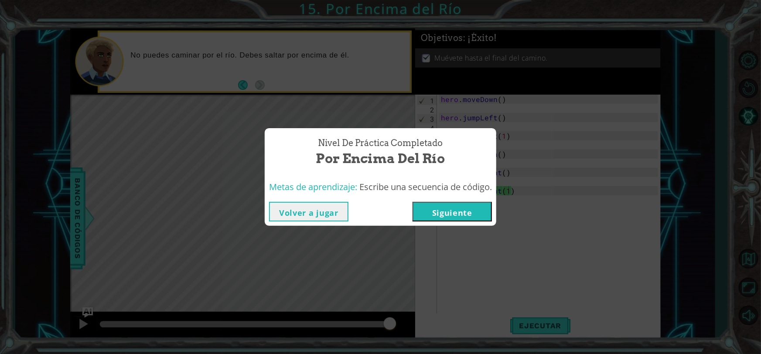
click at [472, 206] on button "Siguiente" at bounding box center [452, 212] width 79 height 20
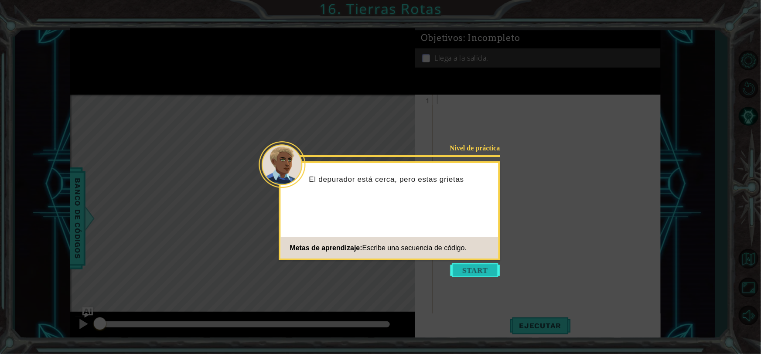
click at [487, 263] on button "Start" at bounding box center [476, 270] width 50 height 14
click at [487, 263] on div at bounding box center [548, 214] width 227 height 238
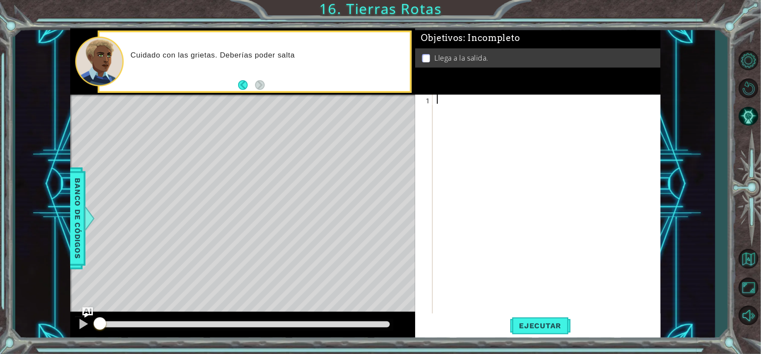
click at [240, 79] on footer at bounding box center [251, 85] width 27 height 13
click at [280, 69] on div "Cuidado con las grietas. Deberías poder saltar por encima de ella" at bounding box center [267, 61] width 286 height 31
click at [281, 69] on div "Cuidado con las grietas. Deberías poder saltar por encima de ellas." at bounding box center [267, 61] width 286 height 31
click at [534, 329] on span "Ejecutar" at bounding box center [540, 326] width 60 height 9
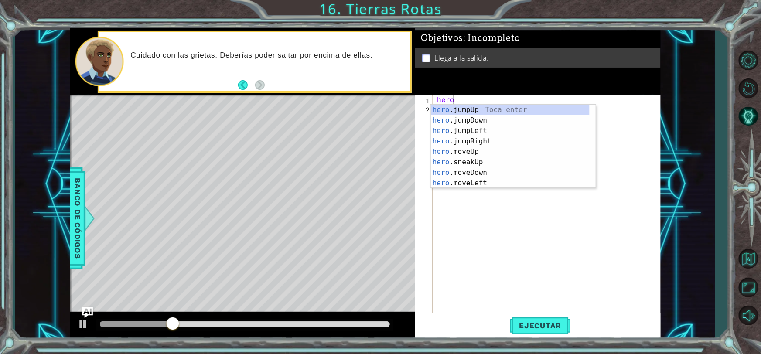
scroll to position [0, 0]
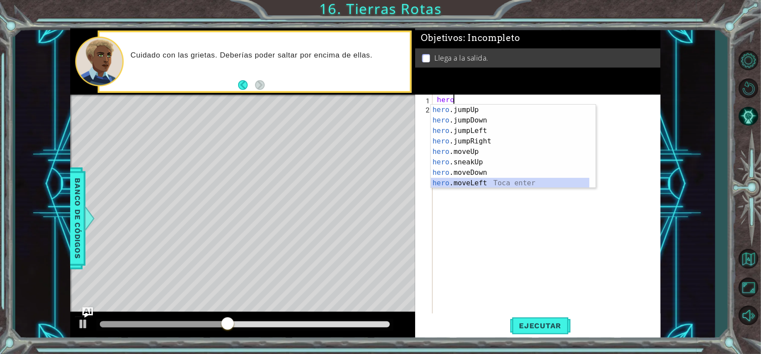
click at [480, 185] on div "hero .jumpUp Toca enter hero .jumpDown Toca enter hero .jumpLeft Toca enter her…" at bounding box center [510, 157] width 159 height 105
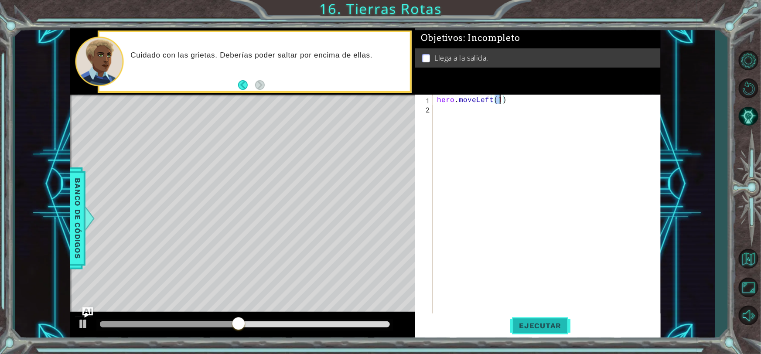
click at [527, 328] on span "Ejecutar" at bounding box center [540, 326] width 60 height 9
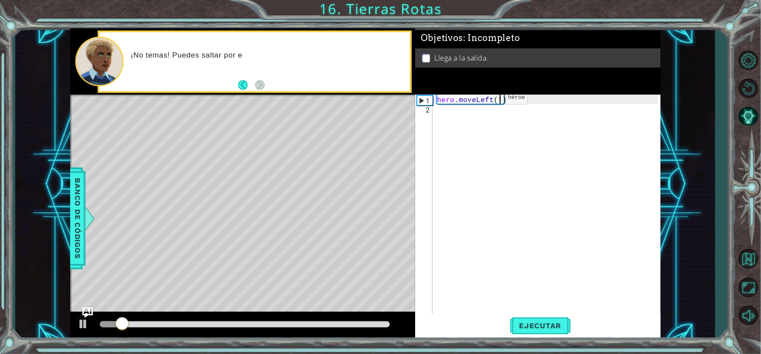
click at [491, 100] on div "hero . moveLeft ( 1 )" at bounding box center [548, 214] width 227 height 238
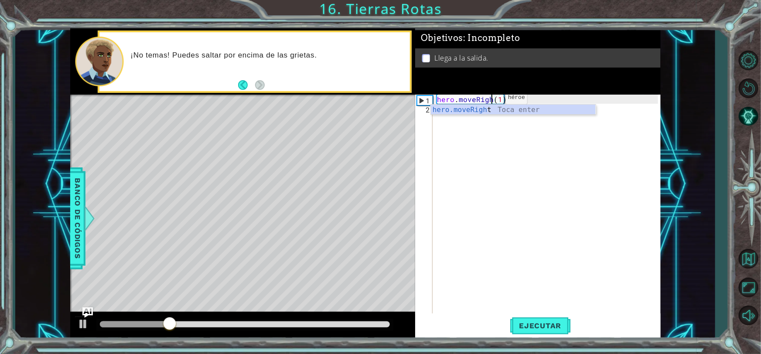
scroll to position [0, 3]
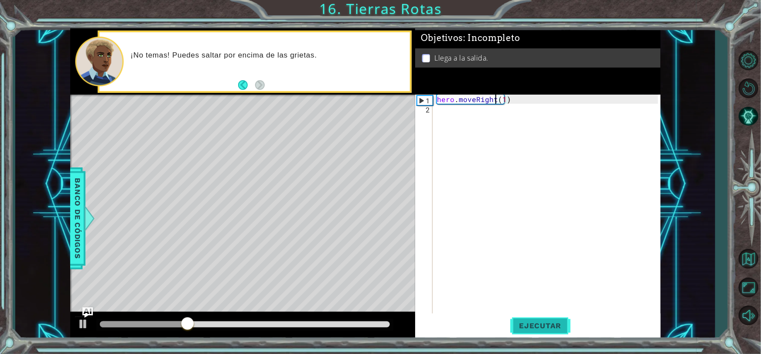
type textarea "hero.moveRight(1)"
click at [529, 318] on button "Ejecutar" at bounding box center [540, 326] width 60 height 24
click at [438, 109] on div "hero . moveRight ( 1 )" at bounding box center [548, 214] width 227 height 238
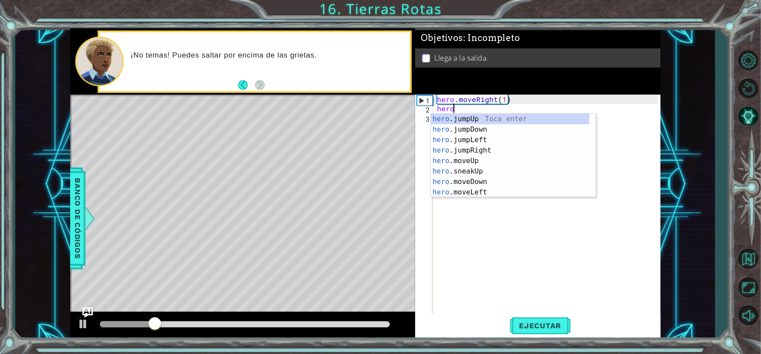
scroll to position [0, 0]
click at [474, 161] on div "hero. jumpUp Toca enter hero. jumpDown Toca enter hero. jumpLeft Toca enter her…" at bounding box center [510, 166] width 159 height 105
type textarea "hero.moveUp(1)"
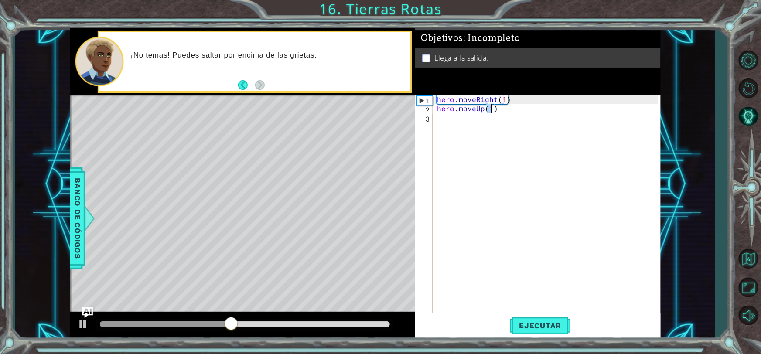
click at [506, 117] on div "hero . moveRight ( 1 ) hero . moveUp ( 1 )" at bounding box center [548, 214] width 227 height 238
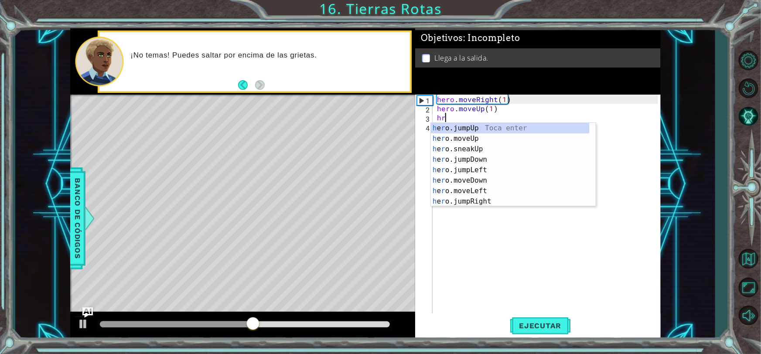
type textarea "hro"
click at [488, 127] on div "h e ro .jumpUp Toca enter h e ro .moveUp Toca enter h e ro .jumpDown Toca enter…" at bounding box center [510, 175] width 159 height 105
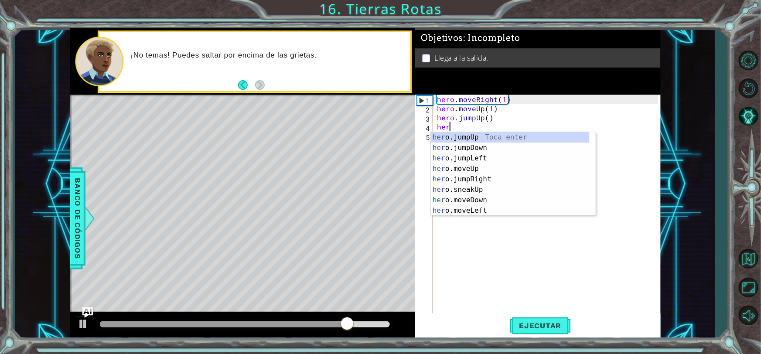
type textarea "hero"
click at [482, 169] on div "hero .jumpUp Toca enter hero .jumpDown Toca enter hero .jumpLeft Toca enter her…" at bounding box center [510, 184] width 159 height 105
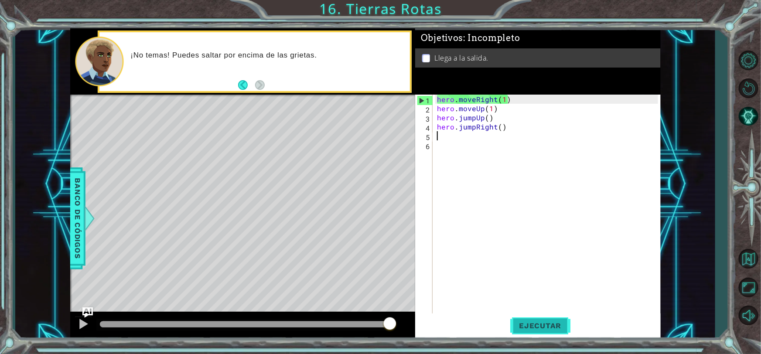
click at [526, 325] on span "Ejecutar" at bounding box center [540, 326] width 60 height 9
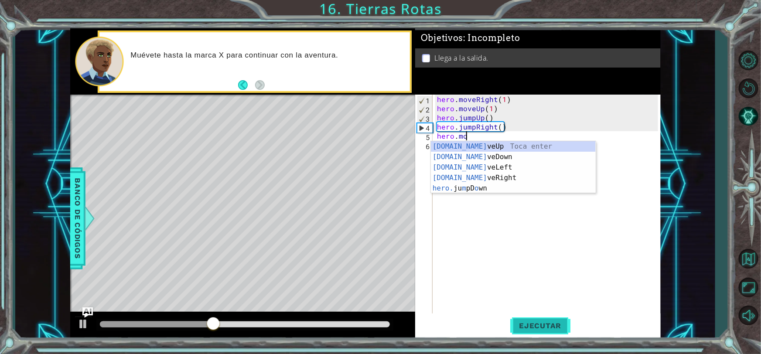
scroll to position [0, 1]
click at [491, 174] on div "[DOMAIN_NAME] veUp Toca enter [DOMAIN_NAME] veDown Toca enter [DOMAIN_NAME] veL…" at bounding box center [513, 177] width 165 height 73
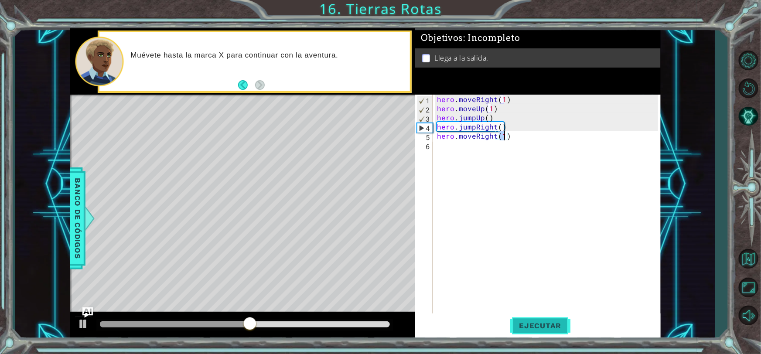
type textarea "hero.moveRight(1)"
drag, startPoint x: 543, startPoint y: 317, endPoint x: 538, endPoint y: 326, distance: 10.3
click at [542, 318] on button "Ejecutar" at bounding box center [540, 326] width 60 height 24
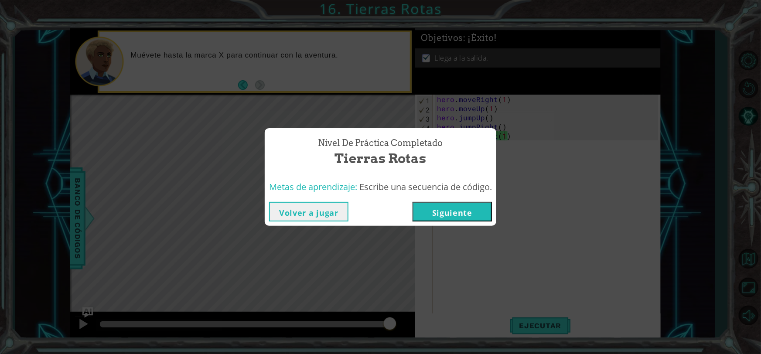
click at [455, 211] on button "Siguiente" at bounding box center [452, 212] width 79 height 20
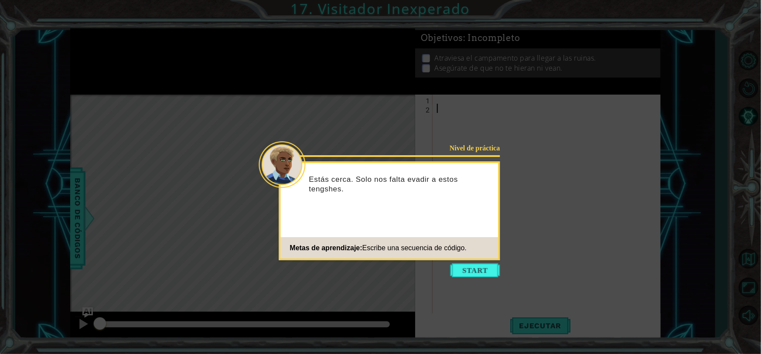
click at [468, 270] on button "Start" at bounding box center [476, 270] width 50 height 14
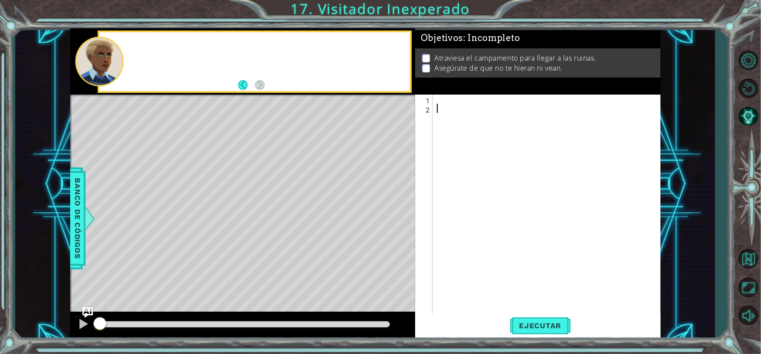
click at [467, 270] on div at bounding box center [548, 214] width 227 height 238
click at [262, 72] on div "El único camino para llegar a las ruinas es a través de su campame" at bounding box center [267, 61] width 286 height 31
click at [248, 82] on button "Back" at bounding box center [246, 85] width 17 height 10
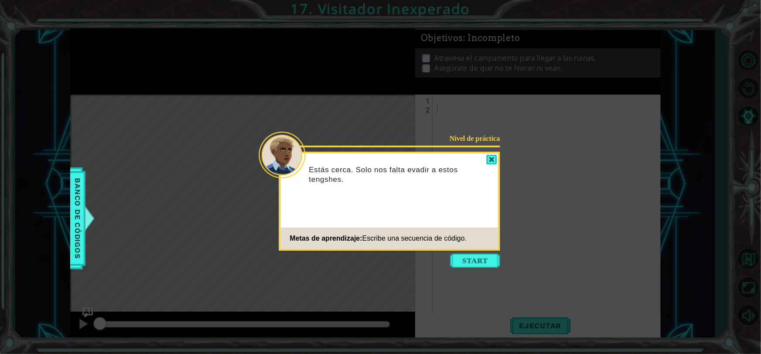
click at [246, 82] on icon at bounding box center [380, 177] width 761 height 354
click at [481, 266] on button "Start" at bounding box center [476, 261] width 50 height 14
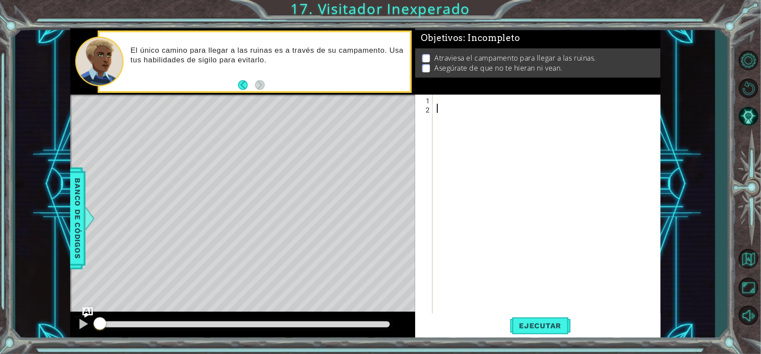
click at [474, 106] on div at bounding box center [548, 214] width 227 height 238
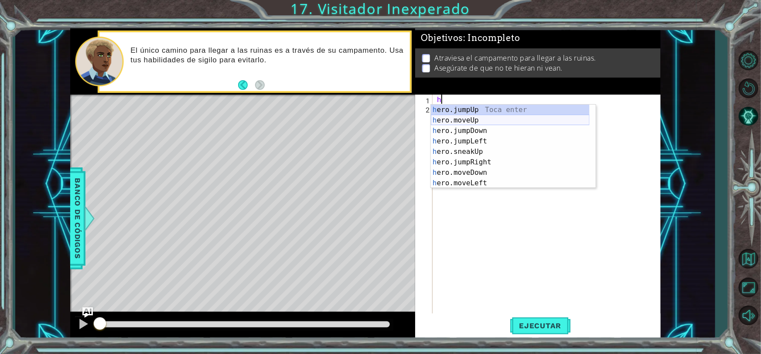
click at [477, 123] on div "h ero.jumpUp Toca enter h ero.moveUp Toca enter h ero.jumpDown Toca enter h ero…" at bounding box center [510, 157] width 159 height 105
type textarea "hero.moveUp(1)"
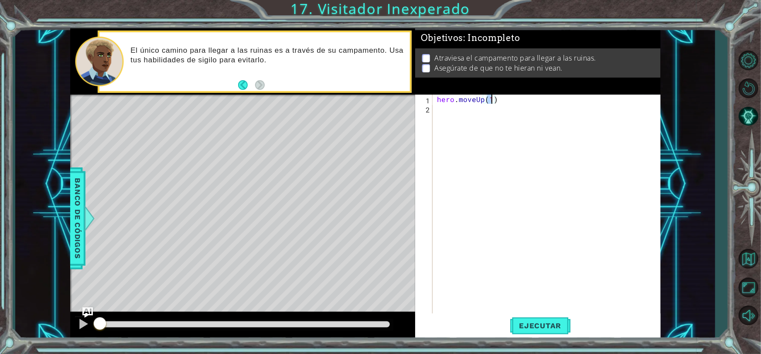
click at [460, 117] on div "hero . moveUp ( 1 )" at bounding box center [548, 214] width 227 height 238
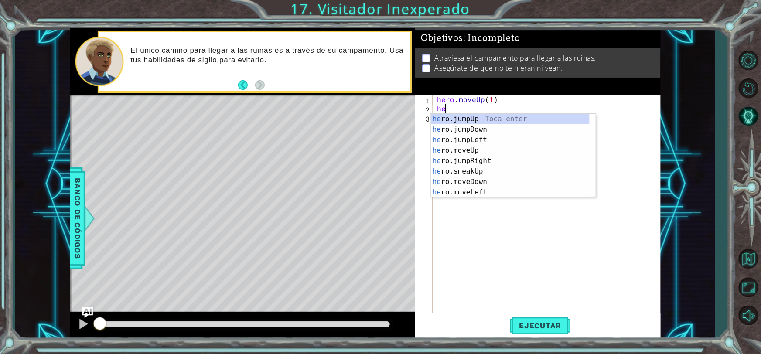
type textarea "hero"
drag, startPoint x: 477, startPoint y: 151, endPoint x: 476, endPoint y: 173, distance: 21.4
click at [477, 151] on div "hero .jumpUp Toca enter hero .jumpDown Toca enter hero .jumpLeft Toca enter her…" at bounding box center [510, 166] width 159 height 105
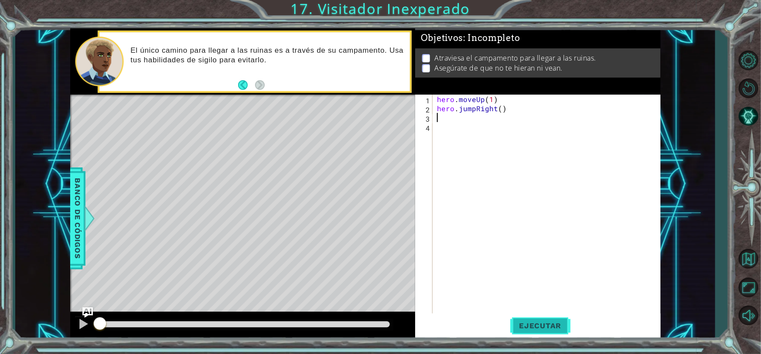
click at [547, 327] on span "Ejecutar" at bounding box center [540, 326] width 60 height 9
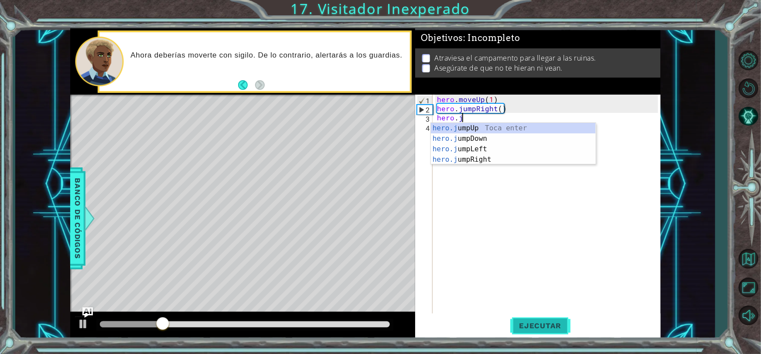
scroll to position [0, 1]
type textarea "hero.jum"
click at [487, 137] on div "hero.jum pUp Toca enter hero.jum pDown Toca enter hero.jum pLeft Toca enter her…" at bounding box center [513, 154] width 165 height 63
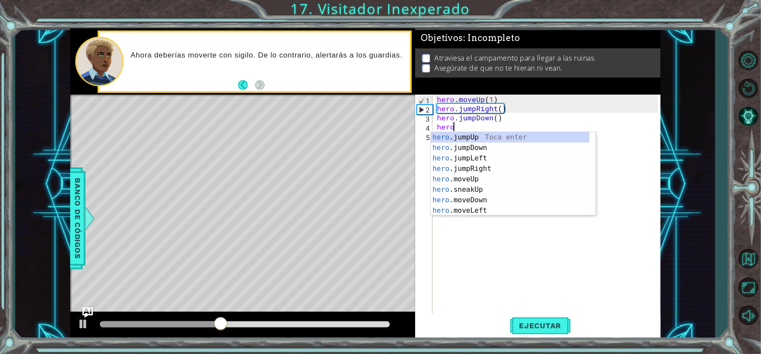
scroll to position [0, 0]
click at [478, 195] on div "hero .jumpUp Toca enter hero .jumpDown Toca enter hero .jumpLeft Toca enter her…" at bounding box center [510, 184] width 159 height 105
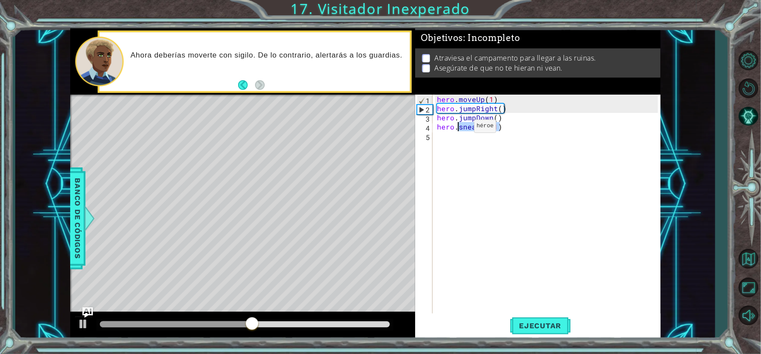
drag, startPoint x: 508, startPoint y: 124, endPoint x: 459, endPoint y: 128, distance: 49.1
click at [459, 128] on div "hero . moveUp ( 1 ) hero . jumpRight ( ) hero . jumpDown ( ) hero . sneakUp ( 1…" at bounding box center [548, 214] width 227 height 238
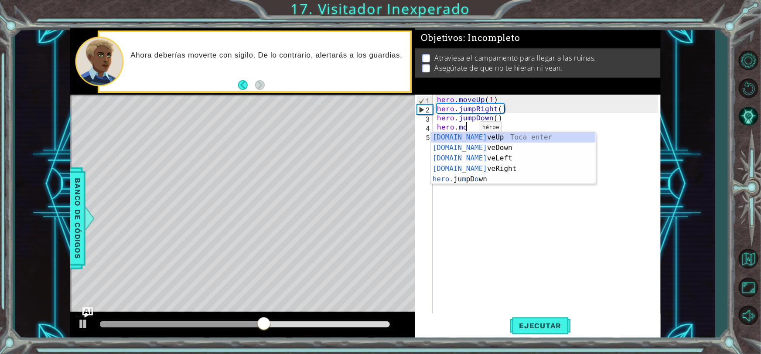
scroll to position [0, 1]
click at [479, 147] on div "[DOMAIN_NAME] veUp Toca enter [DOMAIN_NAME] veDown Toca enter [DOMAIN_NAME] veL…" at bounding box center [513, 168] width 165 height 73
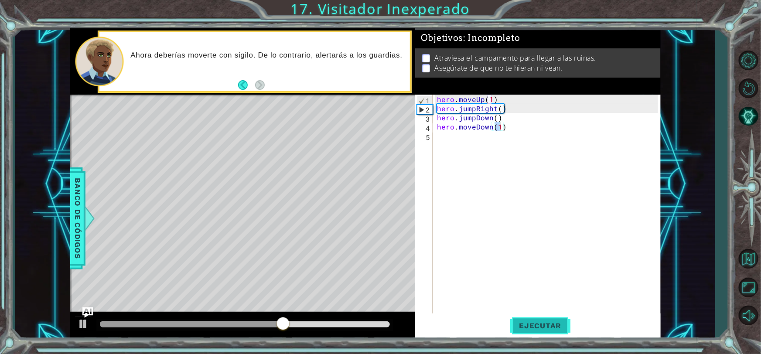
click at [545, 325] on span "Ejecutar" at bounding box center [540, 326] width 60 height 9
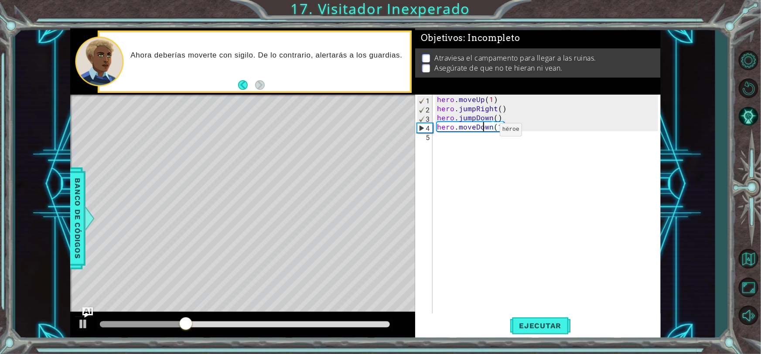
click at [485, 131] on div "hero . moveUp ( 1 ) hero . jumpRight ( ) hero . jumpDown ( ) hero . moveDown ( …" at bounding box center [548, 214] width 227 height 238
click at [492, 128] on div "hero . moveUp ( 1 ) hero . jumpRight ( ) hero . jumpDown ( ) hero . moveDown ( …" at bounding box center [546, 205] width 223 height 220
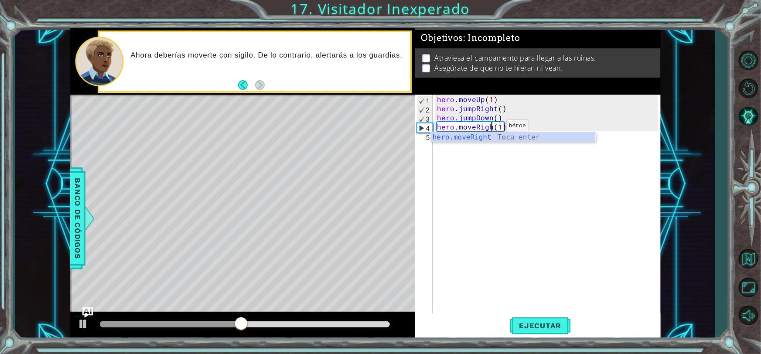
scroll to position [0, 3]
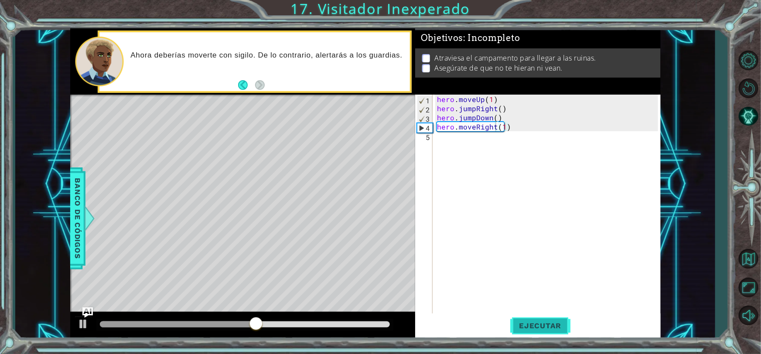
click at [523, 323] on span "Ejecutar" at bounding box center [540, 326] width 60 height 9
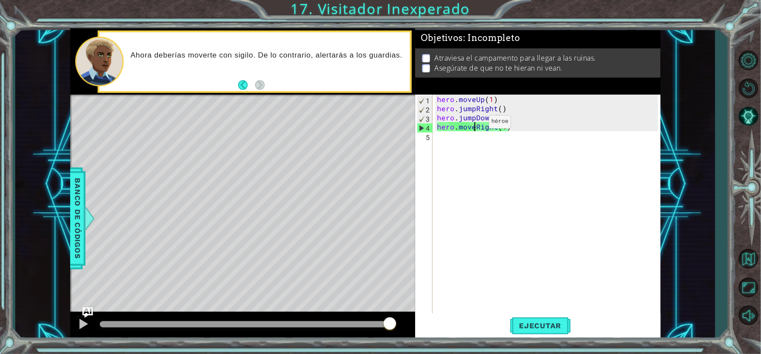
click at [474, 124] on div "hero . moveUp ( 1 ) hero . jumpRight ( ) hero . jumpDown ( ) hero . moveRight (…" at bounding box center [548, 214] width 227 height 238
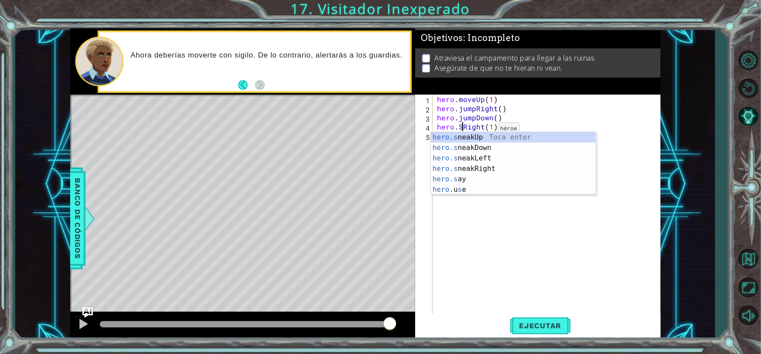
scroll to position [0, 2]
type textarea "hero.SneakRight(1)"
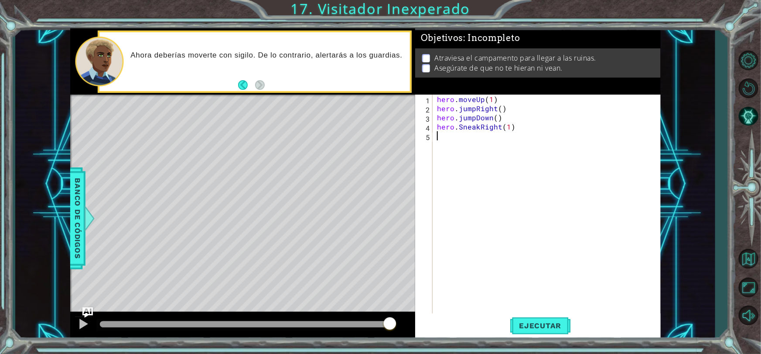
click at [490, 192] on div "hero . moveUp ( 1 ) hero . jumpRight ( ) hero . jumpDown ( ) hero . SneakRight …" at bounding box center [548, 214] width 227 height 238
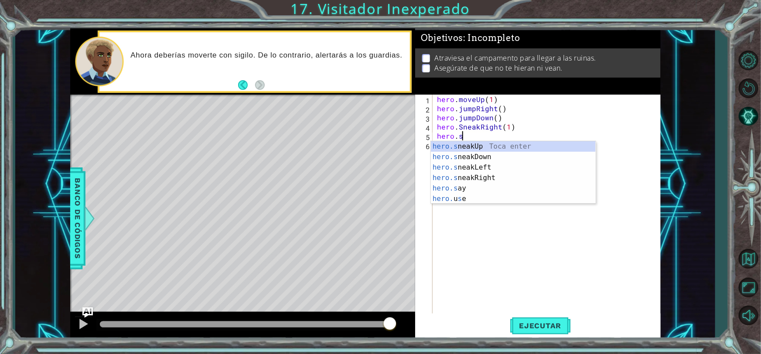
scroll to position [0, 1]
click at [497, 154] on div "hero.sne akUp Toca enter hero.sne akDown Toca enter hero.sne akLeft Toca enter …" at bounding box center [513, 172] width 165 height 63
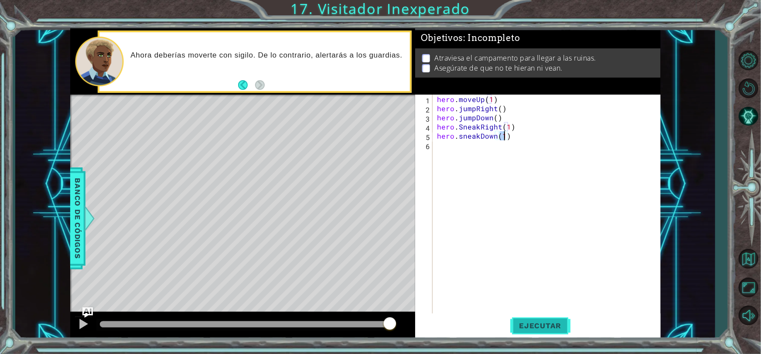
click at [532, 324] on span "Ejecutar" at bounding box center [540, 326] width 60 height 9
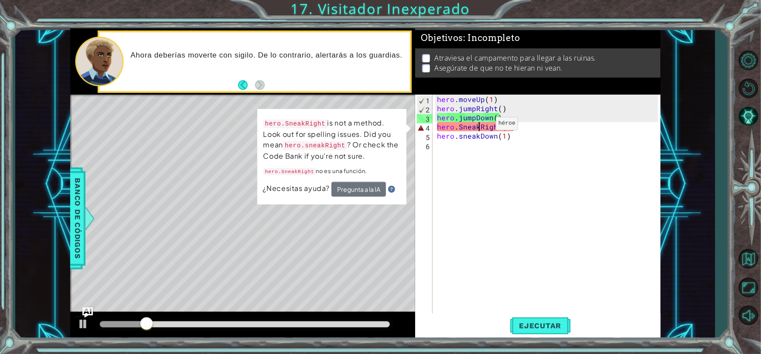
click at [481, 126] on div "hero . moveUp ( 1 ) hero . jumpRight ( ) hero . jumpDown ( ) hero . SneakRight …" at bounding box center [548, 214] width 227 height 238
click at [484, 126] on div "hero . moveUp ( 1 ) hero . jumpRight ( ) hero . jumpDown ( ) hero . SneakRight …" at bounding box center [548, 214] width 227 height 238
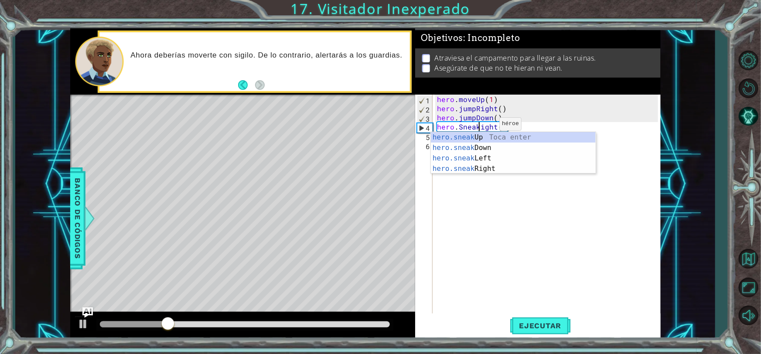
scroll to position [0, 3]
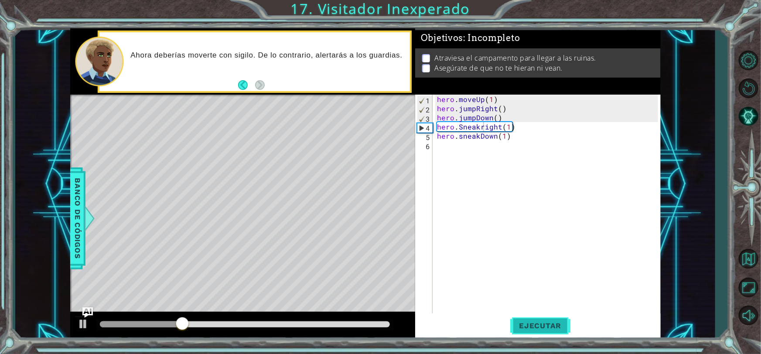
click at [531, 319] on button "Ejecutar" at bounding box center [540, 326] width 60 height 24
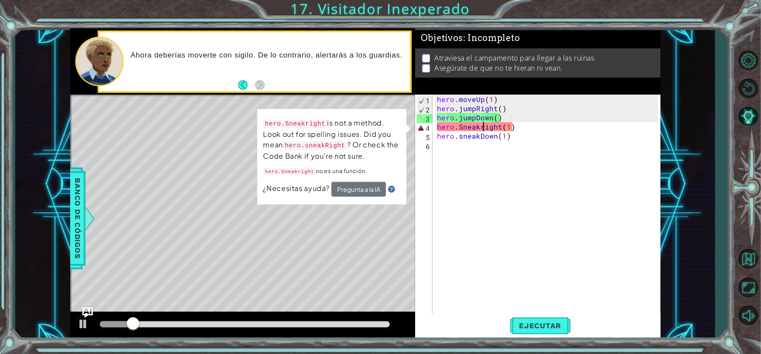
click at [530, 127] on div "hero . moveUp ( 1 ) hero . jumpRight ( ) hero . jumpDown ( ) hero . Sneakright …" at bounding box center [548, 214] width 227 height 238
click at [528, 129] on div "hero . moveUp ( 1 ) hero . jumpRight ( ) hero . jumpDown ( ) hero . Sneakright …" at bounding box center [548, 214] width 227 height 238
drag, startPoint x: 518, startPoint y: 129, endPoint x: 457, endPoint y: 129, distance: 60.6
click at [457, 129] on div "hero . moveUp ( 1 ) hero . jumpRight ( ) hero . jumpDown ( ) hero . Sneakright …" at bounding box center [548, 214] width 227 height 238
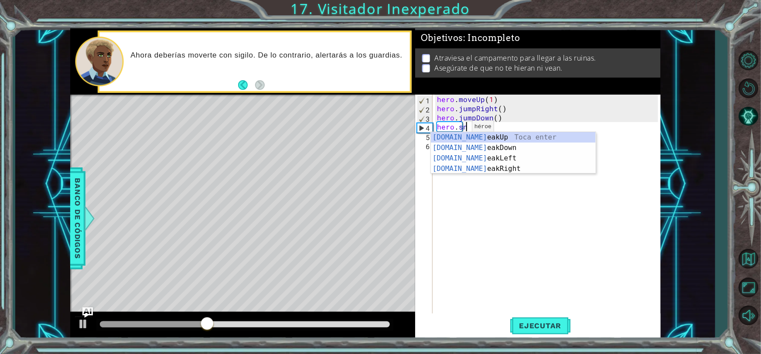
scroll to position [0, 1]
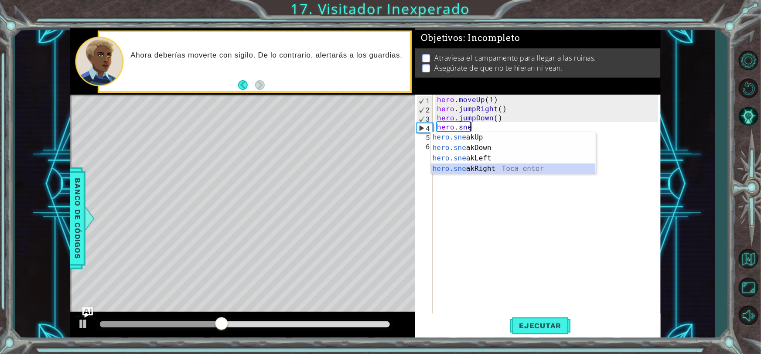
click at [497, 170] on div "hero.sne akUp Toca enter hero.sne akDown Toca enter hero.sne akLeft Toca enter …" at bounding box center [513, 163] width 165 height 63
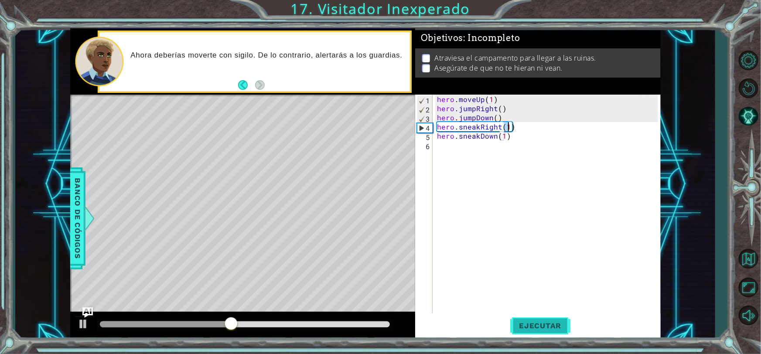
type textarea "hero.sneakRight(1)"
click at [540, 319] on button "Ejecutar" at bounding box center [540, 326] width 60 height 24
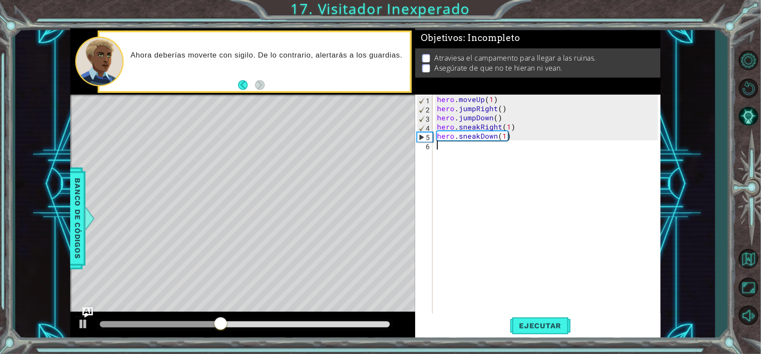
click at [445, 153] on div "hero . moveUp ( 1 ) hero . jumpRight ( ) hero . jumpDown ( ) hero . sneakRight …" at bounding box center [548, 214] width 227 height 238
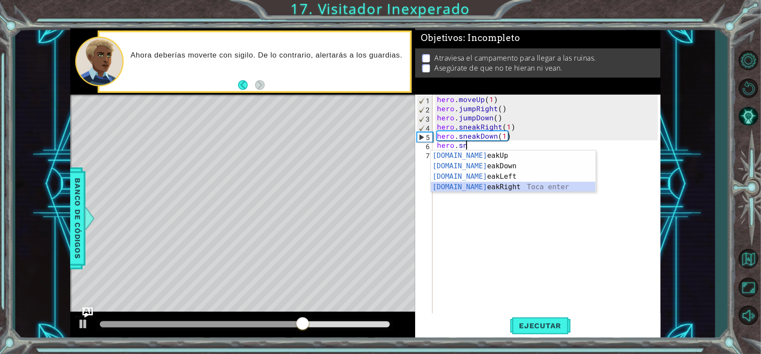
click at [479, 189] on div "[DOMAIN_NAME] eakUp Toca enter [DOMAIN_NAME] eakDown Toca enter [DOMAIN_NAME] e…" at bounding box center [513, 182] width 165 height 63
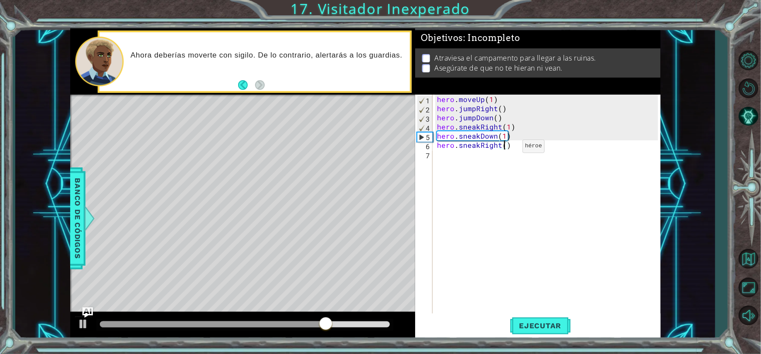
type textarea "hero.sneakRight(2)"
click at [472, 161] on div "hero . moveUp ( 1 ) hero . jumpRight ( ) hero . jumpDown ( ) hero . sneakRight …" at bounding box center [548, 214] width 227 height 238
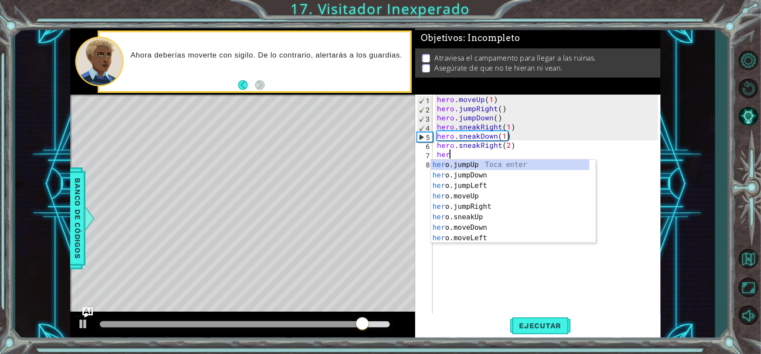
scroll to position [0, 0]
click at [474, 218] on div "hero. jumpUp Toca enter hero. jumpDown Toca enter hero. jumpLeft Toca enter her…" at bounding box center [510, 212] width 159 height 105
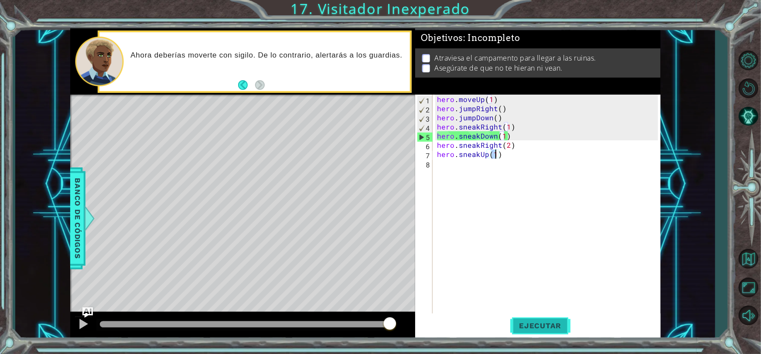
type textarea "hero.sneakUp(1)"
click at [547, 330] on button "Ejecutar" at bounding box center [540, 326] width 60 height 24
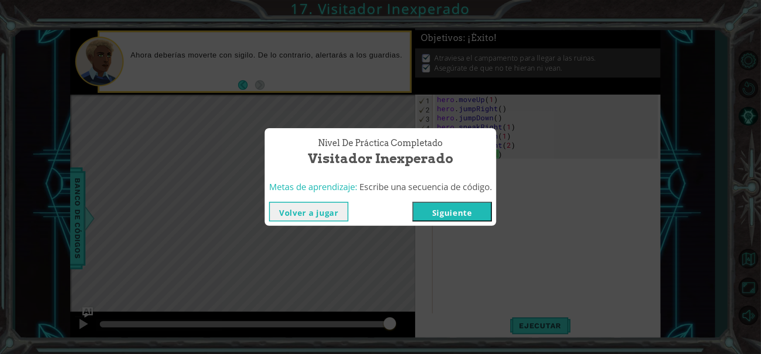
click at [434, 209] on button "Siguiente" at bounding box center [452, 212] width 79 height 20
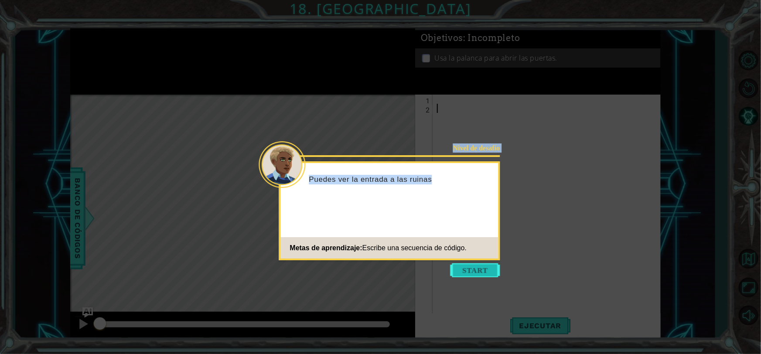
click at [477, 277] on body "1 ההההההההההההההההההההההההההההההההההההההההההההההההההההההההההההההההההההההההההההה…" at bounding box center [380, 177] width 761 height 354
click at [479, 275] on button "Start" at bounding box center [476, 270] width 50 height 14
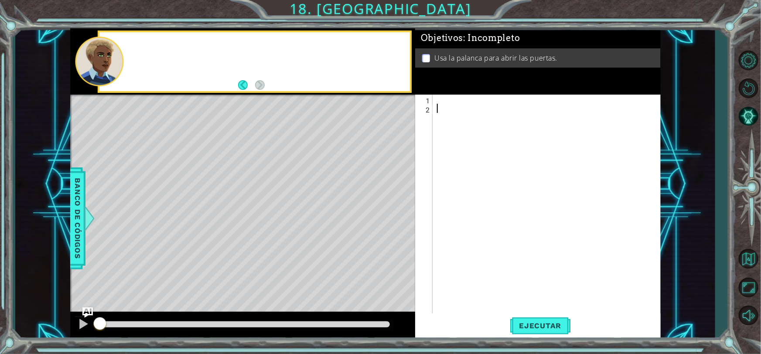
click at [476, 267] on div at bounding box center [548, 214] width 227 height 238
drag, startPoint x: 476, startPoint y: 266, endPoint x: 471, endPoint y: 102, distance: 164.1
click at [476, 262] on div at bounding box center [548, 214] width 227 height 238
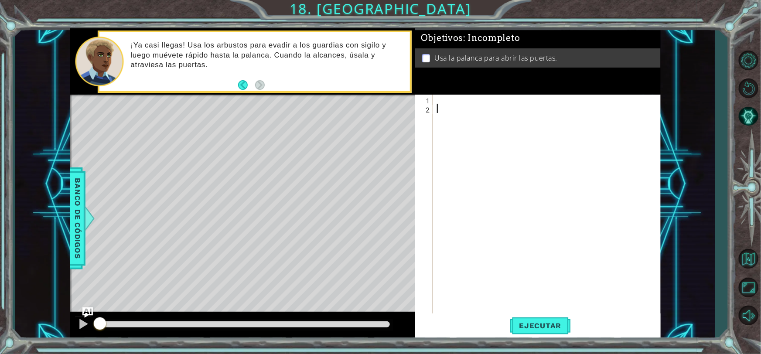
click at [461, 96] on div at bounding box center [548, 214] width 227 height 238
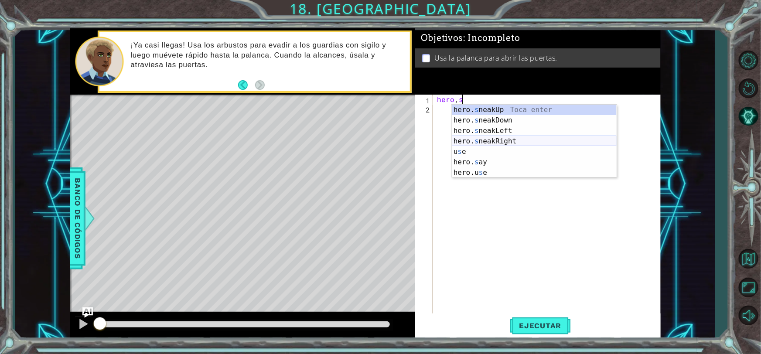
click at [510, 137] on div "hero. s neakUp Toca enter hero. s neakDown Toca enter hero. s neakLeft Toca ent…" at bounding box center [534, 152] width 165 height 94
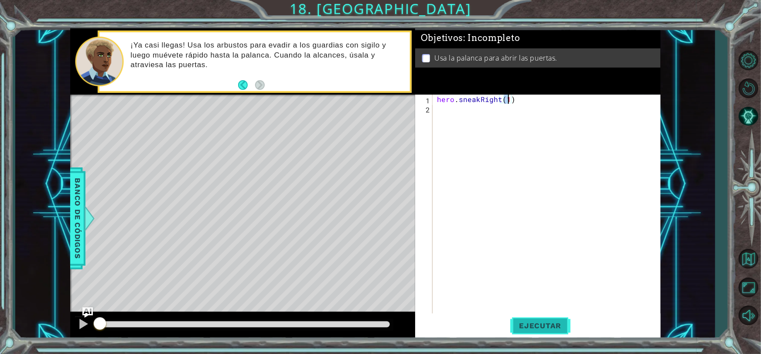
type textarea "hero.sneakRight(1)"
click at [530, 328] on span "Ejecutar" at bounding box center [540, 326] width 60 height 9
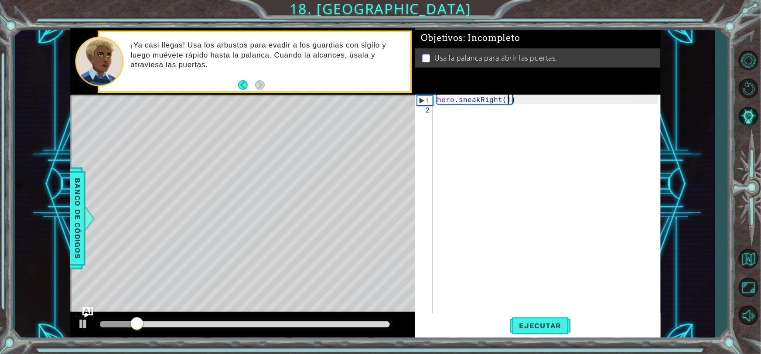
click at [443, 117] on div "hero . sneakRight ( 1 )" at bounding box center [548, 214] width 227 height 238
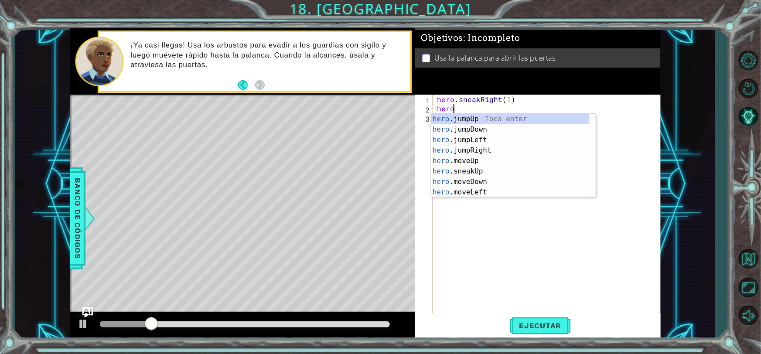
scroll to position [0, 0]
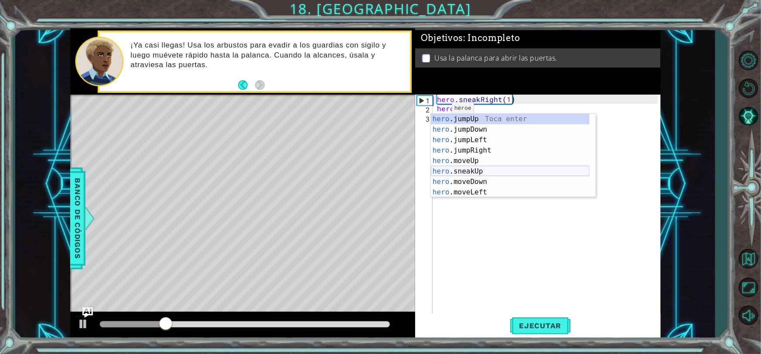
click at [490, 167] on div "hero .jumpUp Toca enter hero .jumpDown Toca enter hero .jumpLeft Toca enter her…" at bounding box center [510, 166] width 159 height 105
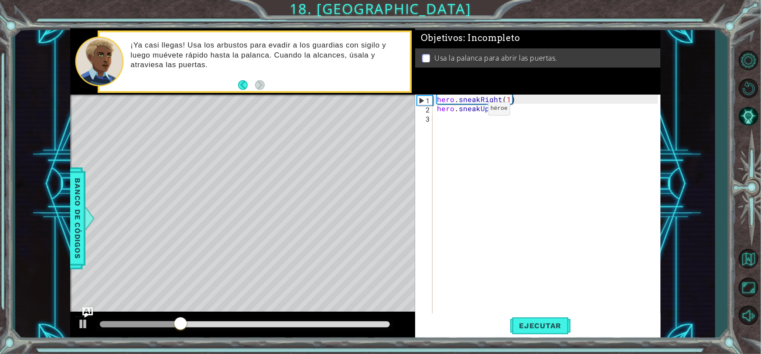
scroll to position [0, 3]
type textarea "hero.sneakUp(2)"
click at [545, 322] on span "Ejecutar" at bounding box center [540, 326] width 60 height 9
click at [482, 120] on div "hero . sneakRight ( 1 ) hero . sneakUp ( 2 )" at bounding box center [548, 214] width 227 height 238
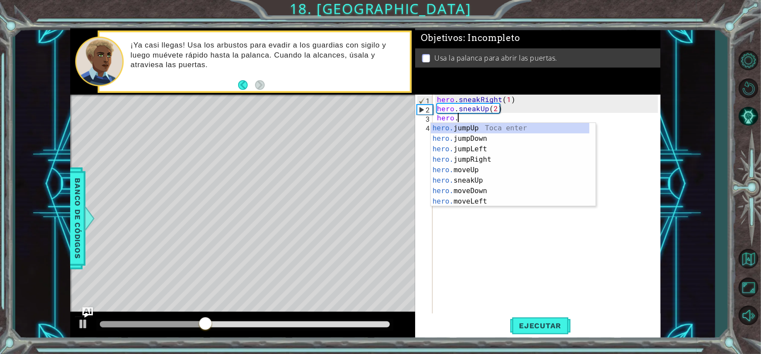
scroll to position [0, 1]
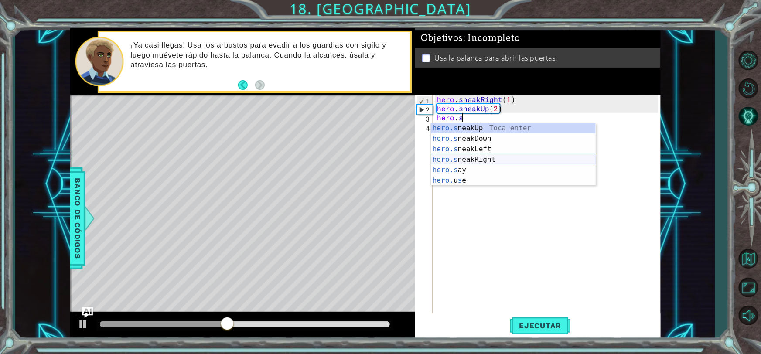
click at [488, 157] on div "hero.s neakUp Toca enter hero.s neakDown Toca enter hero.s neakLeft Toca enter …" at bounding box center [513, 165] width 165 height 84
type textarea "hero.sneakRight(1)"
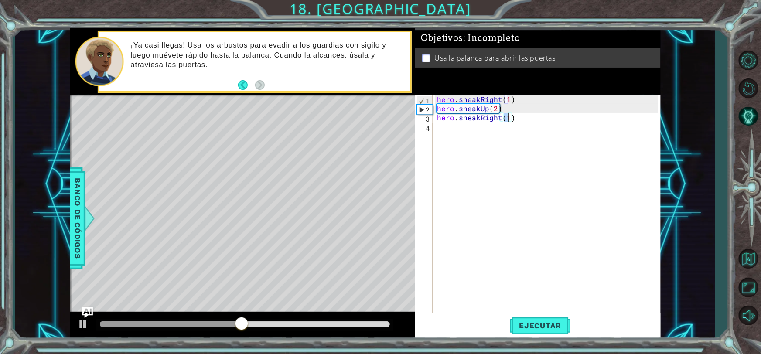
click at [452, 131] on div "hero . sneakRight ( 1 ) hero . sneakUp ( 2 ) hero . sneakRight ( 1 )" at bounding box center [548, 214] width 227 height 238
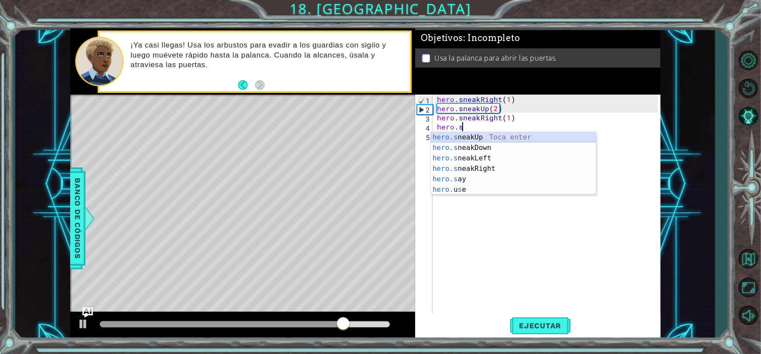
click at [482, 137] on div "hero.s neakUp Toca enter hero.s neakDown Toca enter hero.s neakLeft Toca enter …" at bounding box center [513, 174] width 165 height 84
type textarea "hero.sneakUp(1)"
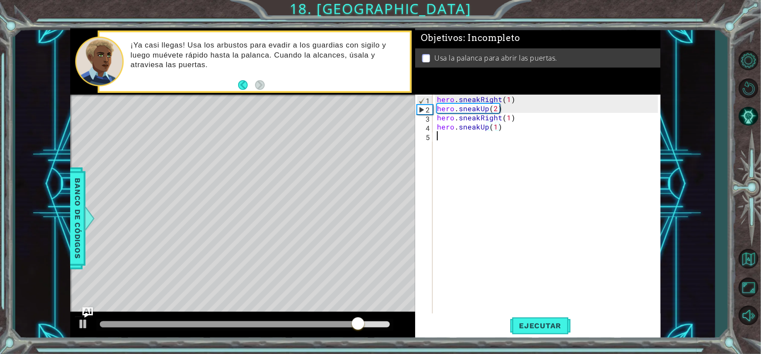
click at [447, 148] on div "hero . sneakRight ( 1 ) hero . sneakUp ( 2 ) hero . sneakRight ( 1 ) hero . sne…" at bounding box center [548, 214] width 227 height 238
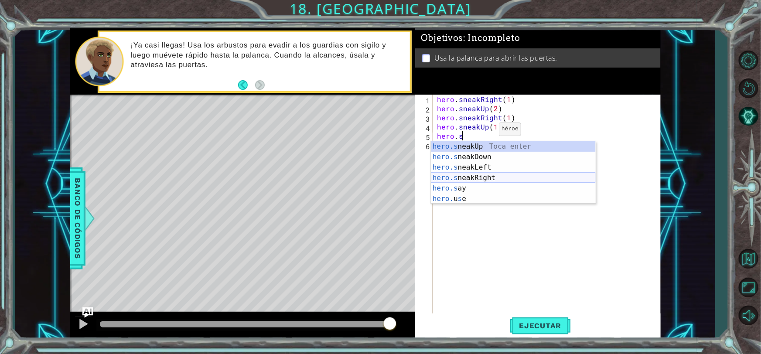
click at [490, 178] on div "hero.s neakUp Toca enter hero.s neakDown Toca enter hero.s neakLeft Toca enter …" at bounding box center [513, 183] width 165 height 84
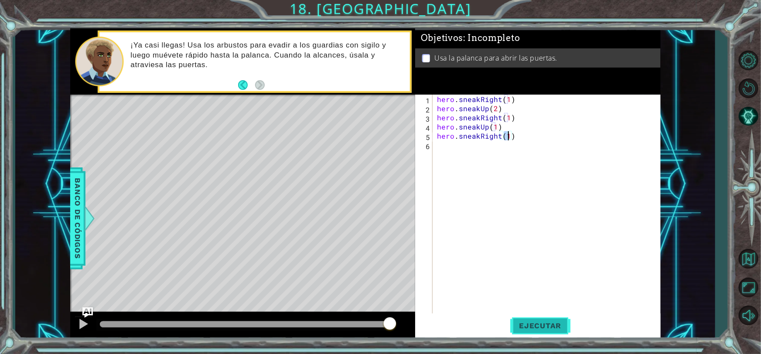
click at [520, 327] on span "Ejecutar" at bounding box center [540, 326] width 60 height 9
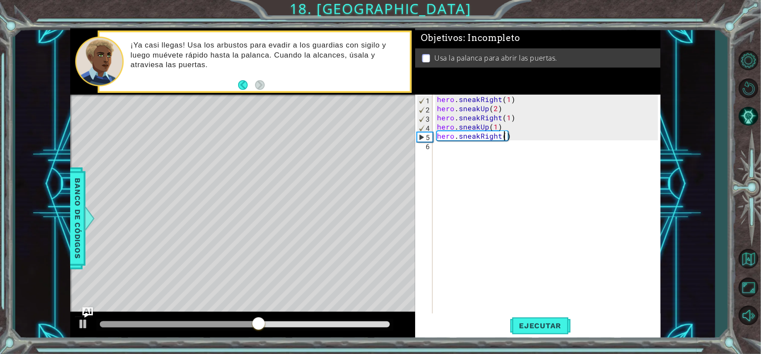
type textarea "hero.sneakRight(2)"
click at [454, 157] on div "hero . sneakRight ( 1 ) hero . sneakUp ( 2 ) hero . sneakRight ( 1 ) hero . sne…" at bounding box center [548, 214] width 227 height 238
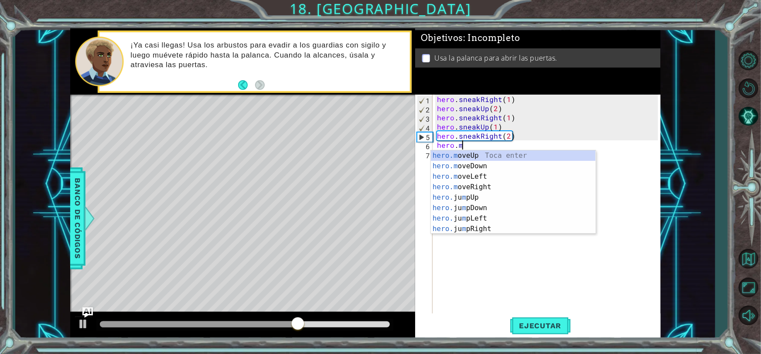
scroll to position [0, 1]
click at [484, 168] on div "hero.m oveUp Toca enter hero.m oveDown Toca enter hero.m oveLeft Toca enter her…" at bounding box center [513, 203] width 165 height 105
type textarea "hero.moveDown(1)"
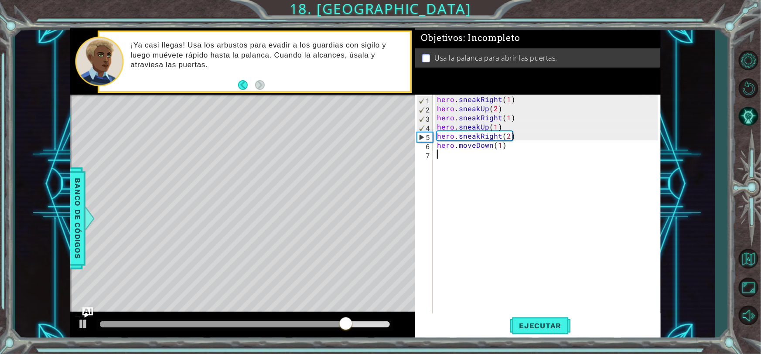
click at [519, 153] on div "hero . sneakRight ( 1 ) hero . sneakUp ( 2 ) hero . sneakRight ( 1 ) hero . sne…" at bounding box center [548, 214] width 227 height 238
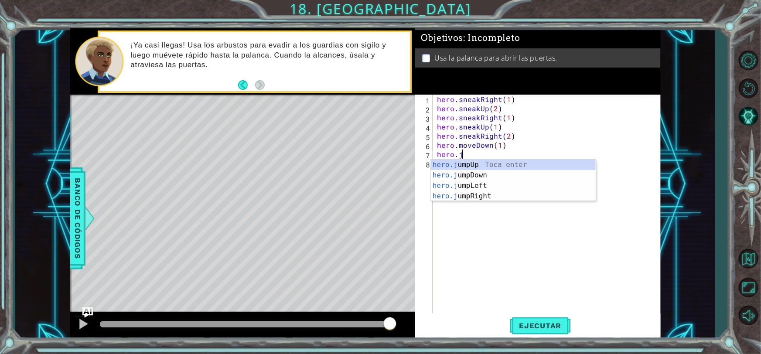
scroll to position [0, 1]
type textarea "hero.ju"
click at [466, 174] on div "hero.ju mpUp Toca enter hero.ju mpDown Toca enter hero.ju mpLeft Toca enter her…" at bounding box center [513, 191] width 165 height 63
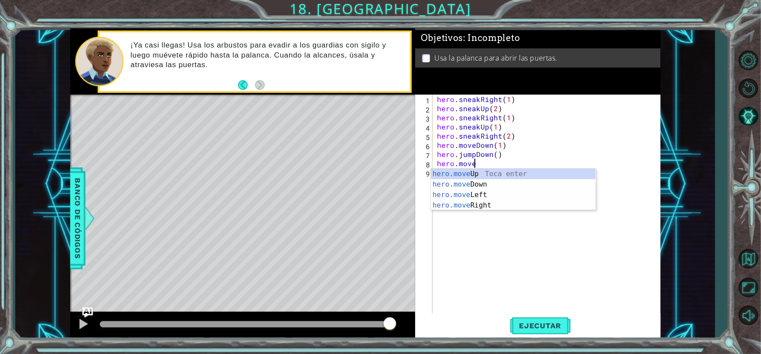
scroll to position [0, 2]
click at [458, 175] on div "hero.moveRi ght Toca enter" at bounding box center [513, 184] width 165 height 31
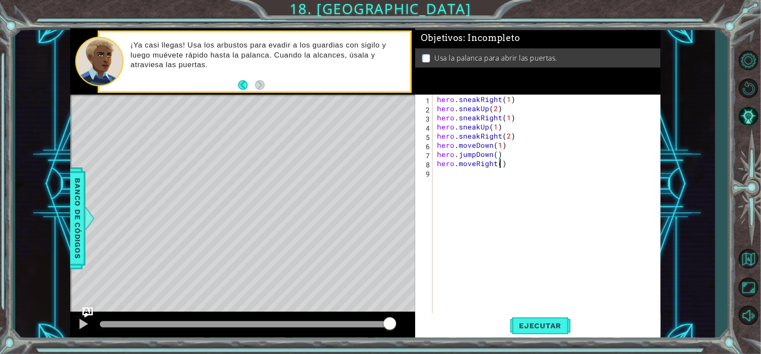
type textarea "hero.moveRight(2)"
click at [458, 187] on div "hero . sneakRight ( 1 ) hero . sneakUp ( 2 ) hero . sneakRight ( 1 ) hero . sne…" at bounding box center [548, 214] width 227 height 238
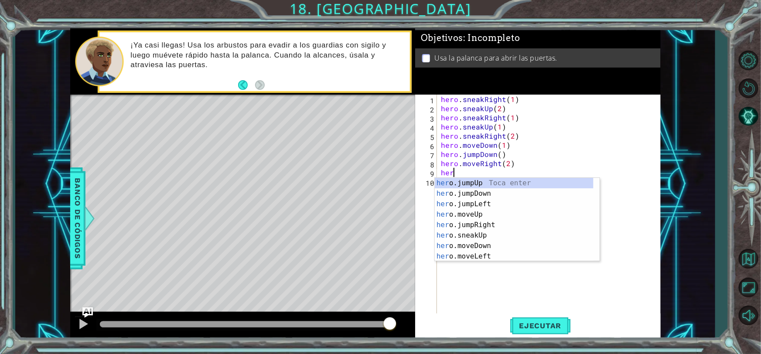
scroll to position [0, 0]
type textarea "hero.j"
click at [484, 185] on div "hero.j umpUp Toca enter hero.j umpDown Toca enter hero.j umpLeft Toca enter her…" at bounding box center [517, 209] width 165 height 63
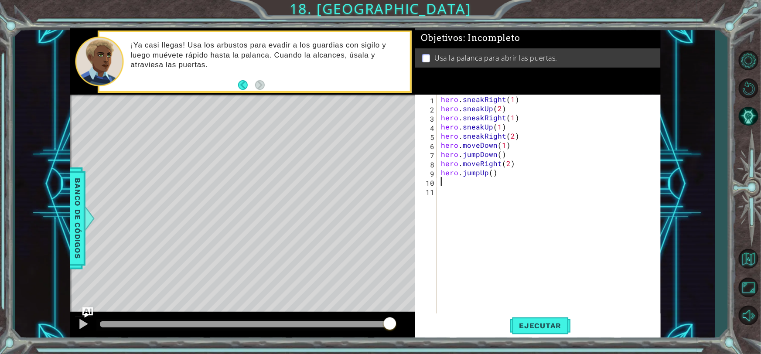
scroll to position [0, 0]
click at [452, 200] on div "hero . sneakRight ( 1 ) hero . sneakUp ( 2 ) hero . sneakRight ( 1 ) hero . sne…" at bounding box center [550, 214] width 223 height 238
click at [451, 184] on div "hero . sneakRight ( 1 ) hero . sneakUp ( 2 ) hero . sneakRight ( 1 ) hero . sne…" at bounding box center [550, 214] width 223 height 238
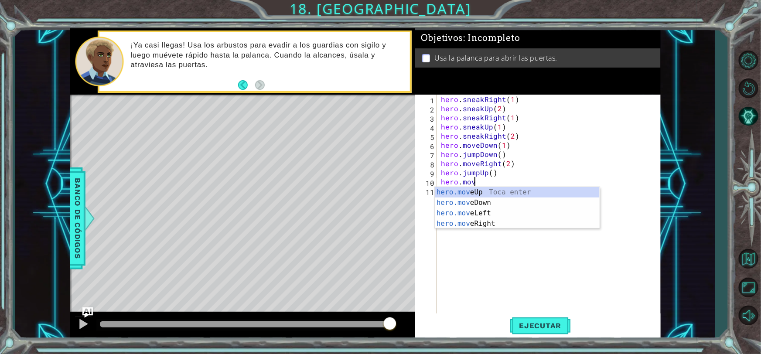
scroll to position [0, 2]
click at [489, 193] on div "hero.move Up Toca enter hero.move Down Toca enter hero.move Left Toca enter her…" at bounding box center [517, 218] width 165 height 63
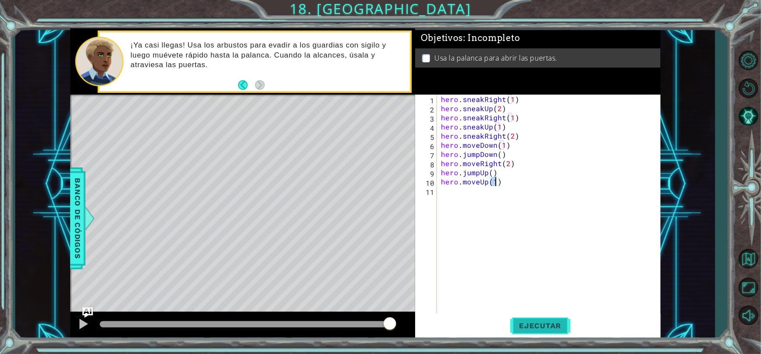
click at [536, 331] on button "Ejecutar" at bounding box center [540, 326] width 60 height 24
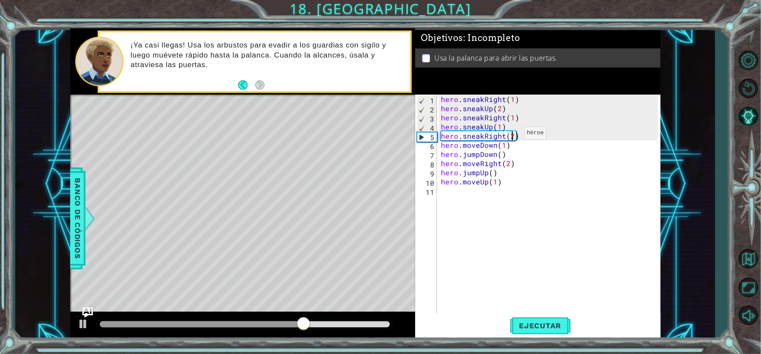
click at [513, 135] on div "hero . sneakRight ( 1 ) hero . sneakUp ( 2 ) hero . sneakRight ( 1 ) hero . sne…" at bounding box center [550, 214] width 223 height 238
click at [523, 135] on div "hero . sneakRight ( 1 ) hero . sneakUp ( 2 ) hero . sneakRight ( 1 ) hero . sne…" at bounding box center [550, 214] width 223 height 238
click at [525, 137] on div "hero . sneakRight ( 1 ) hero . sneakUp ( 2 ) hero . sneakRight ( 1 ) hero . sne…" at bounding box center [550, 214] width 223 height 238
click at [513, 135] on div "hero . sneakRight ( 1 ) hero . sneakUp ( 2 ) hero . sneakRight ( 1 ) hero . sne…" at bounding box center [550, 214] width 223 height 238
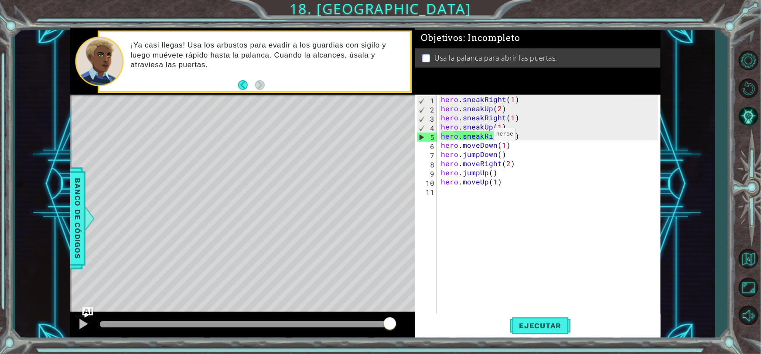
click at [483, 136] on div "hero . sneakRight ( 1 ) hero . sneakUp ( 2 ) hero . sneakRight ( 1 ) hero . sne…" at bounding box center [550, 214] width 223 height 238
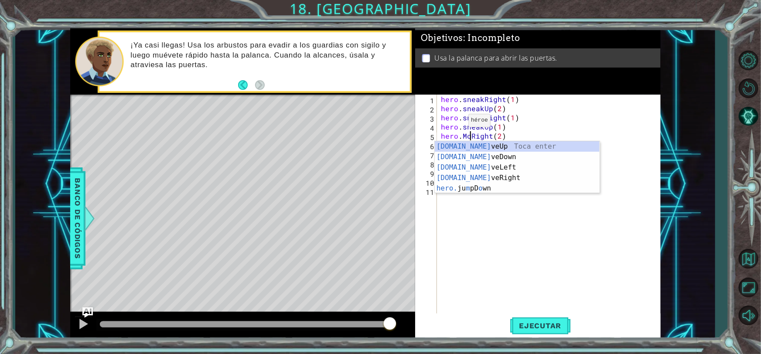
scroll to position [0, 2]
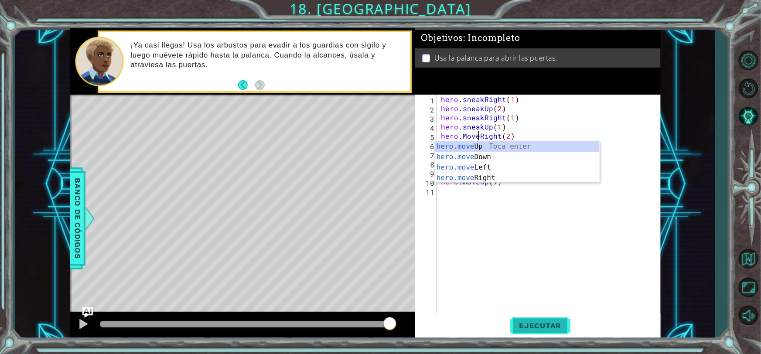
click at [536, 325] on span "Ejecutar" at bounding box center [540, 326] width 60 height 9
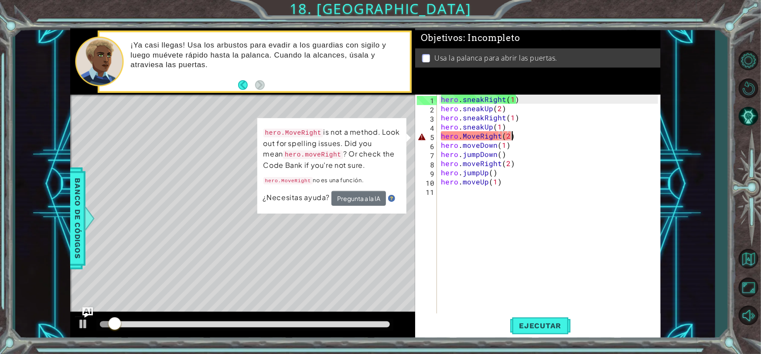
click at [530, 133] on div "hero . sneakRight ( 1 ) hero . sneakUp ( 2 ) hero . sneakRight ( 1 ) hero . sne…" at bounding box center [550, 214] width 223 height 238
click at [528, 138] on div "hero . sneakRight ( 1 ) hero . sneakUp ( 2 ) hero . sneakRight ( 1 ) hero . sne…" at bounding box center [550, 214] width 223 height 238
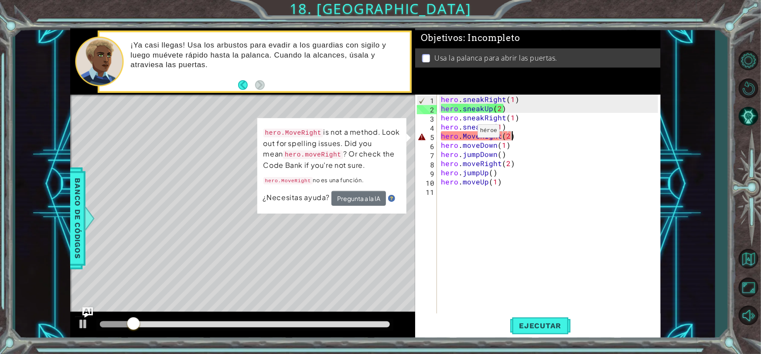
click at [466, 133] on div "hero . sneakRight ( 1 ) hero . sneakUp ( 2 ) hero . sneakRight ( 1 ) hero . sne…" at bounding box center [550, 214] width 223 height 238
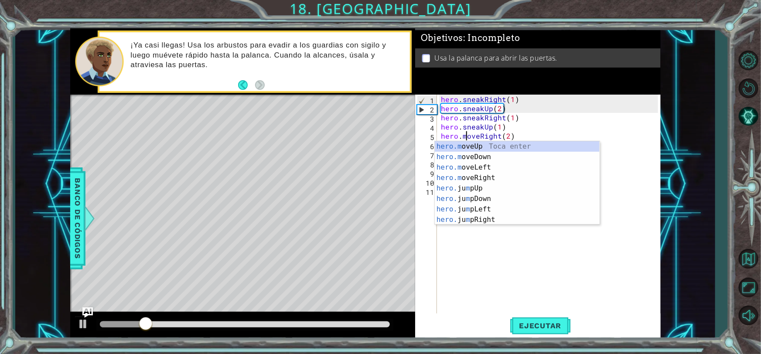
scroll to position [0, 1]
type textarea "hero.moveRight(2)"
click at [524, 329] on span "Ejecutar" at bounding box center [540, 326] width 60 height 9
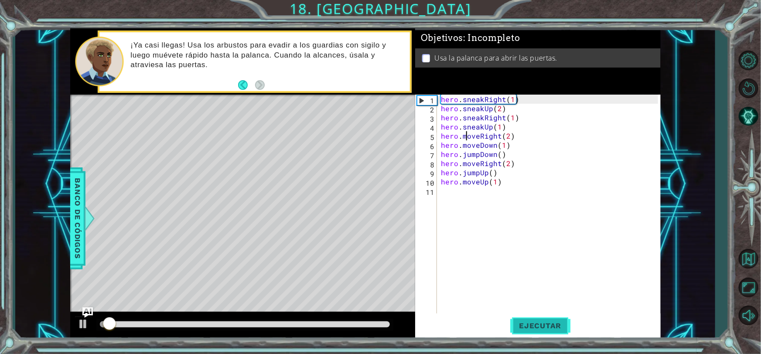
click at [531, 327] on span "Ejecutar" at bounding box center [540, 326] width 60 height 9
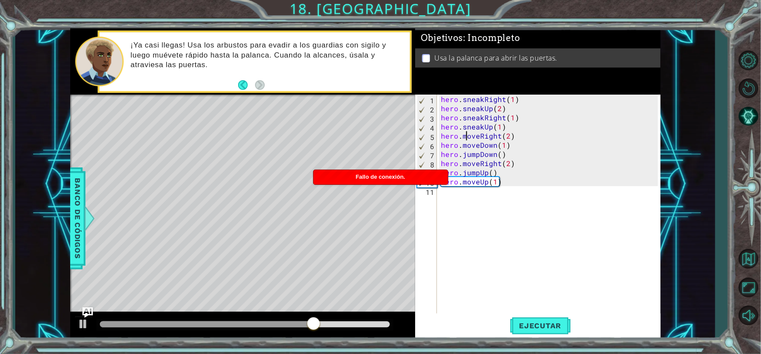
drag, startPoint x: 462, startPoint y: 212, endPoint x: 453, endPoint y: 203, distance: 13.0
click at [462, 212] on div "hero . sneakRight ( 1 ) hero . sneakUp ( 2 ) hero . sneakRight ( 1 ) hero . sne…" at bounding box center [550, 214] width 223 height 238
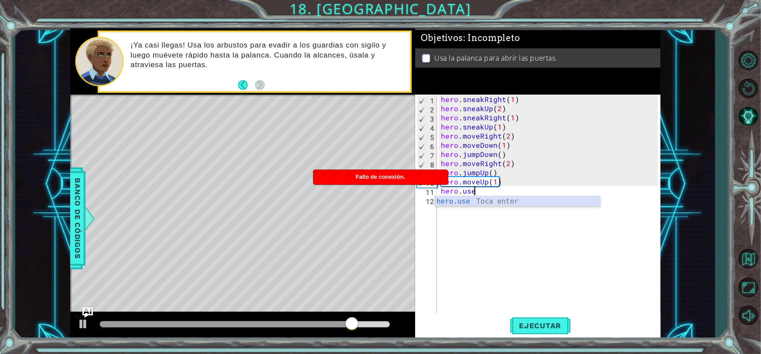
click at [462, 205] on div "hero.use Toca enter" at bounding box center [517, 211] width 165 height 31
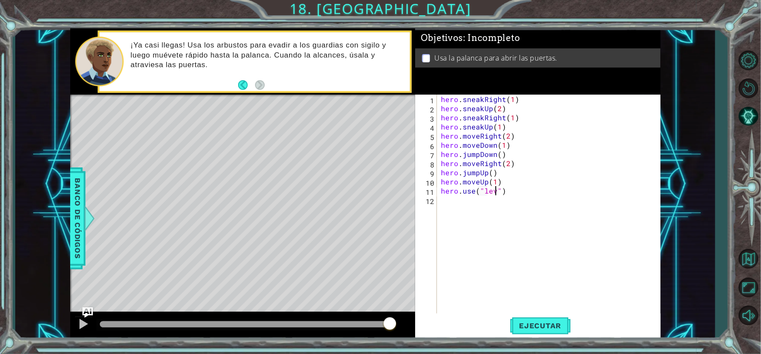
scroll to position [0, 3]
type textarea "hero.use("lever")"
click at [526, 329] on span "Ejecutar" at bounding box center [540, 326] width 60 height 9
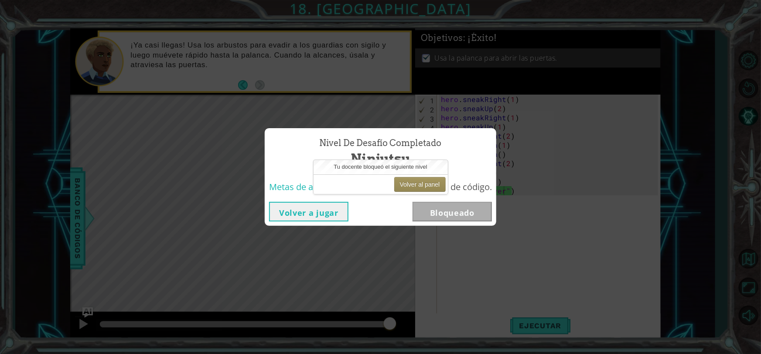
click at [343, 211] on button "Volver a jugar" at bounding box center [308, 212] width 79 height 20
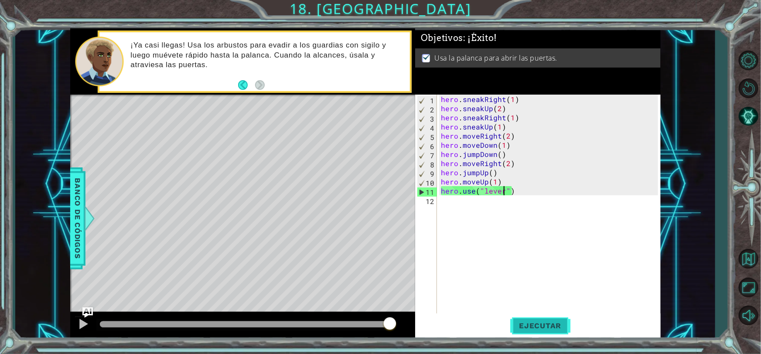
click at [556, 318] on button "Ejecutar" at bounding box center [540, 326] width 60 height 24
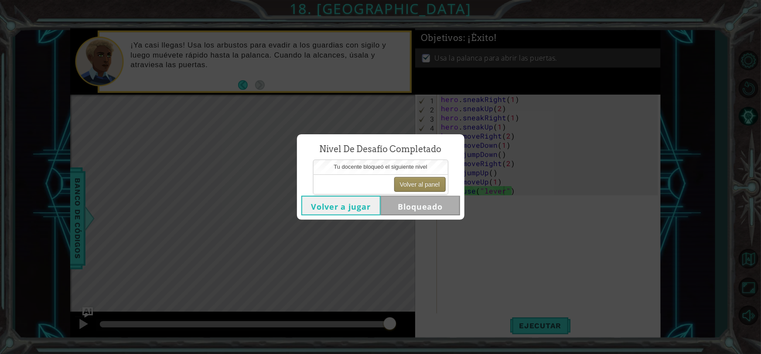
click at [412, 190] on button "Volver al panel" at bounding box center [419, 184] width 51 height 15
click at [419, 191] on button "Volver al panel" at bounding box center [419, 184] width 51 height 15
click at [421, 184] on button "Volver al panel" at bounding box center [419, 184] width 51 height 15
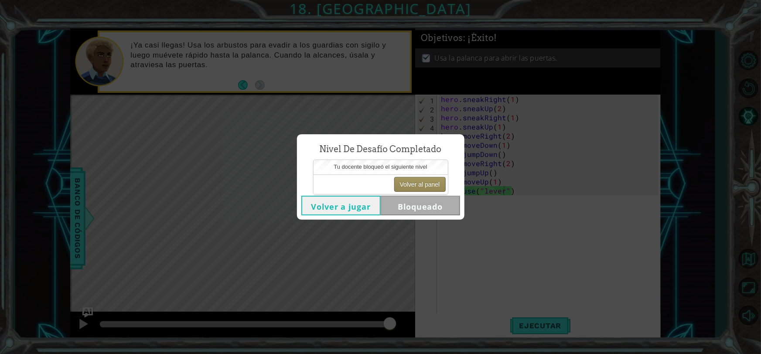
click at [421, 184] on button "Volver al panel" at bounding box center [419, 184] width 51 height 15
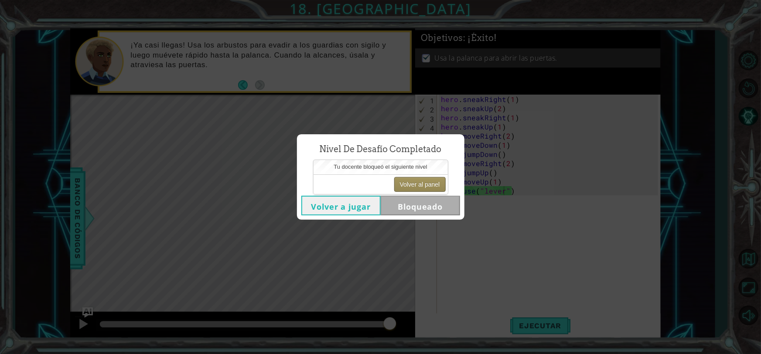
click at [421, 184] on button "Volver al panel" at bounding box center [419, 184] width 51 height 15
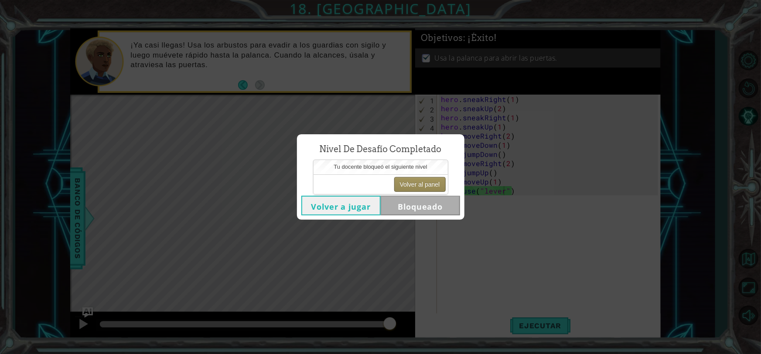
click at [436, 184] on button "Volver al panel" at bounding box center [419, 184] width 51 height 15
click at [359, 215] on button "Volver a jugar" at bounding box center [340, 206] width 79 height 20
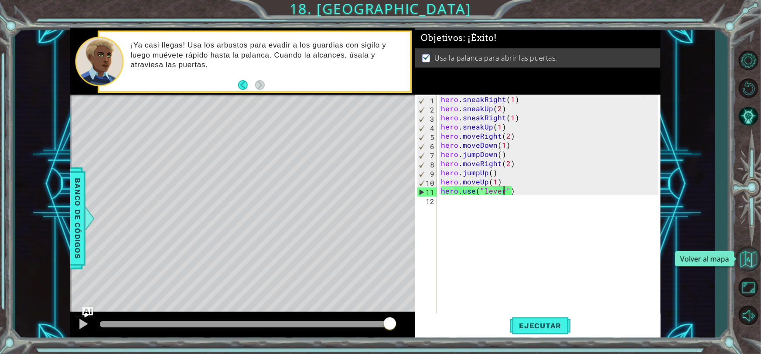
click at [748, 265] on button "Volver al mapa" at bounding box center [748, 258] width 25 height 25
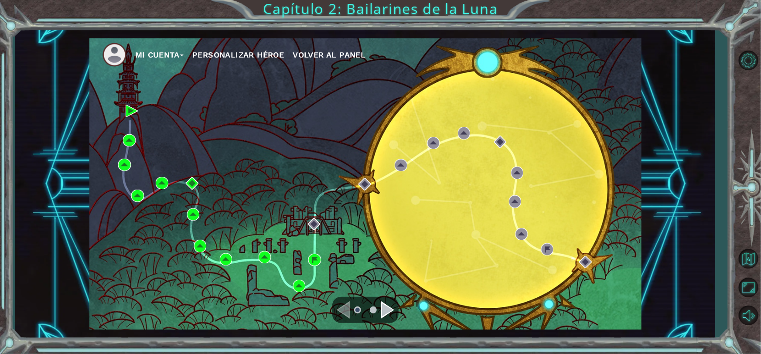
click at [374, 295] on div "Mi Cuenta Personalizar héroe Volver al panel" at bounding box center [365, 183] width 552 height 291
click at [382, 309] on div "Navigate to the next page" at bounding box center [387, 309] width 13 height 17
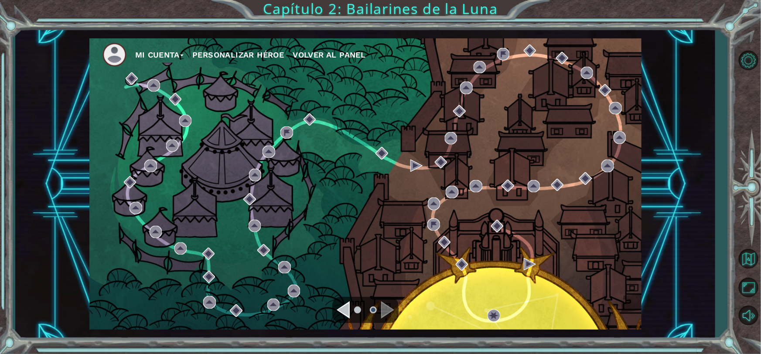
click at [345, 309] on div "Navigate to the previous page" at bounding box center [343, 309] width 13 height 17
